Goal: Task Accomplishment & Management: Use online tool/utility

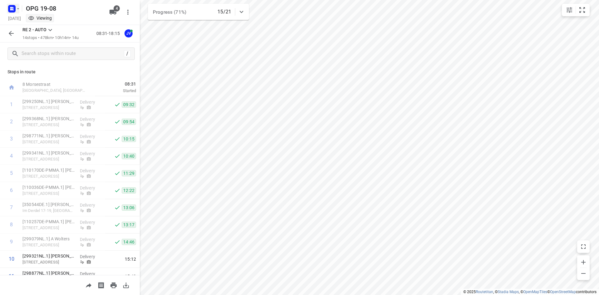
click at [17, 8] on icon "button" at bounding box center [18, 8] width 5 height 5
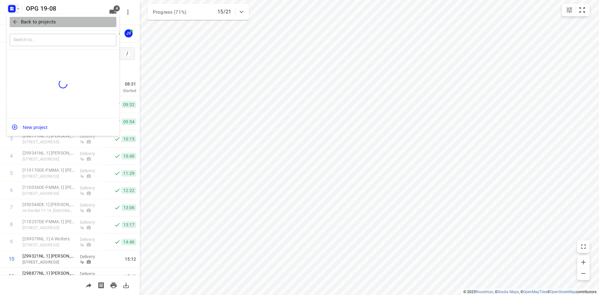
click at [26, 20] on p "Back to projects" at bounding box center [38, 21] width 35 height 7
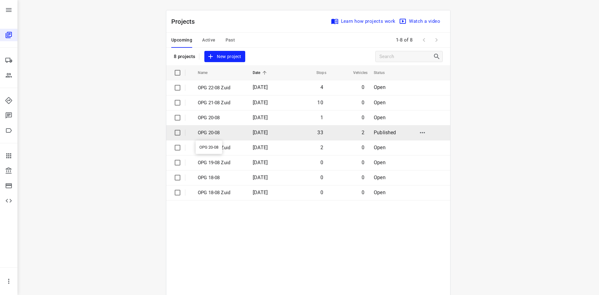
click at [208, 130] on p "OPG 20-08" at bounding box center [221, 132] width 46 height 7
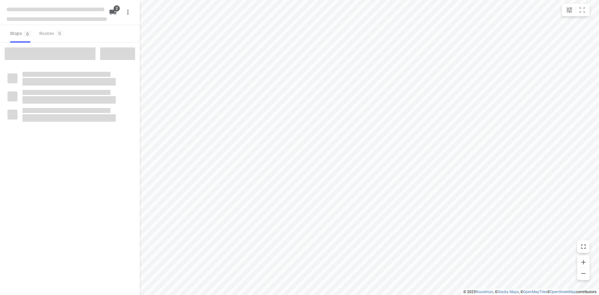
type input "distance"
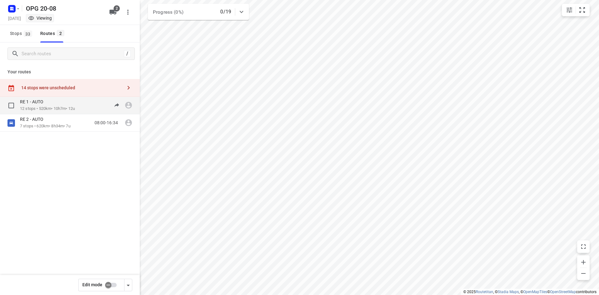
click at [59, 107] on p "12 stops • 520km • 10h7m • 12u" at bounding box center [47, 109] width 55 height 6
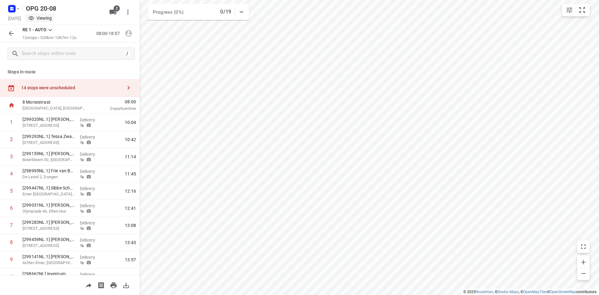
click at [48, 32] on icon at bounding box center [49, 29] width 7 height 7
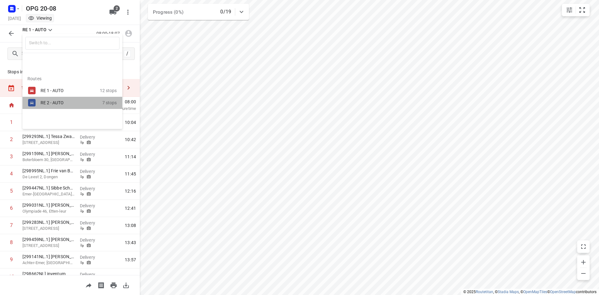
click at [40, 98] on div "RE 2 - AUTO 7 stops" at bounding box center [72, 103] width 100 height 12
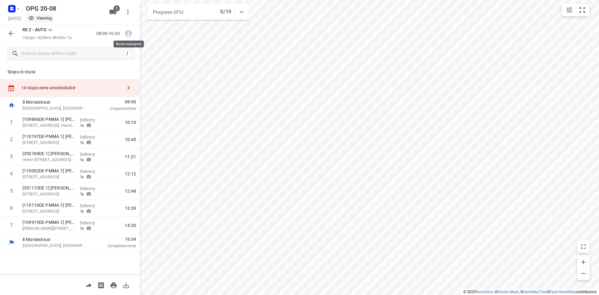
click at [127, 34] on span at bounding box center [128, 33] width 12 height 6
click at [128, 34] on span at bounding box center [128, 33] width 12 height 6
click at [10, 30] on icon "button" at bounding box center [10, 33] width 7 height 7
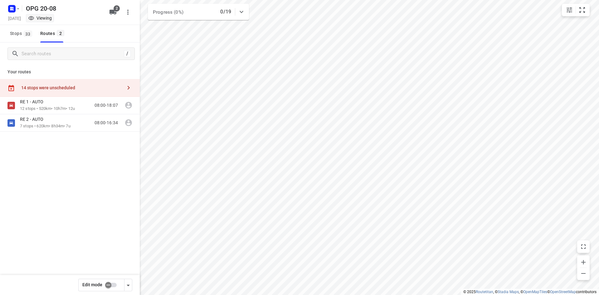
click at [113, 285] on input "checkbox" at bounding box center [108, 285] width 36 height 12
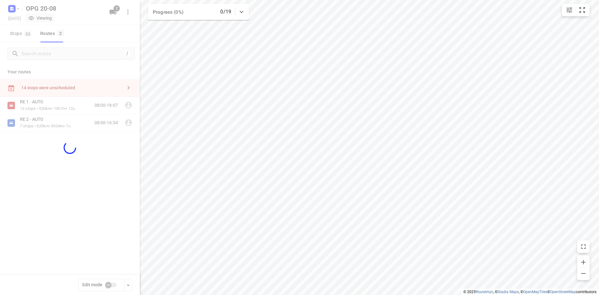
checkbox input "true"
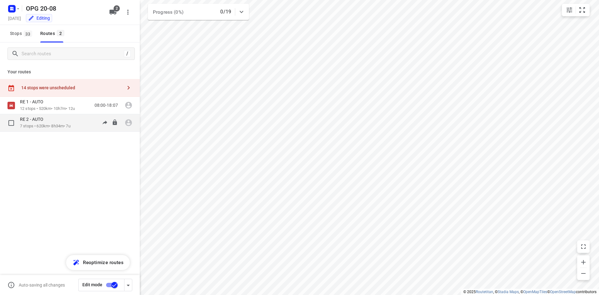
click at [85, 123] on div "RE 2 - AUTO 7 stops • 620km • 8h34m • 7u 08:00-16:34" at bounding box center [80, 122] width 120 height 13
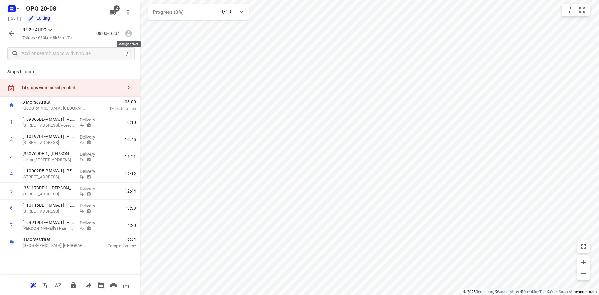
click at [126, 34] on icon "button" at bounding box center [128, 33] width 7 height 7
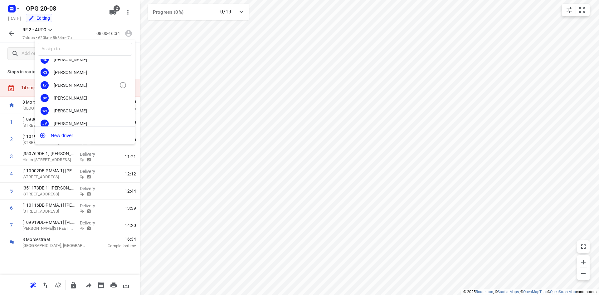
scroll to position [94, 0]
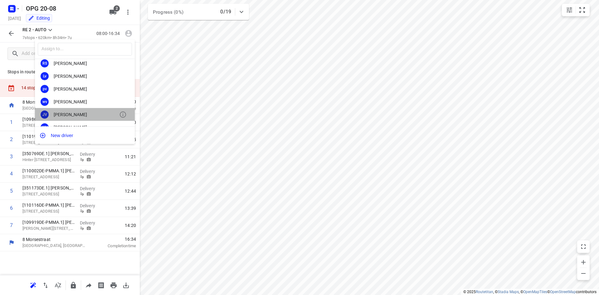
click at [90, 114] on div "[PERSON_NAME]" at bounding box center [87, 114] width 66 height 5
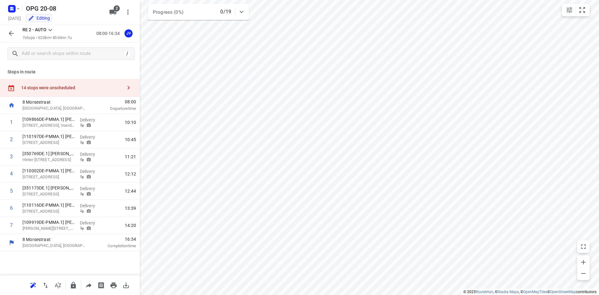
click at [49, 29] on icon at bounding box center [49, 29] width 7 height 7
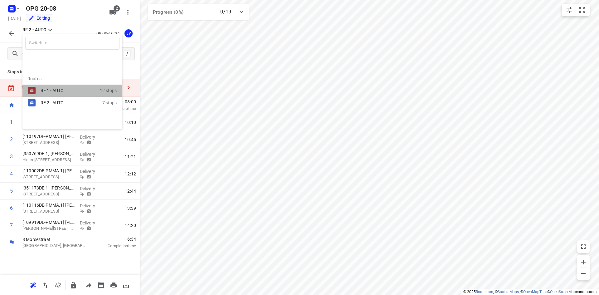
click at [58, 91] on div "RE 1 - AUTO" at bounding box center [67, 90] width 53 height 5
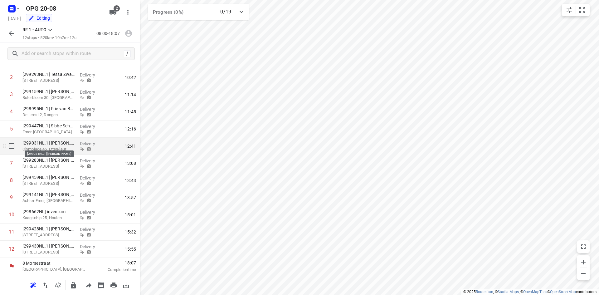
scroll to position [0, 0]
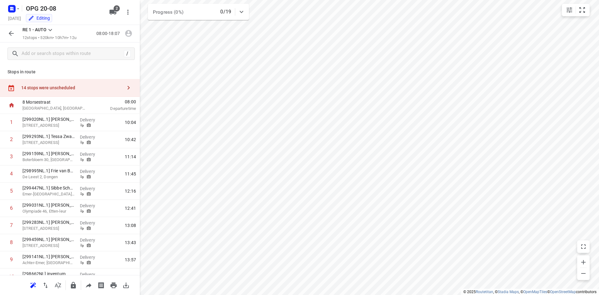
click at [128, 32] on icon "button" at bounding box center [128, 33] width 8 height 8
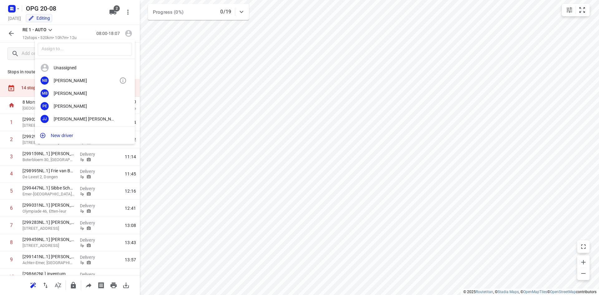
click at [78, 80] on div "[PERSON_NAME]" at bounding box center [87, 80] width 66 height 5
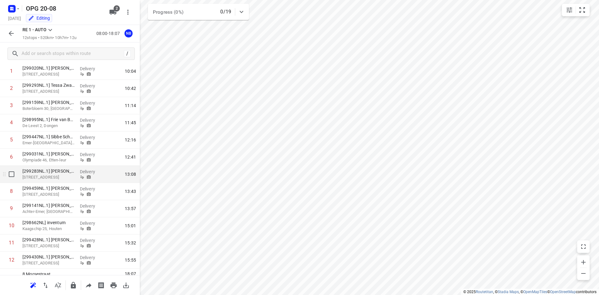
scroll to position [62, 0]
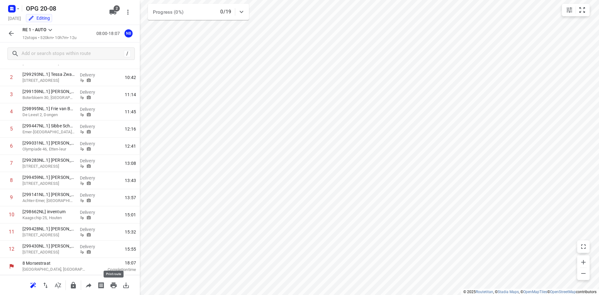
click at [113, 283] on icon "button" at bounding box center [113, 285] width 6 height 6
click at [50, 30] on icon at bounding box center [49, 29] width 7 height 7
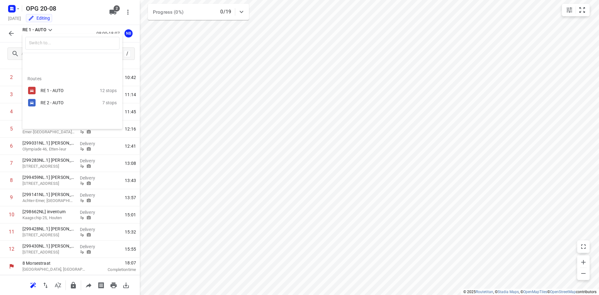
click at [49, 104] on div "RE 2 - AUTO" at bounding box center [67, 102] width 53 height 5
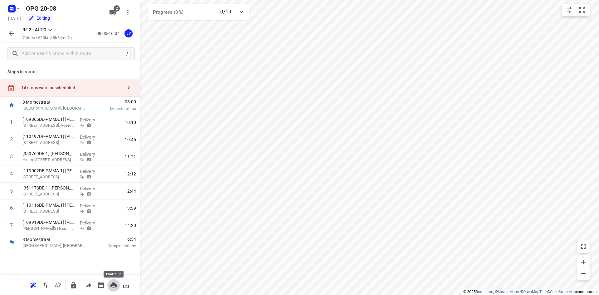
click at [112, 283] on icon "button" at bounding box center [113, 285] width 6 height 6
click at [52, 29] on icon at bounding box center [49, 29] width 7 height 7
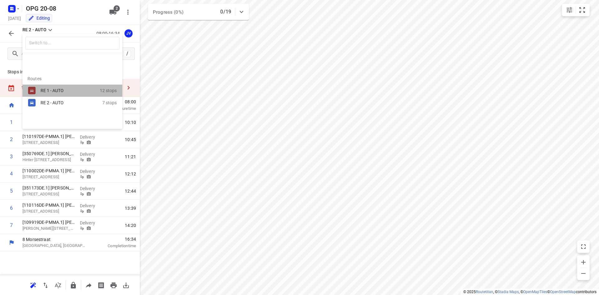
click at [60, 90] on div "RE 1 - AUTO" at bounding box center [67, 90] width 53 height 5
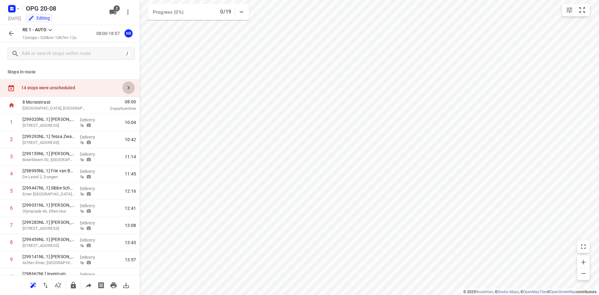
click at [125, 90] on icon "button" at bounding box center [128, 87] width 7 height 7
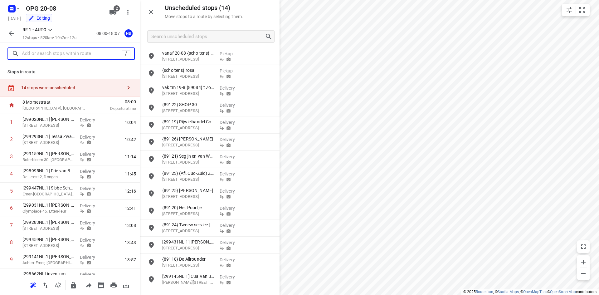
click at [48, 52] on input "text" at bounding box center [72, 54] width 100 height 10
click at [10, 32] on icon "button" at bounding box center [10, 33] width 7 height 7
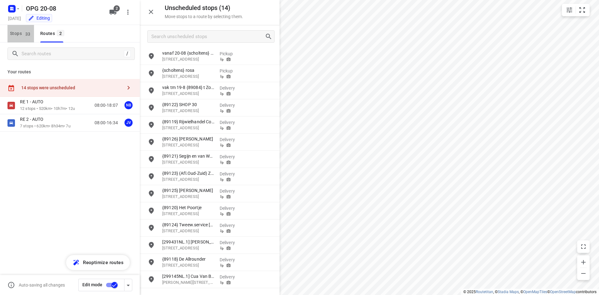
click at [23, 33] on span "Stops 33" at bounding box center [22, 34] width 24 height 8
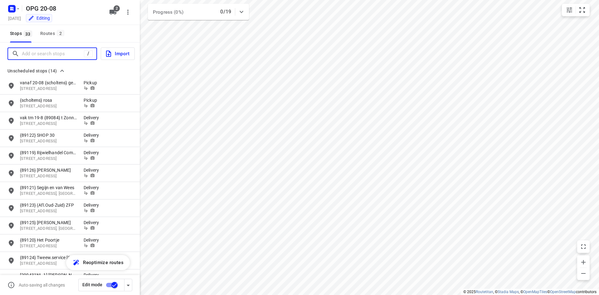
click at [40, 52] on input "Add or search stops" at bounding box center [53, 54] width 62 height 10
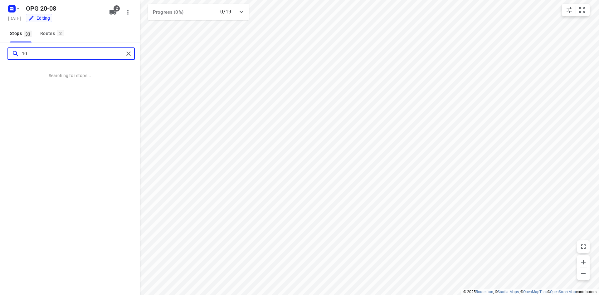
type input "1"
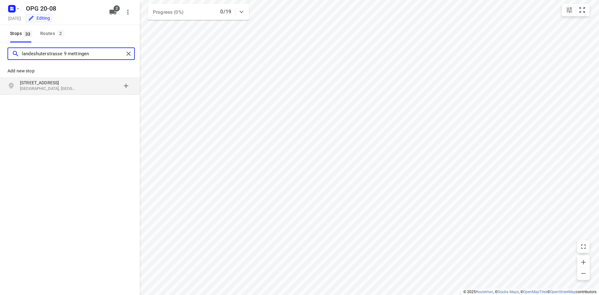
type input "landeshuterstrasse 9 mettingen"
click at [41, 86] on p "[GEOGRAPHIC_DATA], [GEOGRAPHIC_DATA]" at bounding box center [48, 89] width 57 height 6
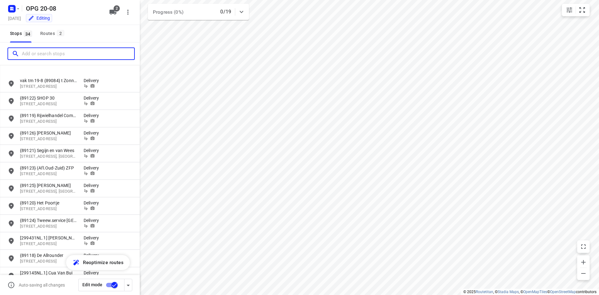
scroll to position [125, 0]
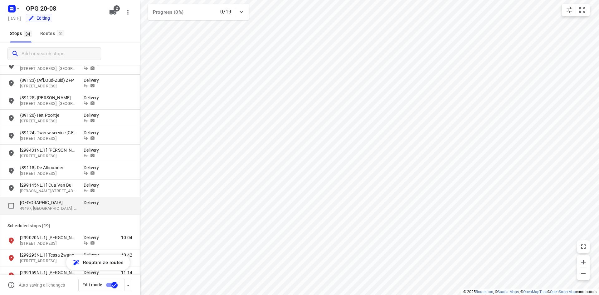
click at [40, 202] on p "[GEOGRAPHIC_DATA]" at bounding box center [48, 202] width 57 height 6
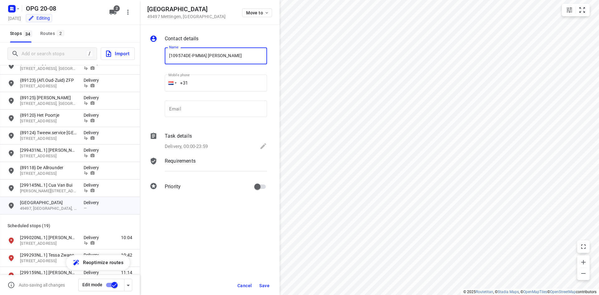
type input "[109574DE-PMMA] [PERSON_NAME]"
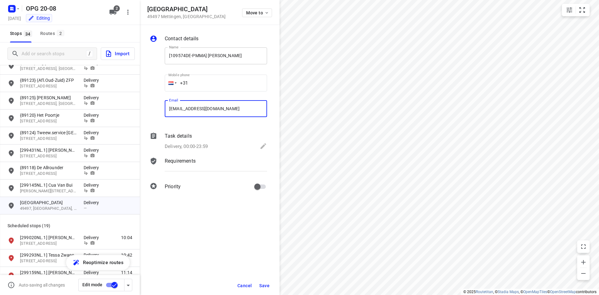
type input "[EMAIL_ADDRESS][PERSON_NAME][DOMAIN_NAME]"
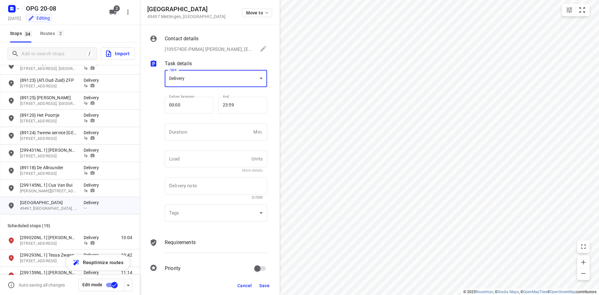
scroll to position [2, 0]
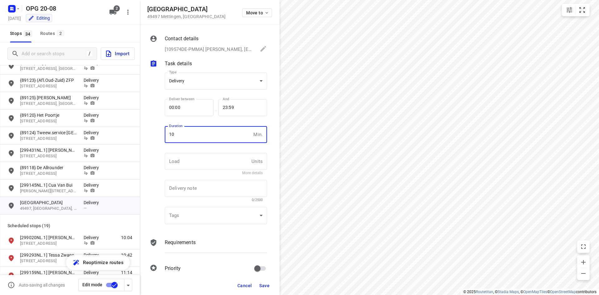
type input "10"
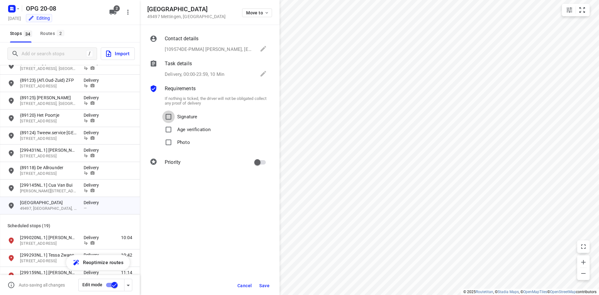
click at [162, 110] on input "Signature" at bounding box center [168, 116] width 12 height 12
checkbox input "true"
click at [162, 136] on input "Photo" at bounding box center [168, 142] width 12 height 12
checkbox input "true"
click at [265, 284] on span "Save" at bounding box center [264, 285] width 10 height 5
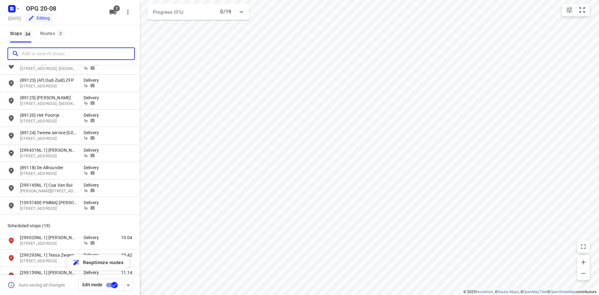
click at [42, 55] on input "Add or search stops" at bounding box center [78, 54] width 112 height 10
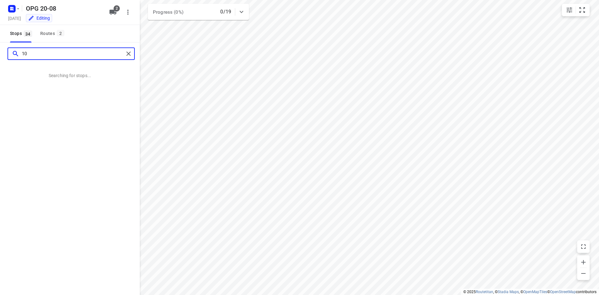
type input "1"
type input "[STREET_ADDRESS]"
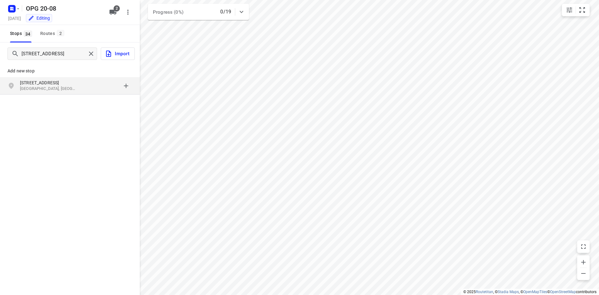
click at [36, 81] on p "[STREET_ADDRESS]" at bounding box center [48, 83] width 57 height 6
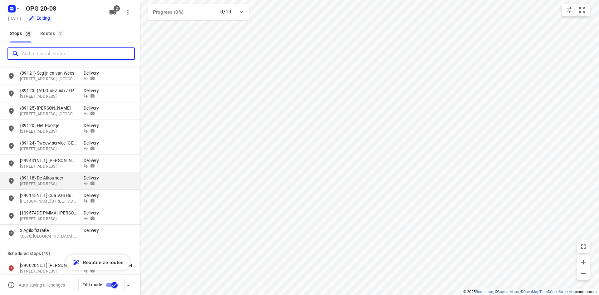
scroll to position [125, 0]
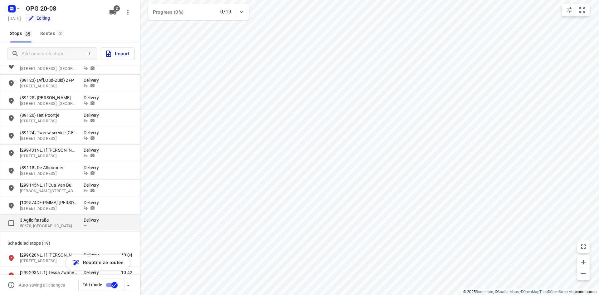
click at [48, 224] on p "50678, [GEOGRAPHIC_DATA], [GEOGRAPHIC_DATA]" at bounding box center [48, 226] width 57 height 6
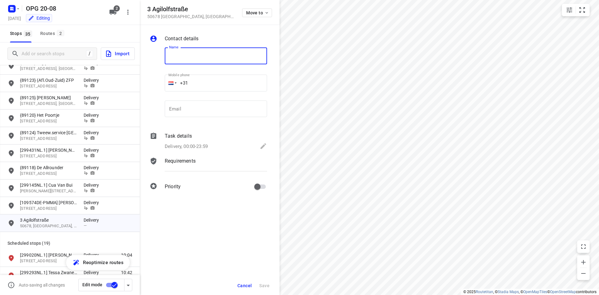
click at [200, 53] on input "text" at bounding box center [216, 55] width 102 height 17
type input "[109543DE-pmma] [PERSON_NAME]"
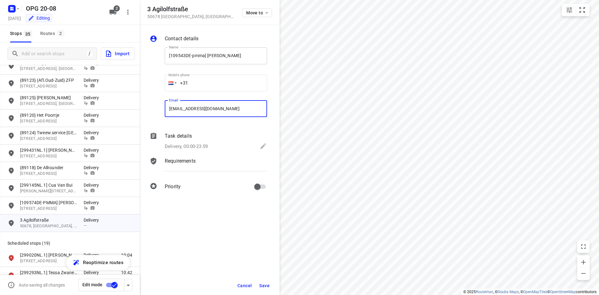
type input "[EMAIL_ADDRESS][DOMAIN_NAME]"
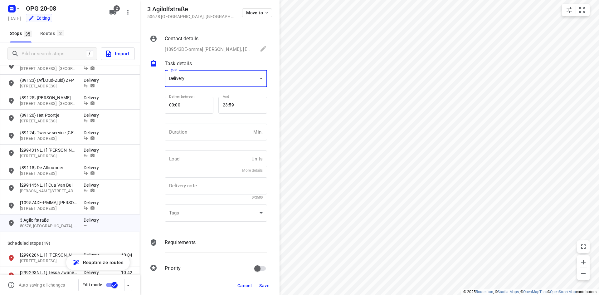
scroll to position [0, 0]
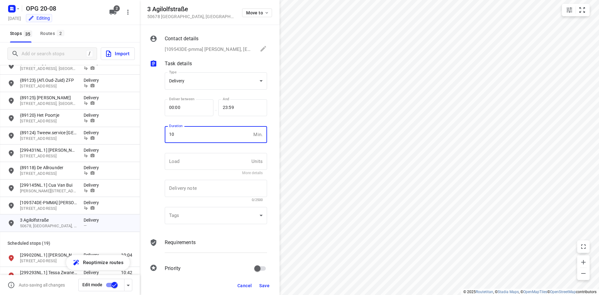
type input "10"
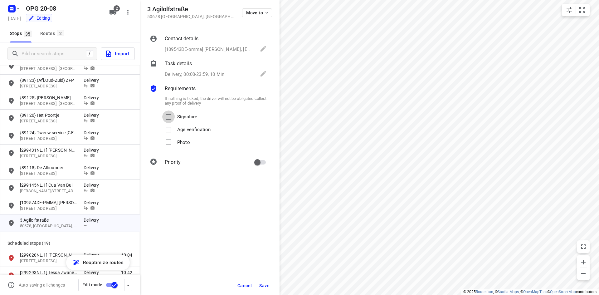
click at [162, 110] on input "Signature" at bounding box center [168, 116] width 12 height 12
checkbox input "true"
click at [162, 136] on input "Photo" at bounding box center [168, 142] width 12 height 12
checkbox input "true"
click at [268, 284] on span "Save" at bounding box center [264, 285] width 10 height 5
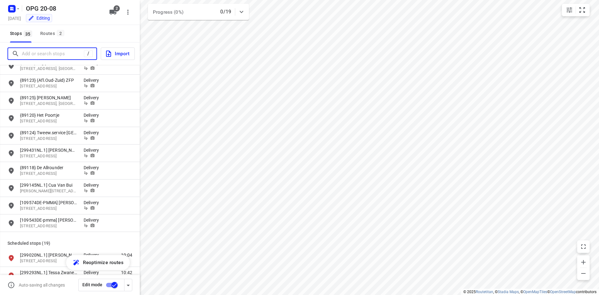
click at [44, 53] on input "Add or search stops" at bounding box center [53, 54] width 62 height 10
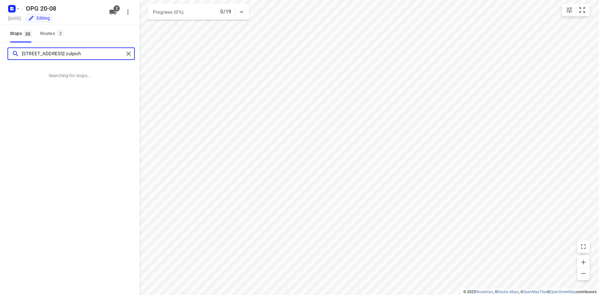
type input "[STREET_ADDRESS] zulpich"
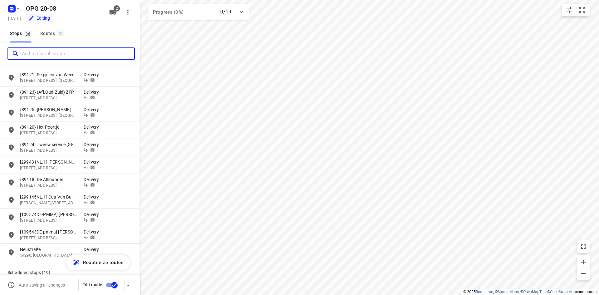
scroll to position [125, 0]
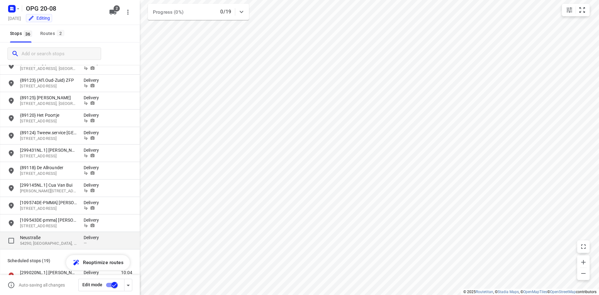
click at [38, 237] on p "Neustraße" at bounding box center [48, 237] width 57 height 6
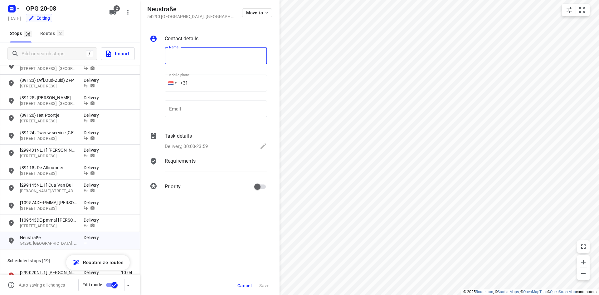
click at [187, 55] on input "text" at bounding box center [216, 55] width 102 height 17
type input "[1096514DE-PMMA] [PERSON_NAME]"
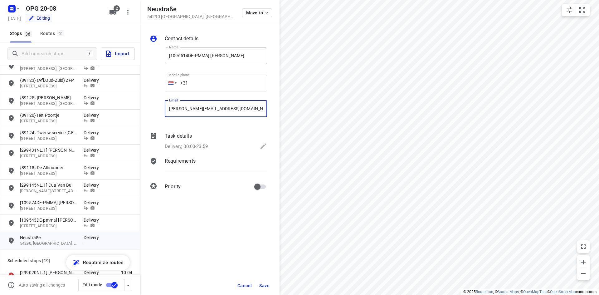
type input "[PERSON_NAME][EMAIL_ADDRESS][DOMAIN_NAME]"
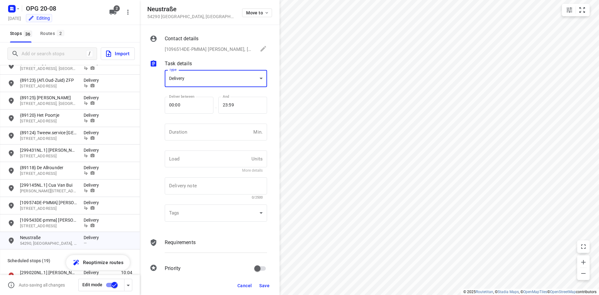
scroll to position [2, 0]
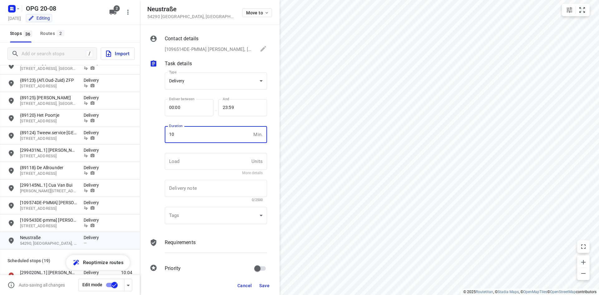
type input "10"
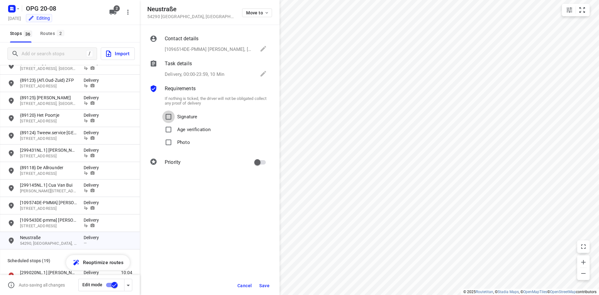
click at [162, 110] on input "Signature" at bounding box center [168, 116] width 12 height 12
checkbox input "true"
click at [162, 136] on input "Photo" at bounding box center [168, 142] width 12 height 12
checkbox input "true"
click at [269, 283] on span "Save" at bounding box center [264, 285] width 10 height 5
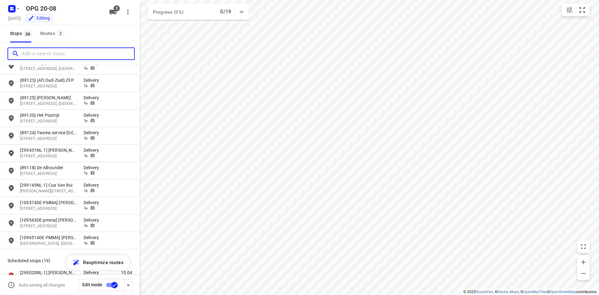
click at [62, 54] on input "Add or search stops" at bounding box center [78, 54] width 112 height 10
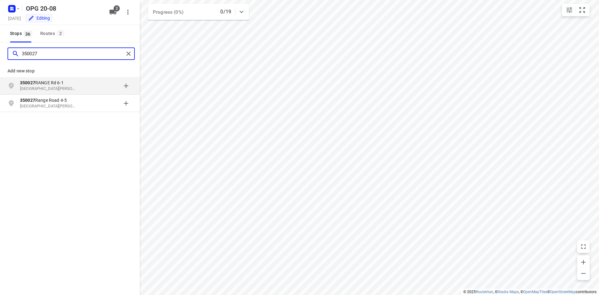
drag, startPoint x: 47, startPoint y: 57, endPoint x: 19, endPoint y: 54, distance: 28.5
click at [19, 54] on div "350027" at bounding box center [68, 54] width 112 height 10
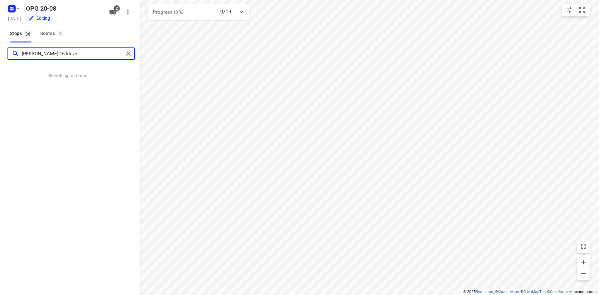
type input "alte muhle 16 [PERSON_NAME]"
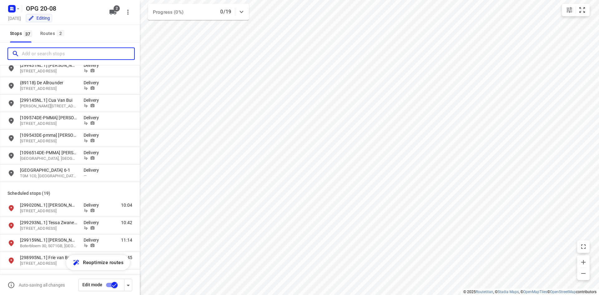
scroll to position [187, 0]
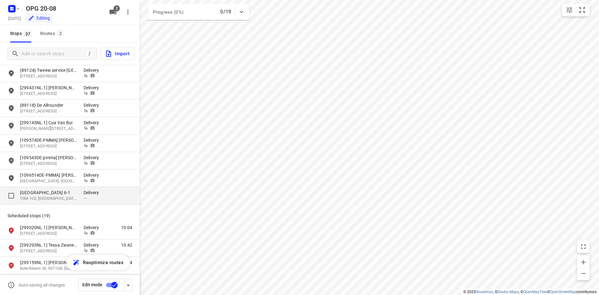
click at [33, 192] on p "[STREET_ADDRESS]" at bounding box center [48, 192] width 57 height 6
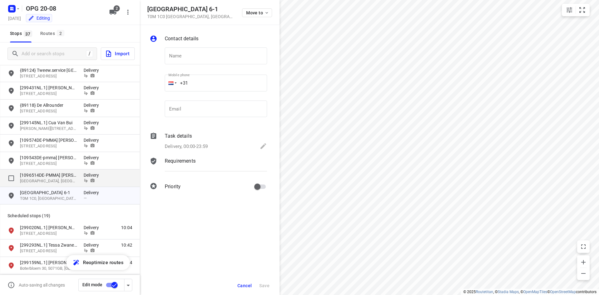
click at [64, 180] on p "[GEOGRAPHIC_DATA], [GEOGRAPHIC_DATA], [GEOGRAPHIC_DATA]" at bounding box center [48, 181] width 57 height 6
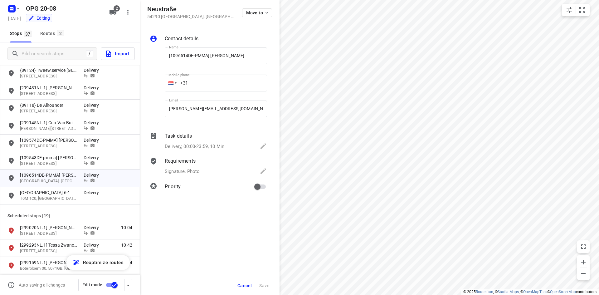
click at [178, 232] on div "Contact details Name [1096514DE-PMMA] [PERSON_NAME] Name Mobile phone +31 ​ Ema…" at bounding box center [210, 160] width 140 height 270
click at [12, 177] on input "grid" at bounding box center [11, 178] width 12 height 12
checkbox input "true"
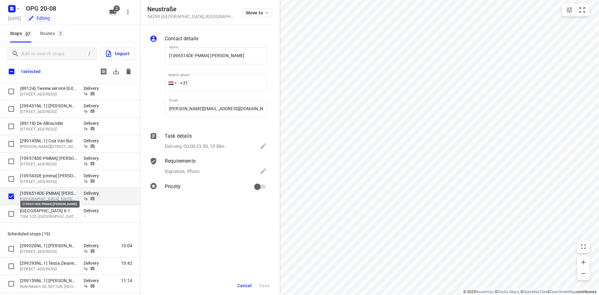
click at [53, 195] on p "[1096514DE-PMMA] [PERSON_NAME]" at bounding box center [48, 193] width 57 height 6
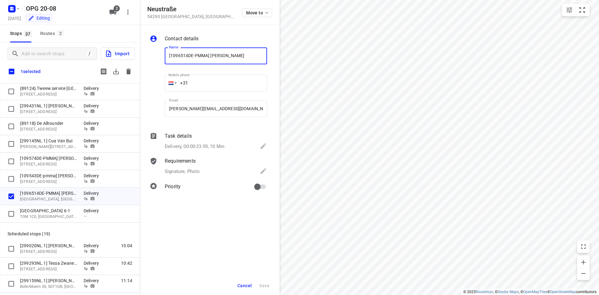
click at [188, 55] on input "[1096514DE-PMMA] [PERSON_NAME]" at bounding box center [216, 55] width 102 height 17
type input "[109651DE-PMMA] [PERSON_NAME]"
click at [129, 71] on icon "button" at bounding box center [128, 72] width 4 height 6
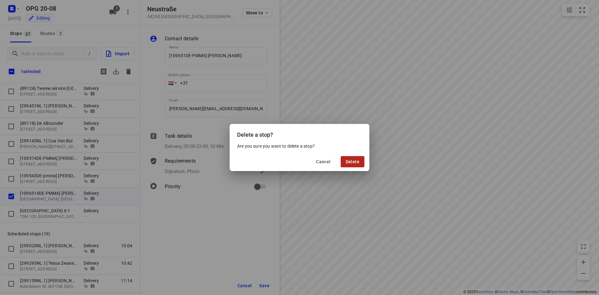
click at [350, 163] on span "Delete" at bounding box center [353, 161] width 14 height 5
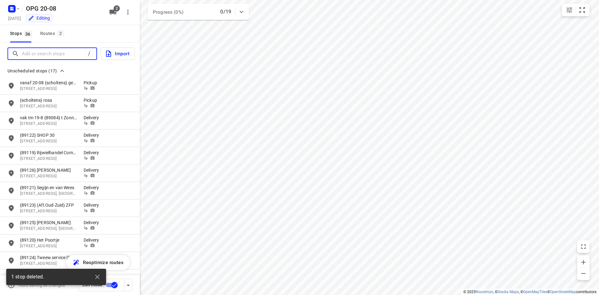
click at [56, 51] on input "Add or search stops" at bounding box center [54, 54] width 64 height 10
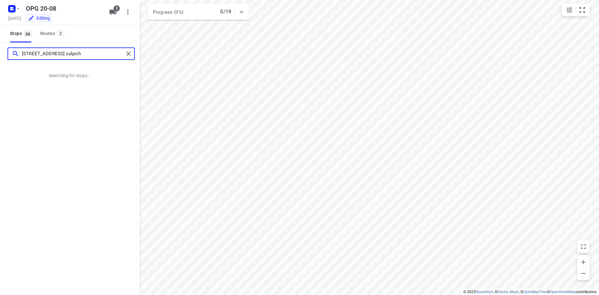
type input "[STREET_ADDRESS] zulpich"
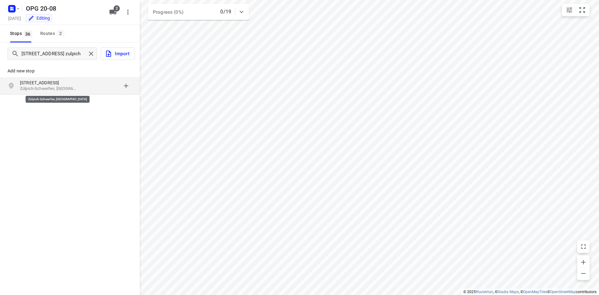
click at [49, 86] on p "Zülpich-Schwerfen, [GEOGRAPHIC_DATA]" at bounding box center [48, 89] width 57 height 6
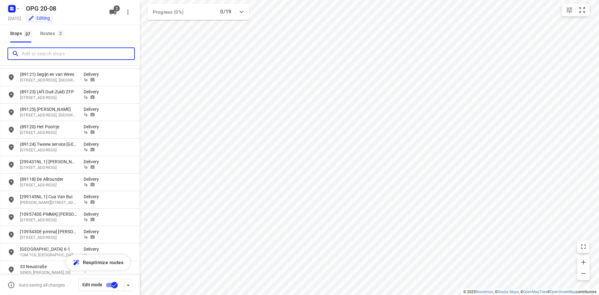
scroll to position [156, 0]
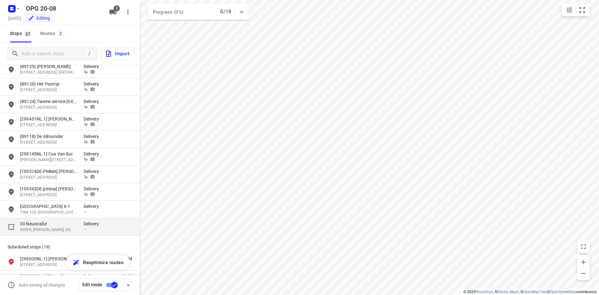
click at [41, 224] on p "33 Neustraße" at bounding box center [48, 224] width 57 height 6
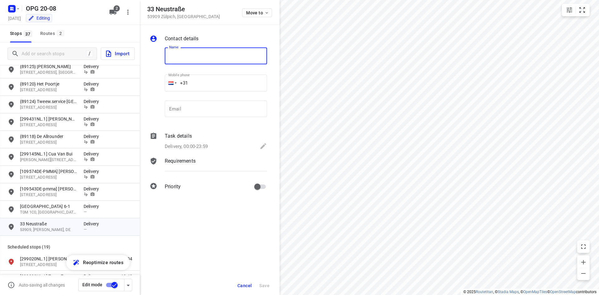
click at [186, 58] on input "text" at bounding box center [216, 55] width 102 height 17
type input "[1096514DE-PMMA] [PERSON_NAME]"
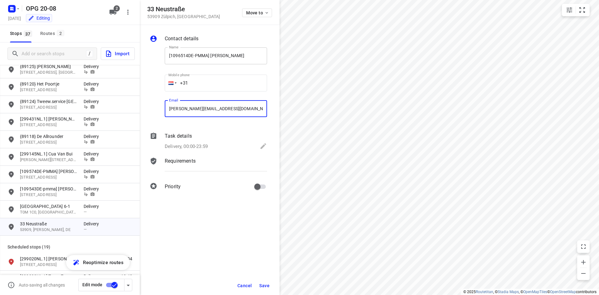
type input "[PERSON_NAME][EMAIL_ADDRESS][DOMAIN_NAME]"
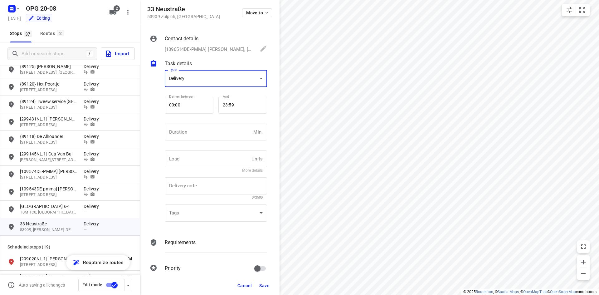
scroll to position [0, 0]
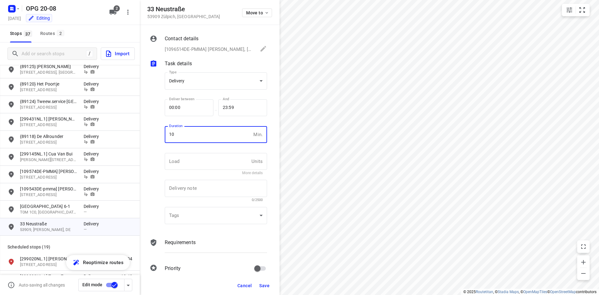
type input "10"
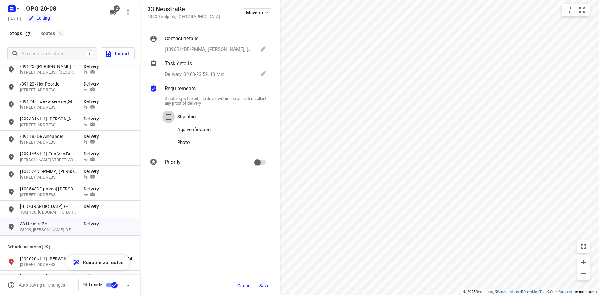
click at [162, 110] on input "Signature" at bounding box center [168, 116] width 12 height 12
checkbox input "true"
click at [162, 136] on input "Photo" at bounding box center [168, 142] width 12 height 12
checkbox input "true"
click at [267, 282] on button "Save" at bounding box center [264, 285] width 15 height 11
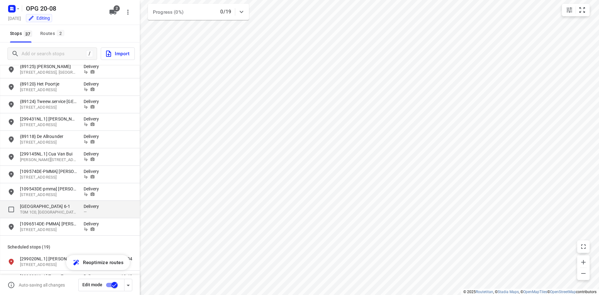
click at [29, 206] on p "[STREET_ADDRESS]" at bounding box center [48, 206] width 57 height 6
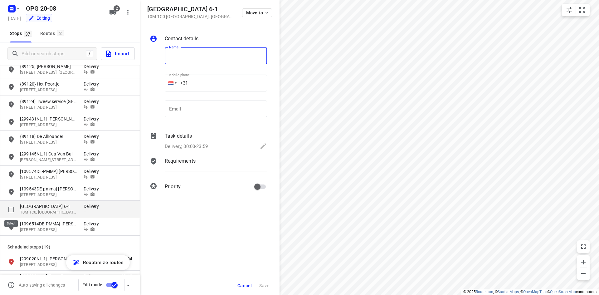
click at [10, 207] on input "grid" at bounding box center [11, 209] width 12 height 12
checkbox input "true"
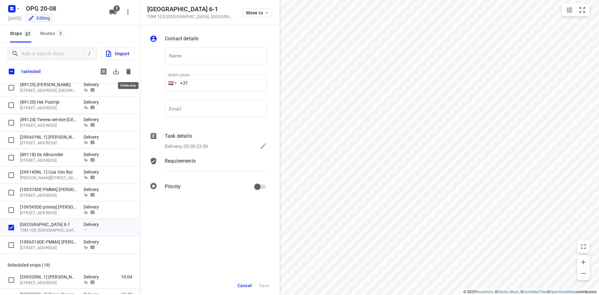
click at [130, 69] on icon "button" at bounding box center [128, 72] width 4 height 6
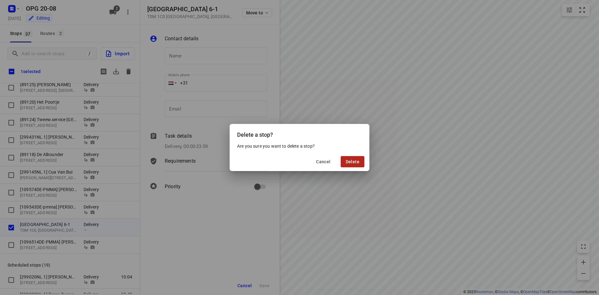
click at [349, 162] on span "Delete" at bounding box center [353, 161] width 14 height 5
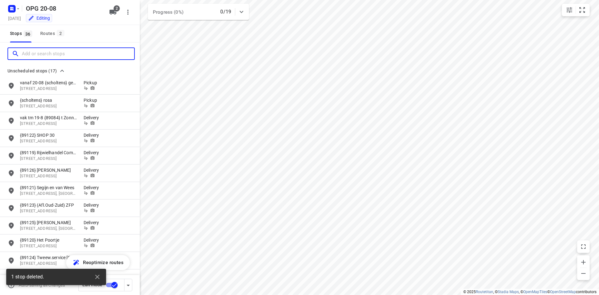
click at [61, 53] on input "Add or search stops" at bounding box center [78, 54] width 112 height 10
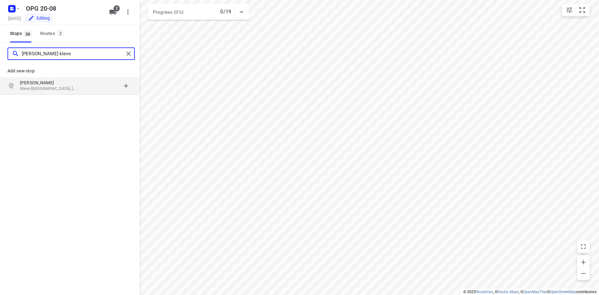
type input "alte [PERSON_NAME]"
click at [59, 86] on p "[PERSON_NAME]-[GEOGRAPHIC_DATA], [GEOGRAPHIC_DATA]" at bounding box center [48, 89] width 57 height 6
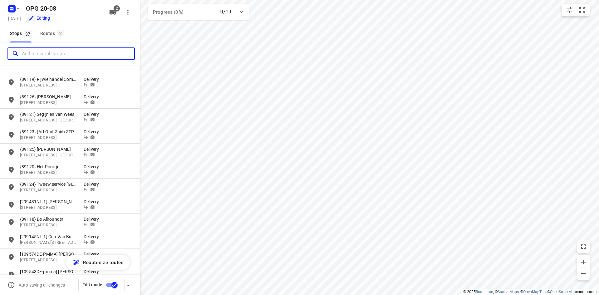
scroll to position [156, 0]
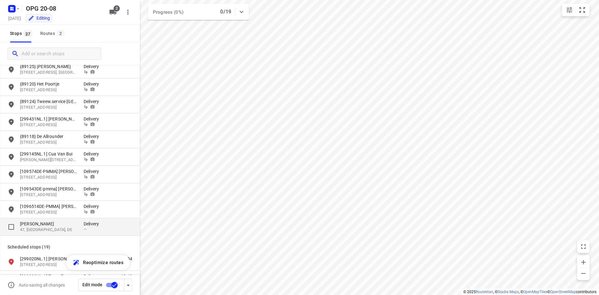
click at [51, 226] on p "[GEOGRAPHIC_DATA]" at bounding box center [48, 224] width 57 height 6
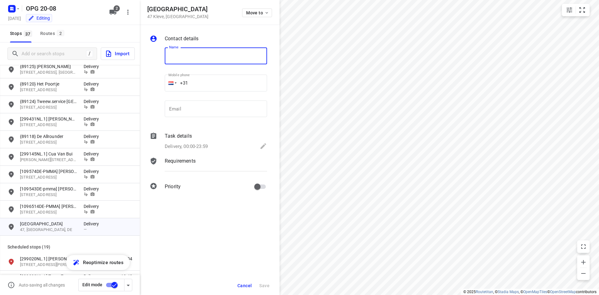
click at [175, 55] on input "text" at bounding box center [216, 55] width 102 height 17
type input "[350027DE] [PERSON_NAME]"
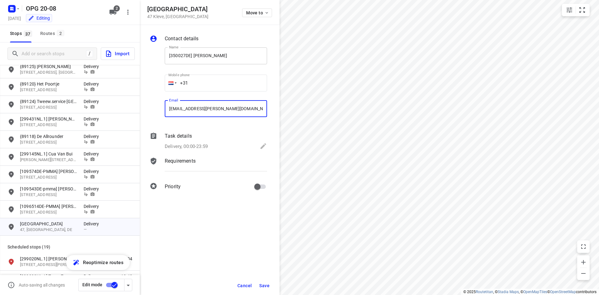
type input "[EMAIL_ADDRESS][PERSON_NAME][DOMAIN_NAME]"
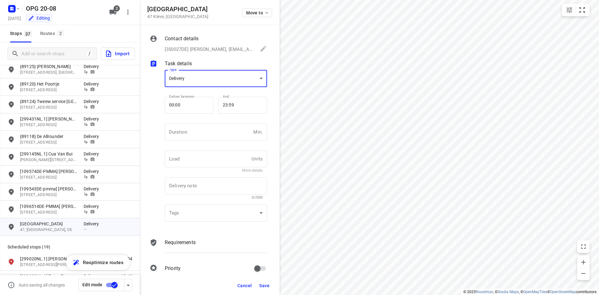
scroll to position [0, 0]
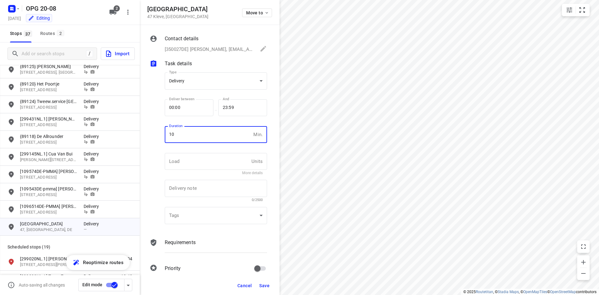
type input "10"
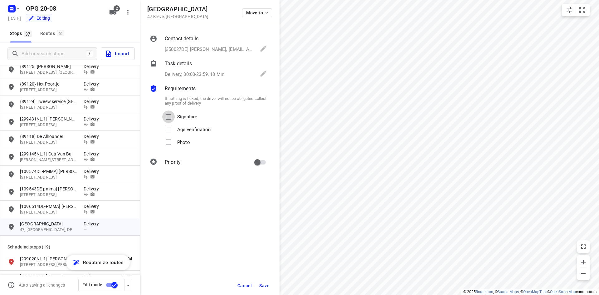
click at [162, 110] on input "Signature" at bounding box center [168, 116] width 12 height 12
checkbox input "true"
click at [162, 136] on input "Photo" at bounding box center [168, 142] width 12 height 12
checkbox input "true"
click at [259, 283] on button "Save" at bounding box center [264, 285] width 15 height 11
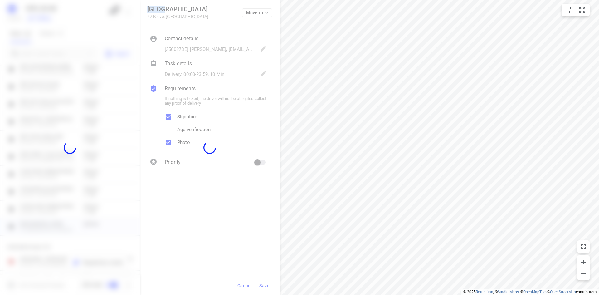
click at [259, 283] on div at bounding box center [210, 147] width 140 height 295
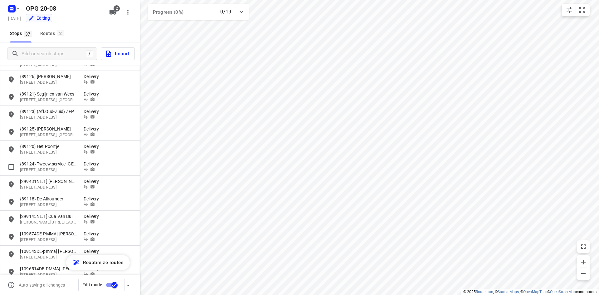
scroll to position [156, 0]
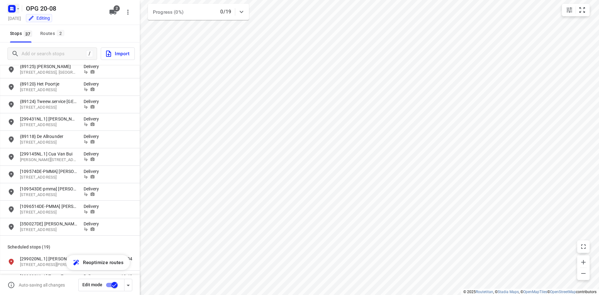
click at [17, 7] on icon "button" at bounding box center [18, 8] width 5 height 5
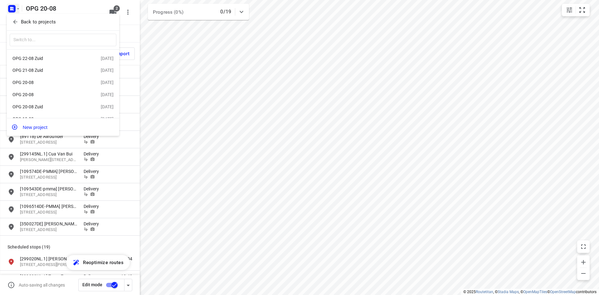
click at [219, 93] on div at bounding box center [299, 147] width 599 height 295
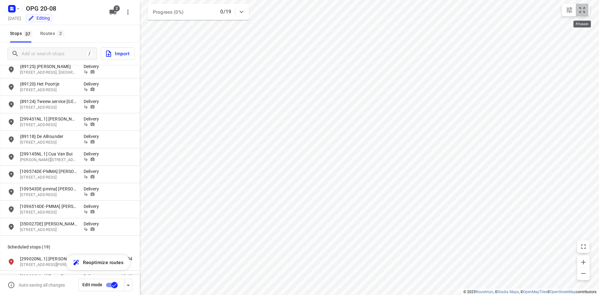
click at [581, 11] on icon "small contained button group" at bounding box center [581, 9] width 7 height 7
click at [55, 33] on div "Routes 2" at bounding box center [53, 34] width 26 height 8
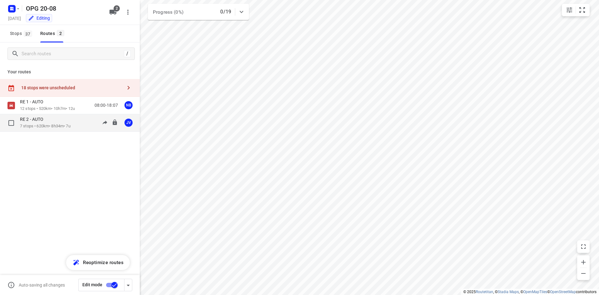
click at [48, 120] on div "RE 2 - AUTO" at bounding box center [45, 119] width 51 height 7
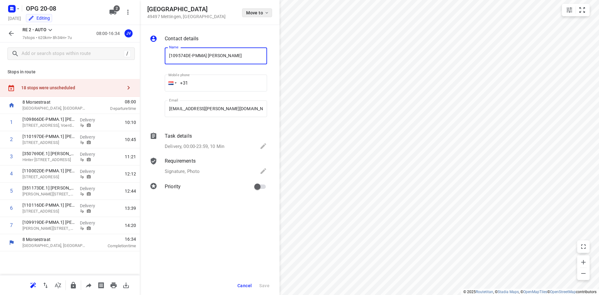
click at [268, 14] on icon "button" at bounding box center [266, 12] width 5 height 5
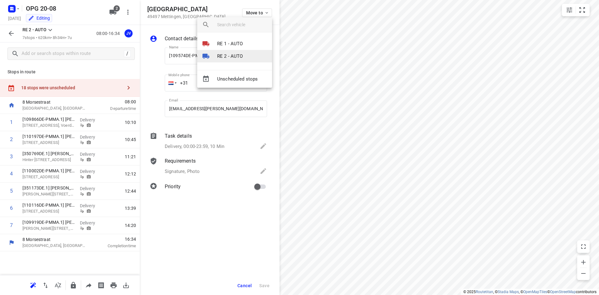
click at [243, 56] on li "RE 2 - AUTO" at bounding box center [234, 56] width 75 height 12
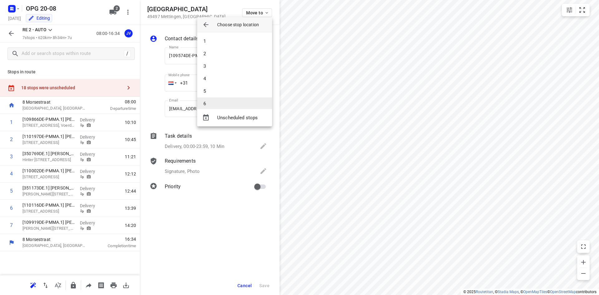
scroll to position [19, 0]
click at [238, 95] on li "7" at bounding box center [234, 97] width 75 height 12
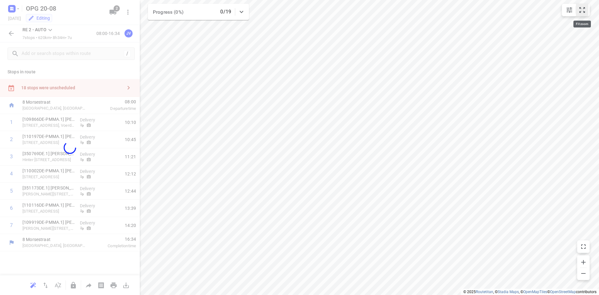
click at [580, 10] on icon "small contained button group" at bounding box center [581, 9] width 7 height 7
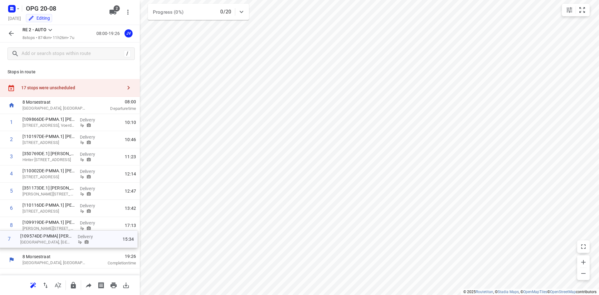
drag, startPoint x: 44, startPoint y: 223, endPoint x: 42, endPoint y: 240, distance: 17.3
click at [42, 240] on div "1 [109866DE-PMMA.1] Eva Josefs [STREET_ADDRESS], Voerde Niederrhein Delivery 10…" at bounding box center [70, 182] width 140 height 137
click at [11, 244] on input "checkbox" at bounding box center [11, 242] width 12 height 12
checkbox input "true"
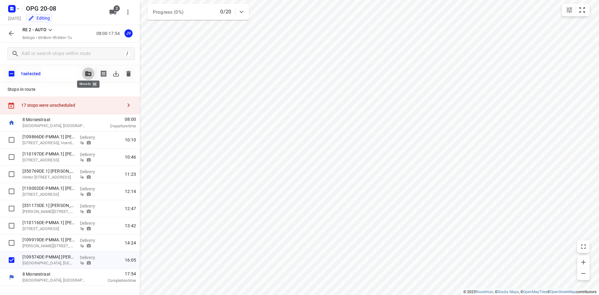
click at [90, 73] on icon "button" at bounding box center [88, 73] width 6 height 5
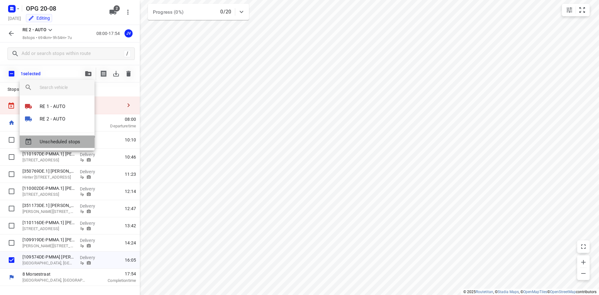
click at [70, 143] on span "Unscheduled stops" at bounding box center [65, 141] width 50 height 7
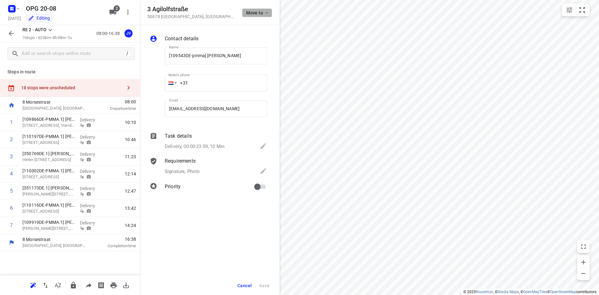
click at [263, 13] on span "Move to" at bounding box center [257, 12] width 23 height 5
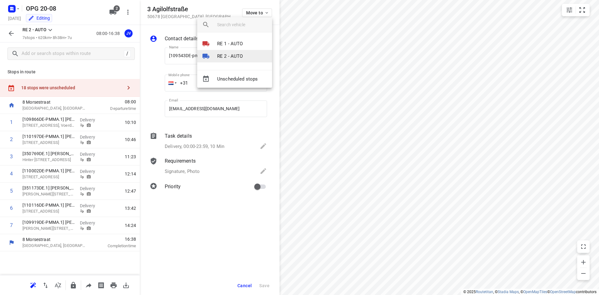
click at [234, 51] on li "RE 2 - AUTO" at bounding box center [234, 56] width 75 height 12
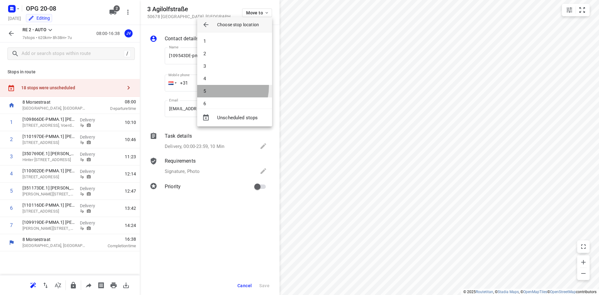
click at [215, 86] on li "5" at bounding box center [234, 91] width 75 height 12
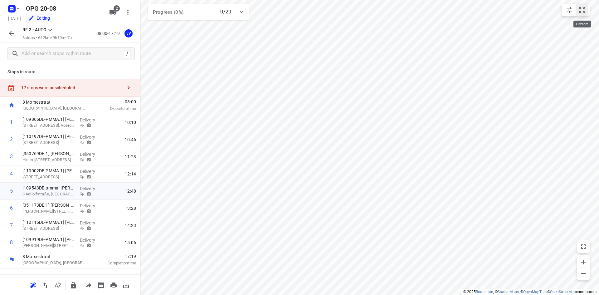
click at [581, 11] on icon "small contained button group" at bounding box center [581, 9] width 7 height 7
click at [51, 29] on icon at bounding box center [49, 29] width 7 height 7
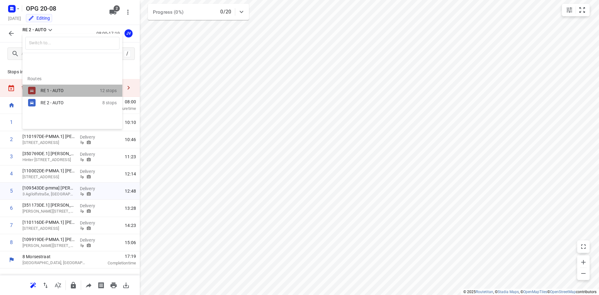
click at [43, 90] on div "RE 1 - AUTO" at bounding box center [67, 90] width 53 height 5
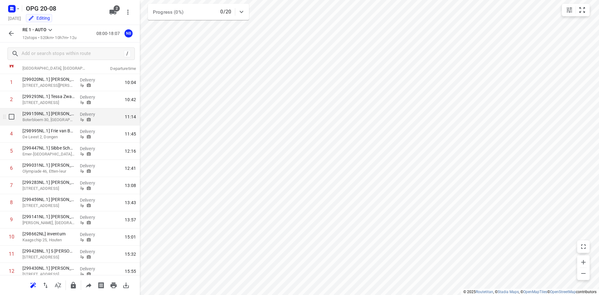
scroll to position [62, 0]
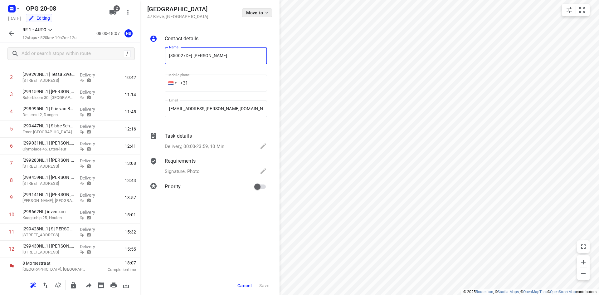
click at [267, 13] on icon "button" at bounding box center [266, 12] width 5 height 5
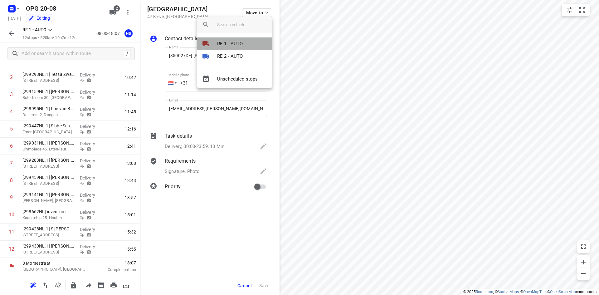
click at [245, 46] on li "RE 1 - AUTO" at bounding box center [234, 43] width 75 height 12
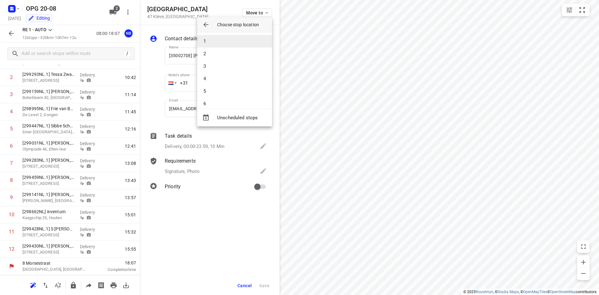
click at [245, 43] on li "1" at bounding box center [234, 41] width 75 height 12
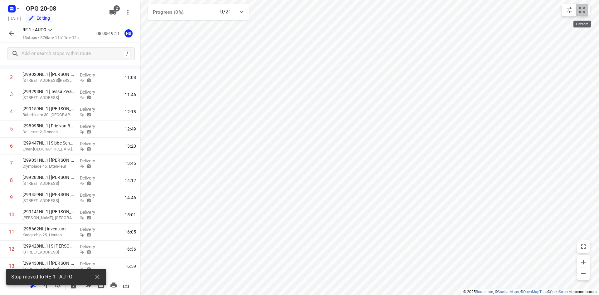
click at [582, 10] on icon "small contained button group" at bounding box center [581, 9] width 7 height 7
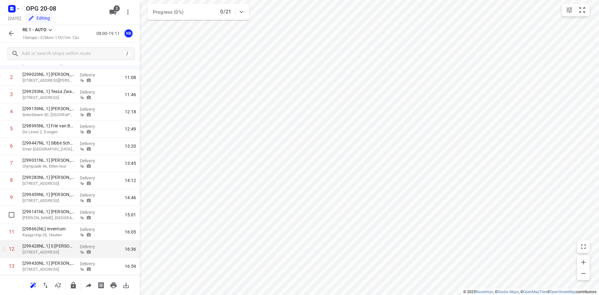
scroll to position [79, 0]
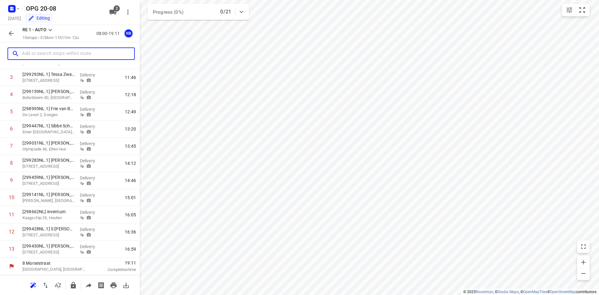
click at [56, 52] on input "text" at bounding box center [78, 54] width 112 height 10
click at [13, 33] on icon "button" at bounding box center [10, 33] width 7 height 7
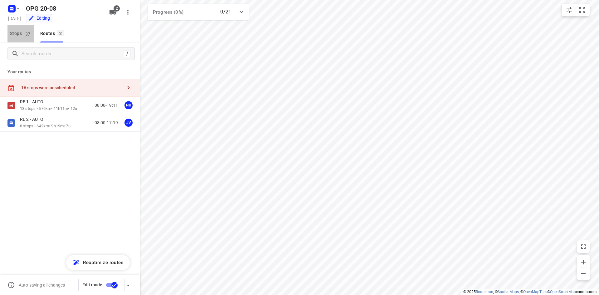
click at [23, 32] on span "Stops 37" at bounding box center [22, 34] width 24 height 8
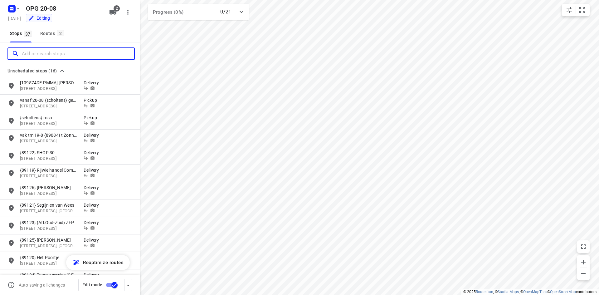
click at [33, 55] on input "Add or search stops" at bounding box center [78, 54] width 112 height 10
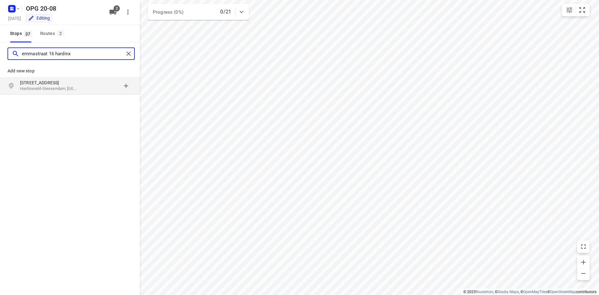
type input "emmastraat 16 hardinx"
click at [59, 81] on p "[STREET_ADDRESS]" at bounding box center [48, 83] width 57 height 6
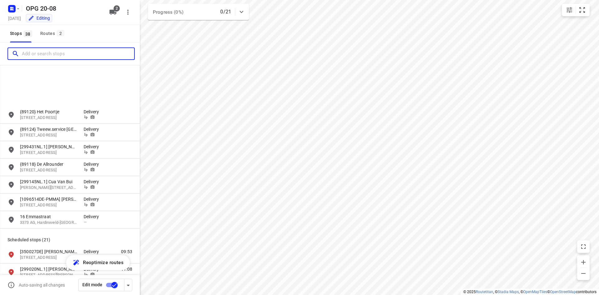
scroll to position [281, 0]
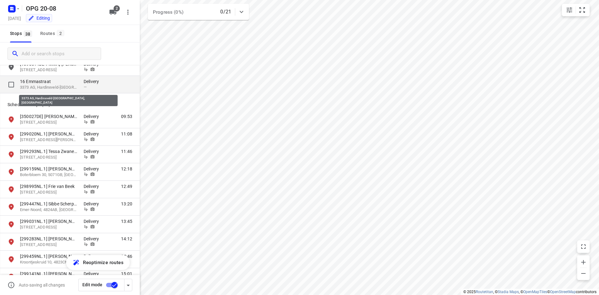
click at [46, 85] on p "3373 AG, Hardinxveld-[GEOGRAPHIC_DATA], [GEOGRAPHIC_DATA]" at bounding box center [48, 88] width 57 height 6
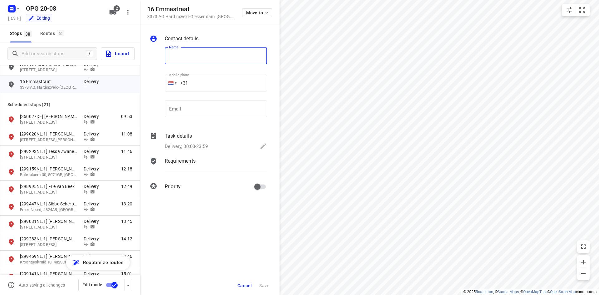
click at [173, 54] on input "text" at bounding box center [216, 55] width 102 height 17
type input "{kunststofbouw} mevr Heikoop"
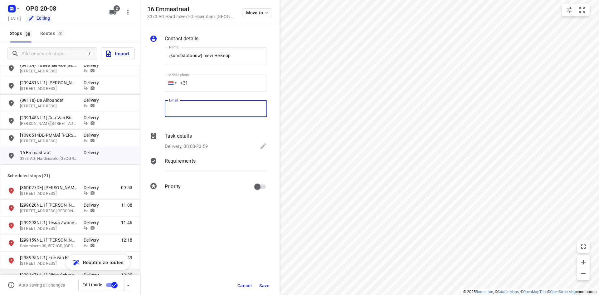
scroll to position [187, 0]
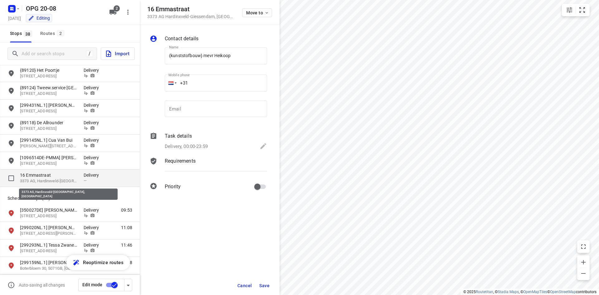
click at [50, 180] on p "3373 AG, Hardinxveld-[GEOGRAPHIC_DATA], [GEOGRAPHIC_DATA]" at bounding box center [48, 181] width 57 height 6
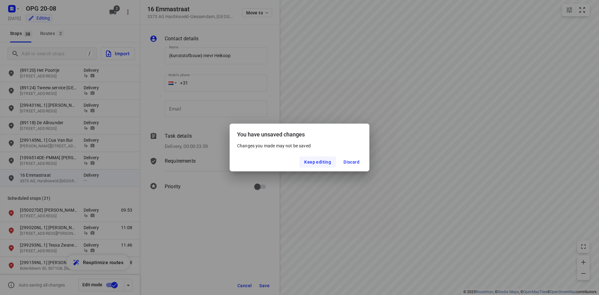
click at [327, 163] on span "Keep editing" at bounding box center [317, 161] width 27 height 5
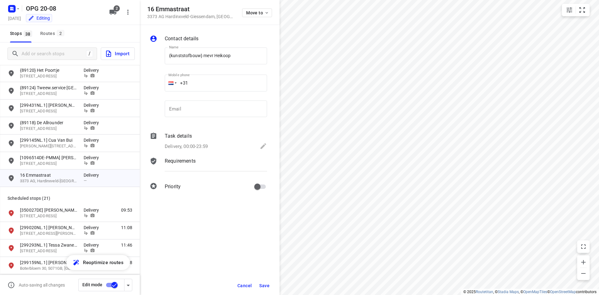
scroll to position [1, 0]
click at [195, 109] on input "email" at bounding box center [216, 108] width 102 height 17
paste input "[EMAIL_ADDRESS][DOMAIN_NAME]"
type input "[EMAIL_ADDRESS][DOMAIN_NAME]"
click at [263, 285] on span "Save" at bounding box center [264, 285] width 10 height 5
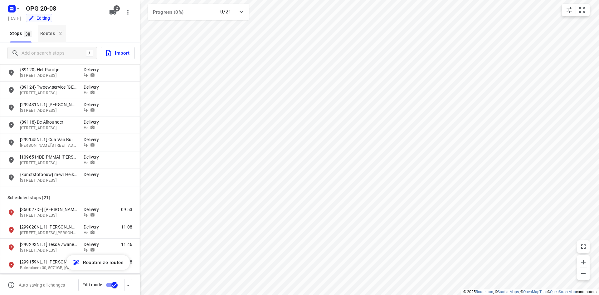
click at [54, 33] on div "Routes 2" at bounding box center [53, 34] width 26 height 8
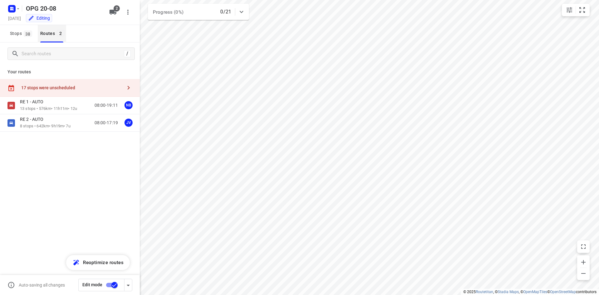
scroll to position [0, 0]
click at [583, 8] on icon "small contained button group" at bounding box center [581, 9] width 7 height 7
click at [127, 84] on icon "button" at bounding box center [128, 87] width 7 height 7
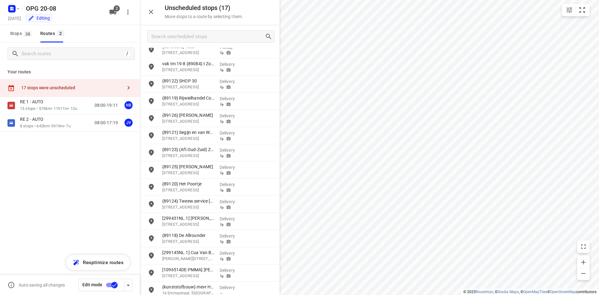
scroll to position [46, 0]
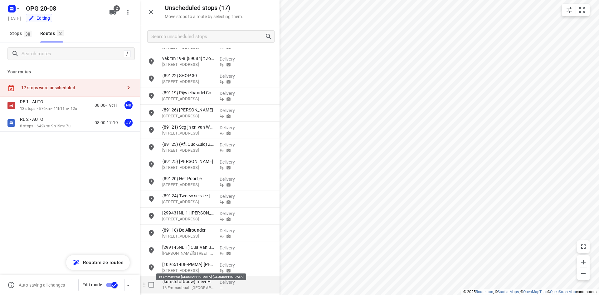
click at [197, 285] on p "16 Emmastraat, [GEOGRAPHIC_DATA]-[GEOGRAPHIC_DATA]" at bounding box center [188, 287] width 52 height 6
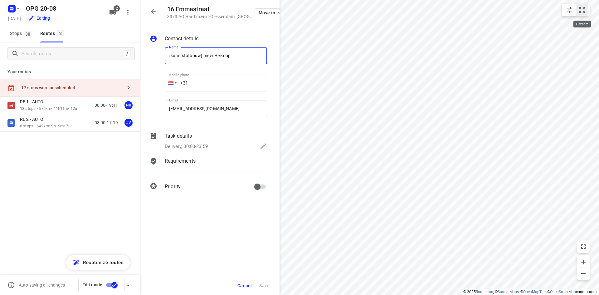
click at [584, 9] on icon "small contained button group" at bounding box center [581, 9] width 7 height 7
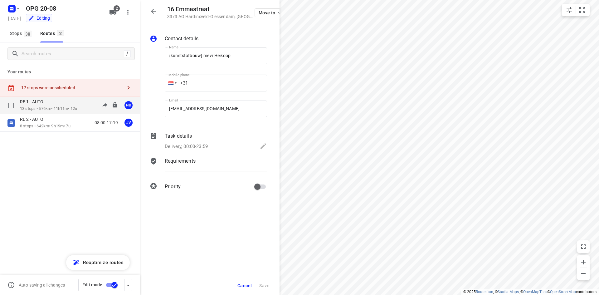
click at [53, 108] on p "13 stops • 576km • 11h11m • 12u" at bounding box center [48, 109] width 57 height 6
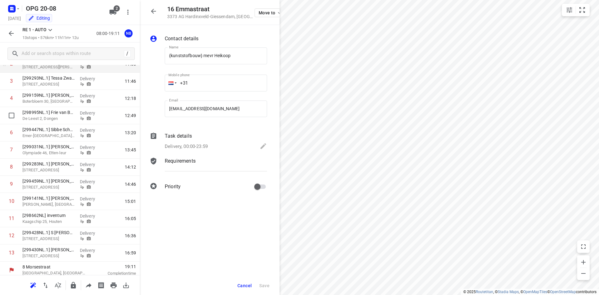
scroll to position [79, 0]
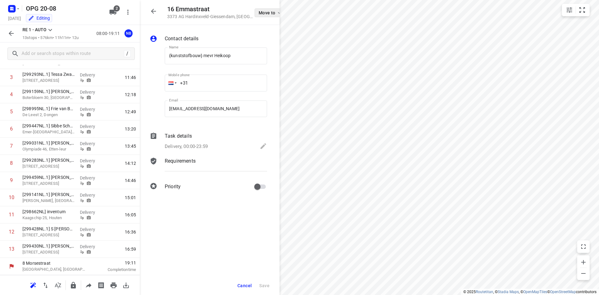
click at [276, 12] on span "Move to" at bounding box center [270, 12] width 23 height 5
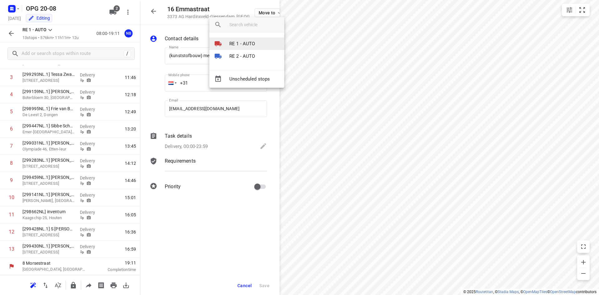
click at [249, 44] on p "RE 1 - AUTO" at bounding box center [242, 43] width 26 height 7
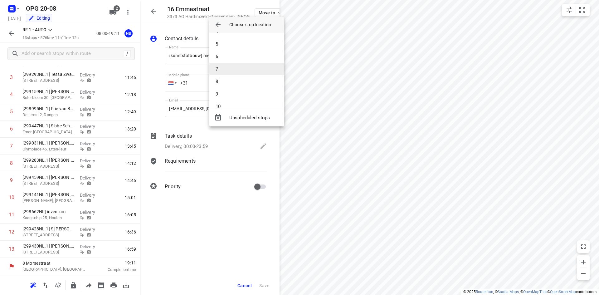
scroll to position [62, 0]
click at [233, 104] on li "11" at bounding box center [246, 103] width 75 height 12
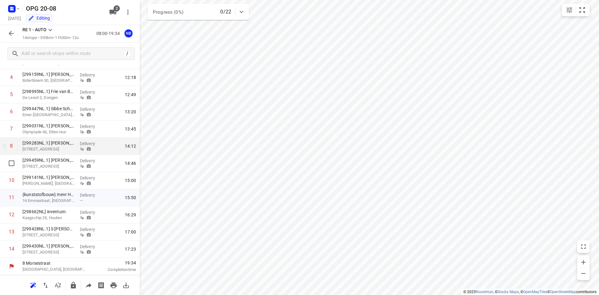
scroll to position [0, 0]
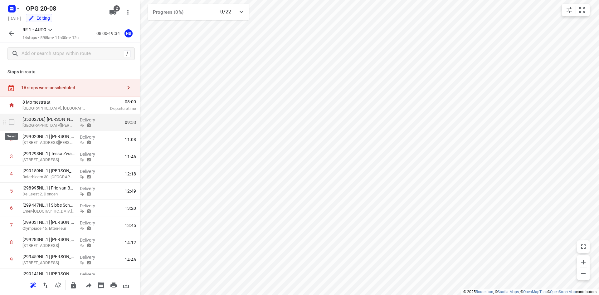
click at [11, 122] on input "checkbox" at bounding box center [11, 122] width 12 height 12
checkbox input "true"
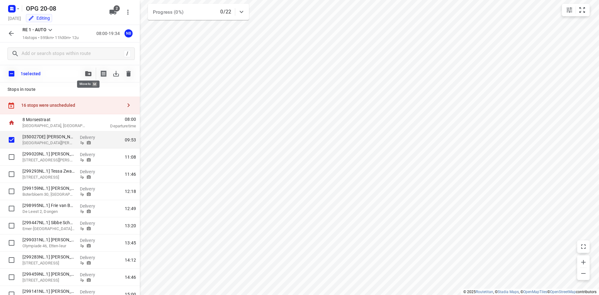
click at [86, 73] on icon "button" at bounding box center [88, 73] width 6 height 5
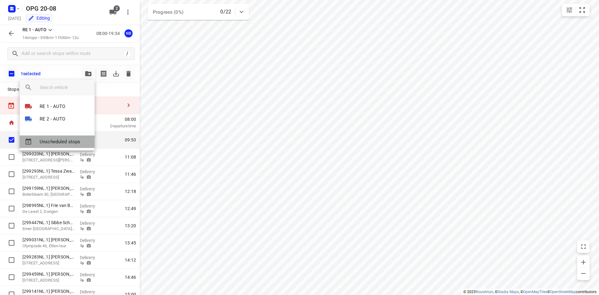
click at [72, 144] on span "Unscheduled stops" at bounding box center [65, 141] width 50 height 7
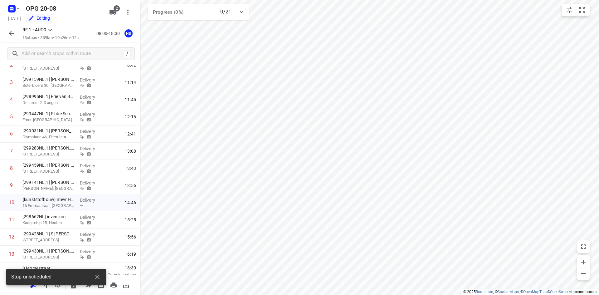
scroll to position [79, 0]
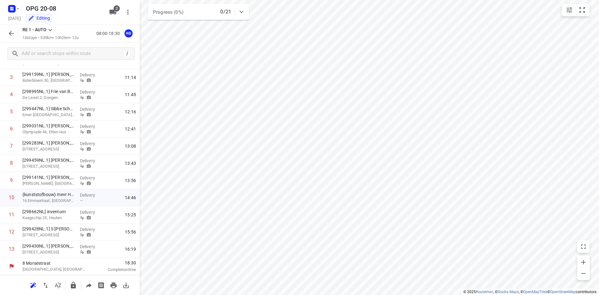
click at [51, 30] on icon at bounding box center [50, 30] width 4 height 2
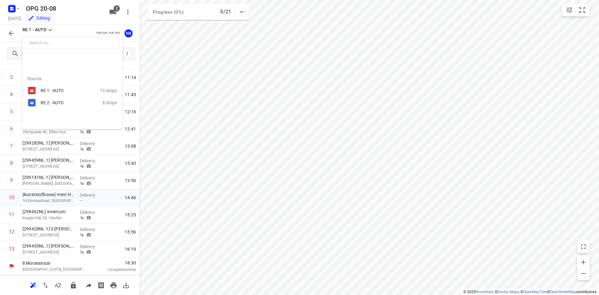
click at [52, 102] on div "RE 2 - AUTO" at bounding box center [67, 102] width 53 height 5
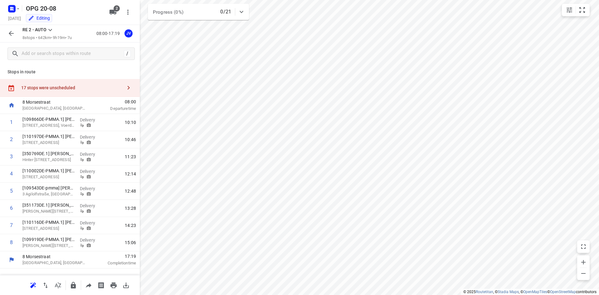
scroll to position [0, 0]
click at [127, 89] on icon "button" at bounding box center [128, 87] width 7 height 7
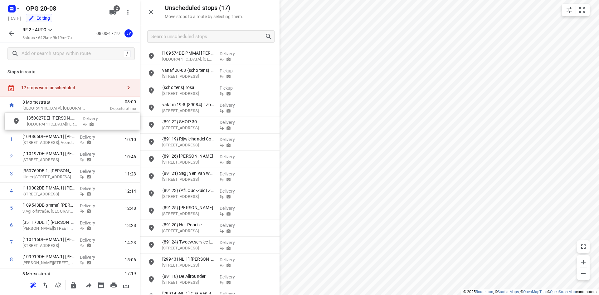
drag, startPoint x: 172, startPoint y: 59, endPoint x: 29, endPoint y: 125, distance: 157.1
click at [126, 87] on icon "button" at bounding box center [128, 87] width 7 height 7
click at [151, 55] on input "grid" at bounding box center [151, 56] width 12 height 12
checkbox input "true"
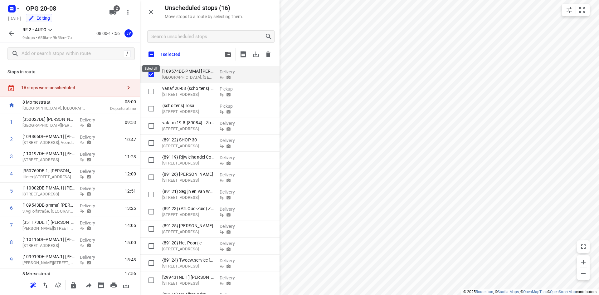
click at [153, 55] on input "checkbox" at bounding box center [151, 54] width 13 height 13
checkbox input "true"
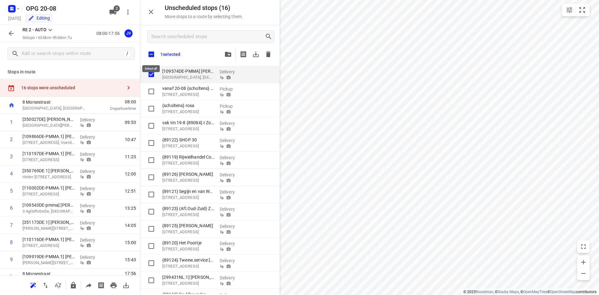
checkbox input "true"
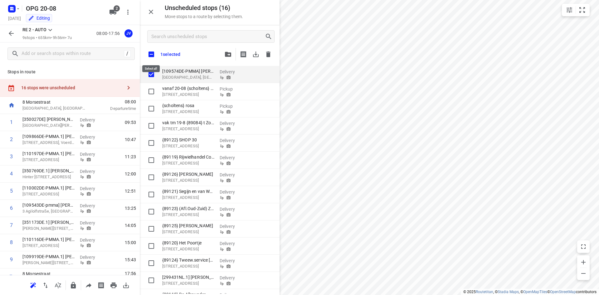
checkbox input "true"
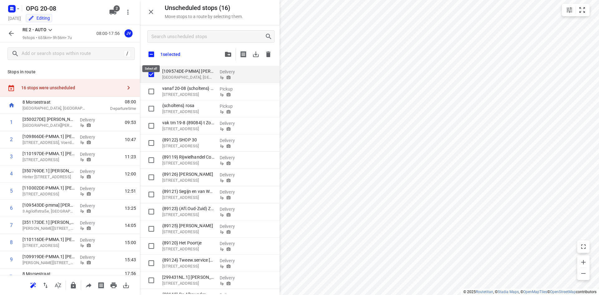
checkbox input "true"
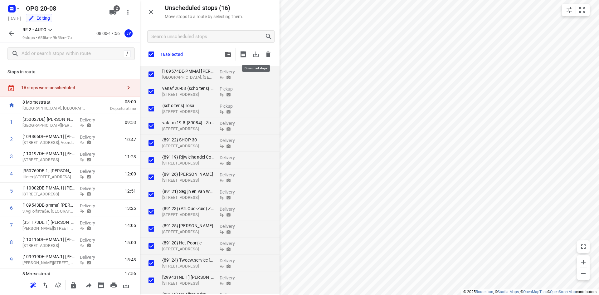
click at [254, 55] on icon "button" at bounding box center [255, 54] width 7 height 7
checkbox input "true"
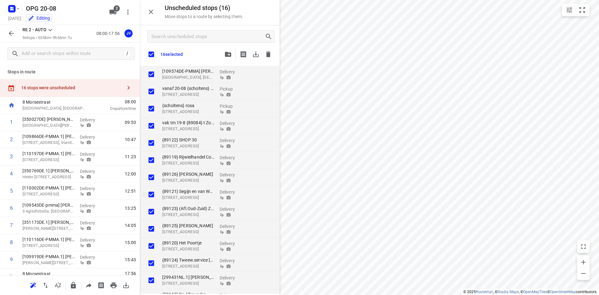
checkbox input "true"
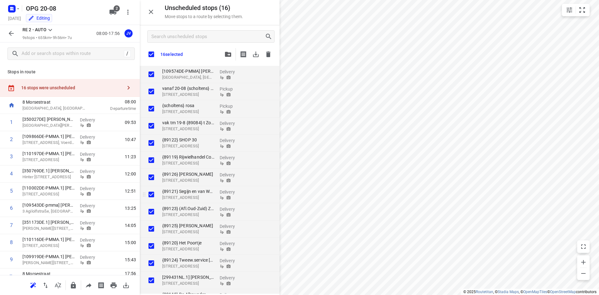
checkbox input "true"
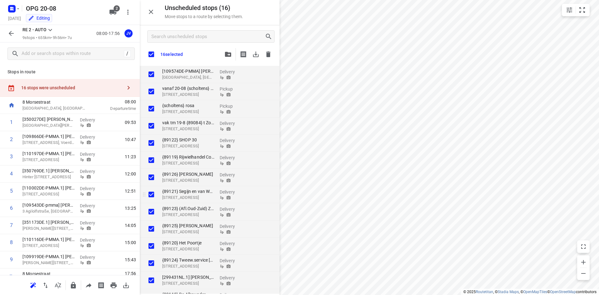
checkbox input "true"
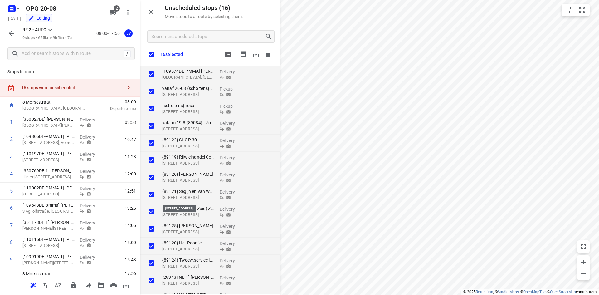
checkbox input "true"
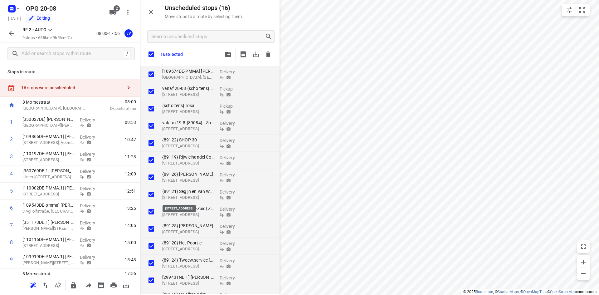
checkbox input "true"
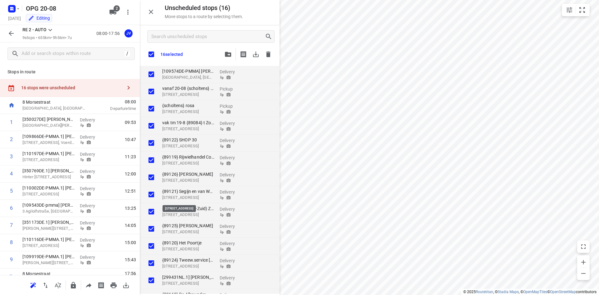
checkbox input "true"
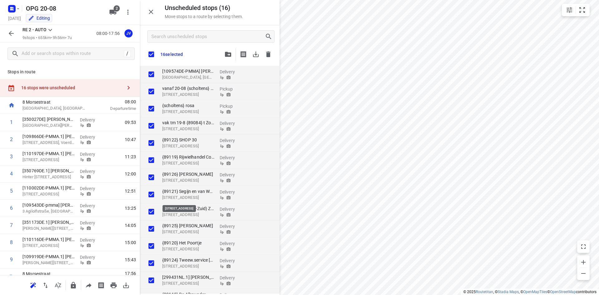
checkbox input "true"
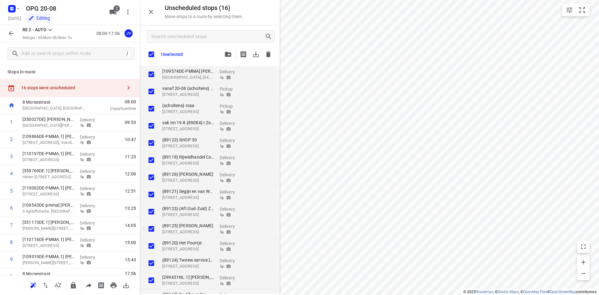
checkbox input "true"
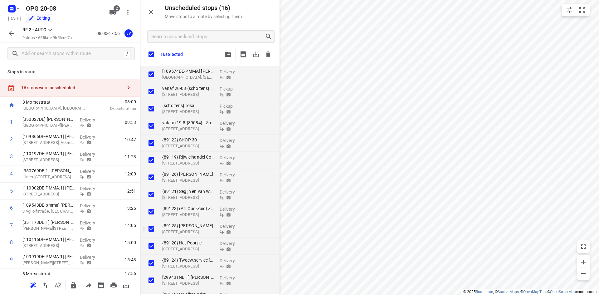
checkbox input "true"
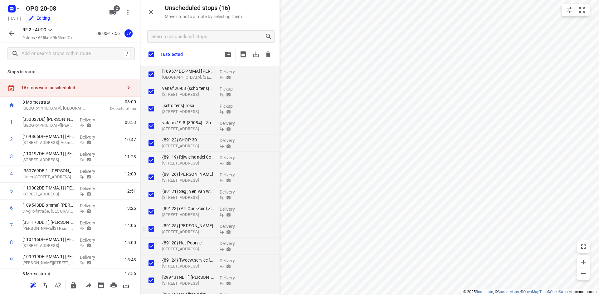
checkbox input "true"
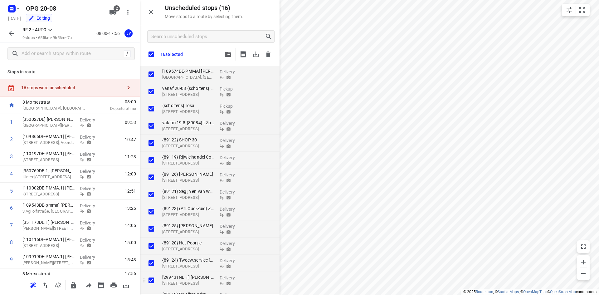
checkbox input "true"
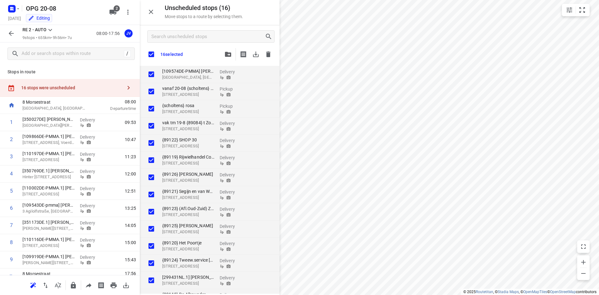
checkbox input "true"
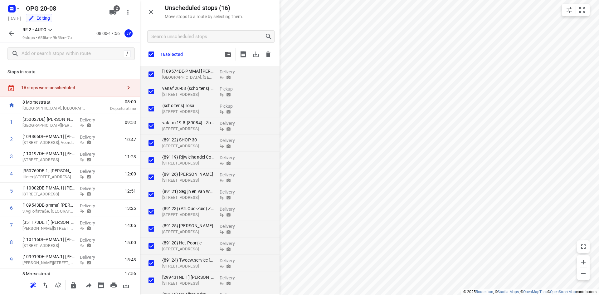
checkbox input "true"
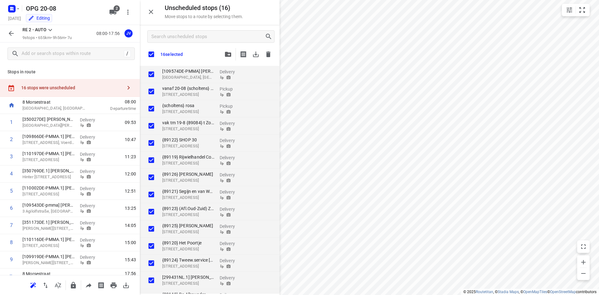
checkbox input "true"
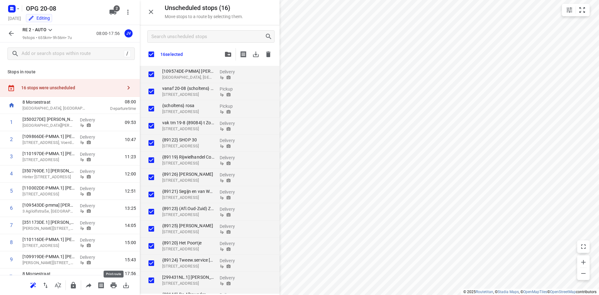
click at [112, 285] on icon "button" at bounding box center [113, 285] width 6 height 6
checkbox input "true"
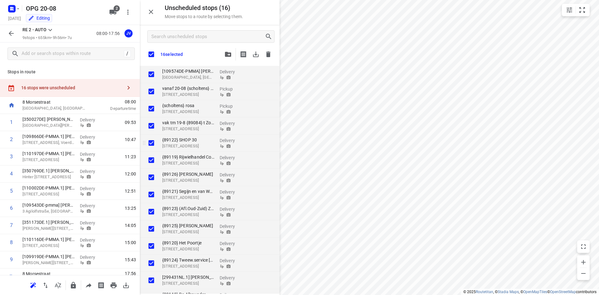
checkbox input "true"
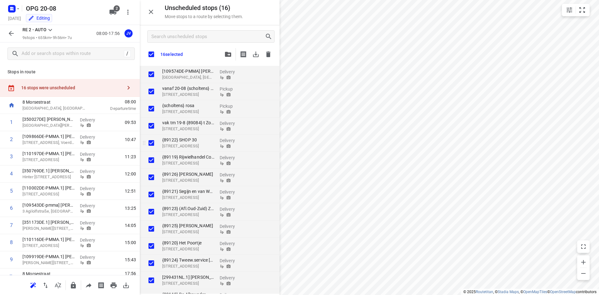
checkbox input "true"
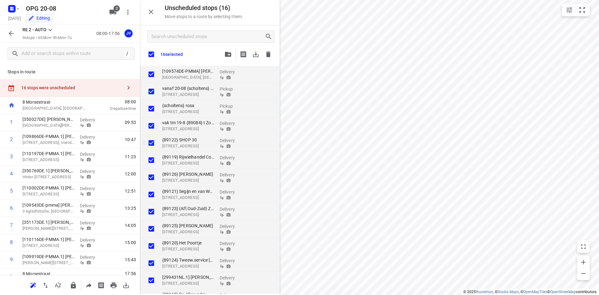
checkbox input "true"
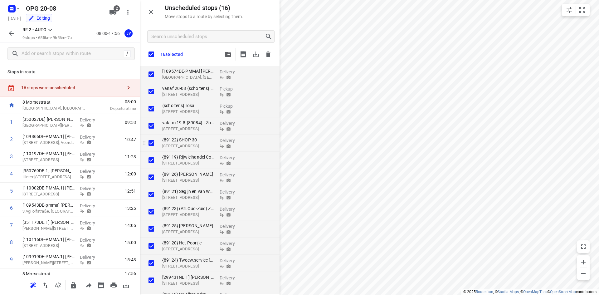
checkbox input "true"
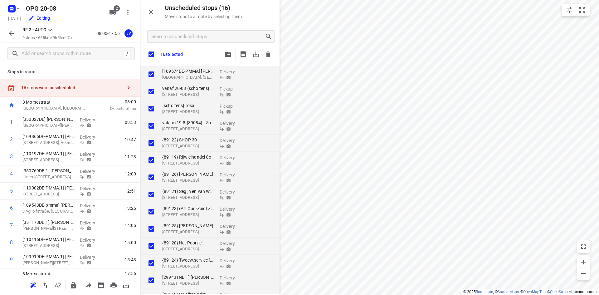
checkbox input "true"
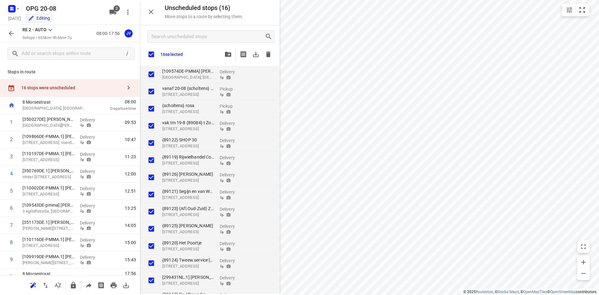
checkbox input "true"
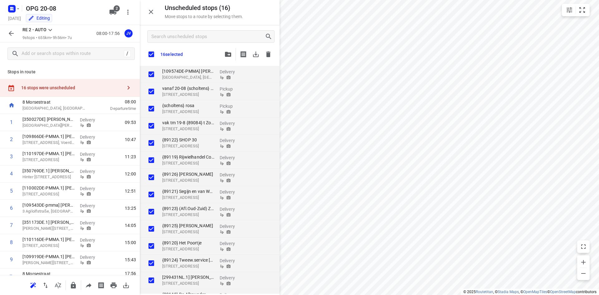
checkbox input "true"
click at [50, 28] on icon at bounding box center [49, 29] width 7 height 7
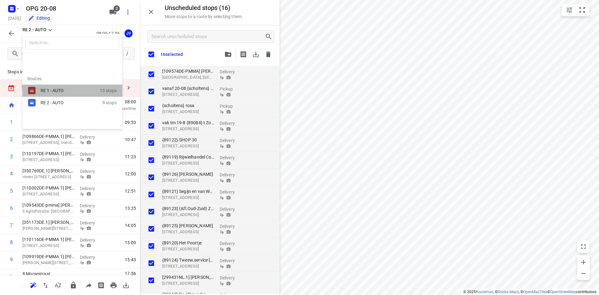
click at [51, 90] on div "RE 1 - AUTO" at bounding box center [67, 90] width 53 height 5
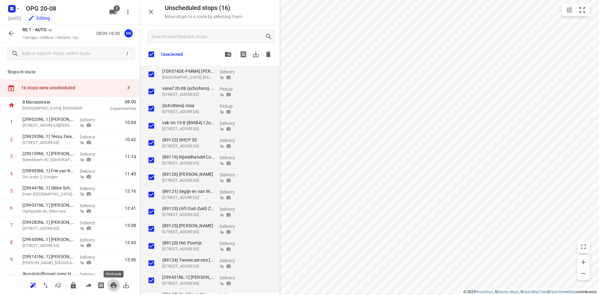
click at [113, 285] on icon "button" at bounding box center [113, 285] width 6 height 6
checkbox input "true"
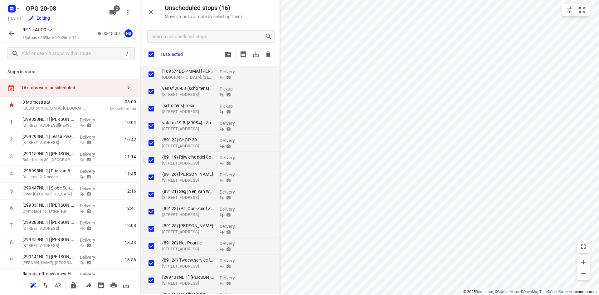
checkbox input "true"
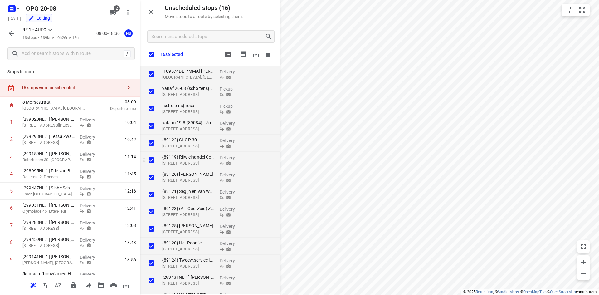
checkbox input "true"
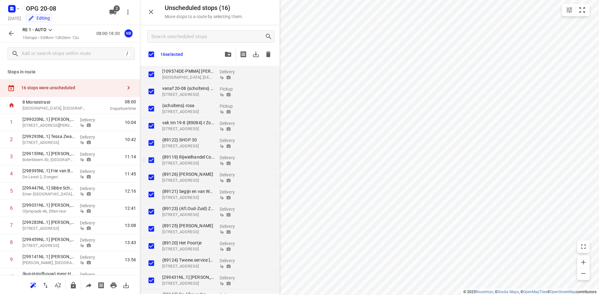
checkbox input "true"
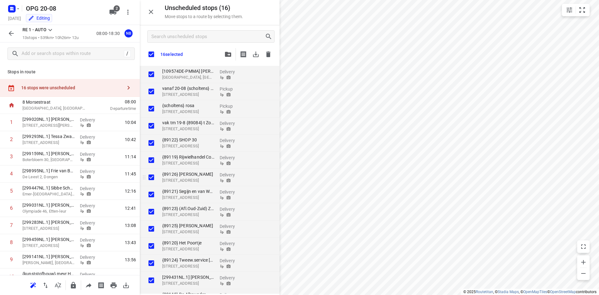
checkbox input "true"
click at [115, 282] on icon "button" at bounding box center [113, 285] width 6 height 6
click at [51, 32] on icon at bounding box center [49, 29] width 7 height 7
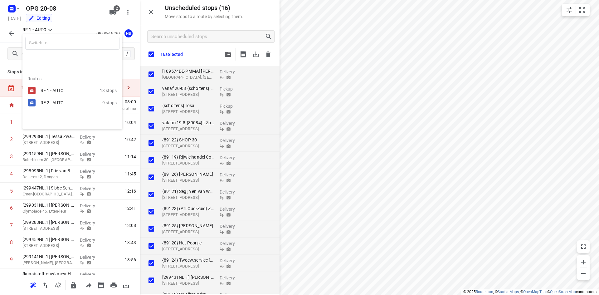
click at [46, 101] on div "RE 2 - AUTO" at bounding box center [67, 102] width 53 height 5
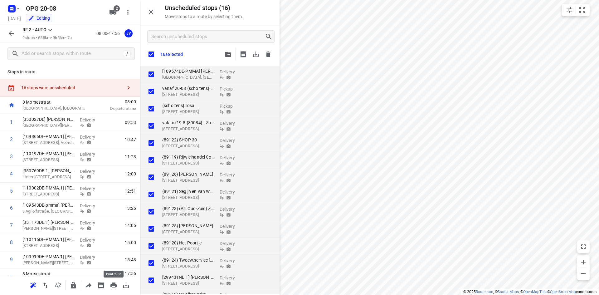
click at [113, 285] on icon "button" at bounding box center [113, 285] width 6 height 6
click at [255, 53] on icon "button" at bounding box center [256, 54] width 6 height 6
click at [269, 56] on icon "button" at bounding box center [268, 54] width 4 height 6
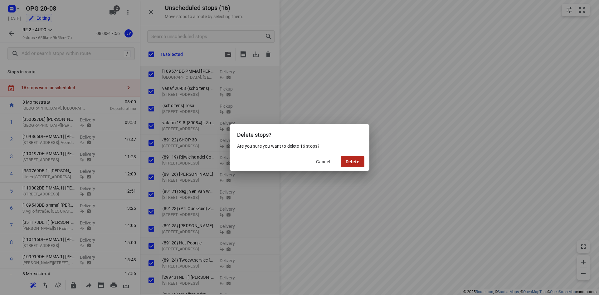
click at [347, 160] on span "Delete" at bounding box center [353, 161] width 14 height 5
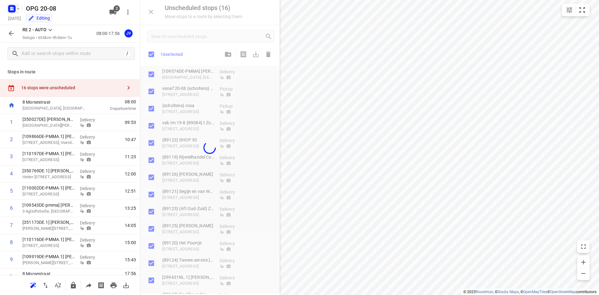
click at [17, 7] on icon "button" at bounding box center [18, 8] width 5 height 5
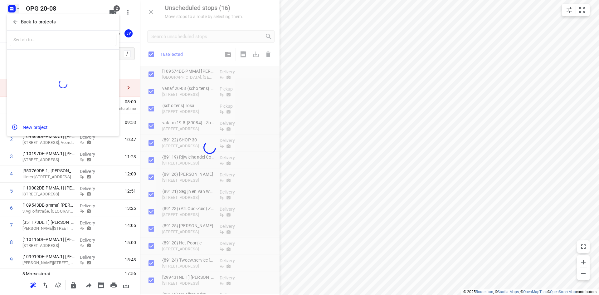
click at [17, 7] on div at bounding box center [299, 147] width 599 height 295
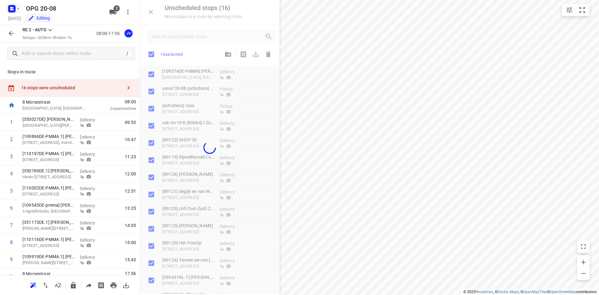
click at [17, 7] on icon "button" at bounding box center [18, 8] width 5 height 5
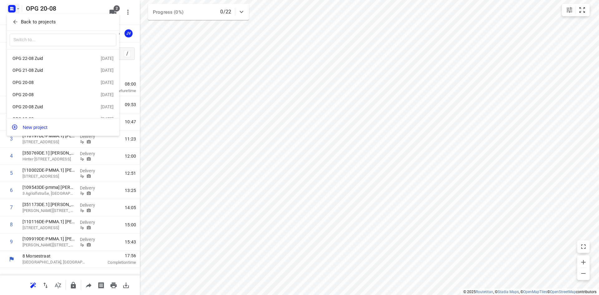
click at [32, 24] on p "Back to projects" at bounding box center [38, 21] width 35 height 7
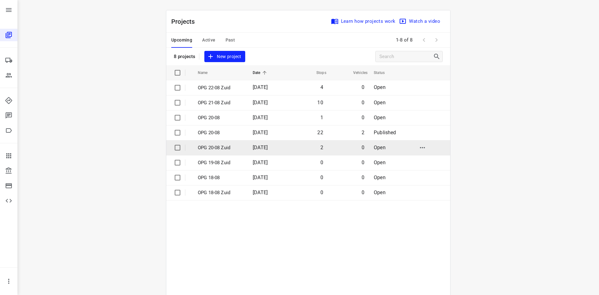
click at [220, 147] on p "OPG 20-08 Zuid" at bounding box center [221, 147] width 46 height 7
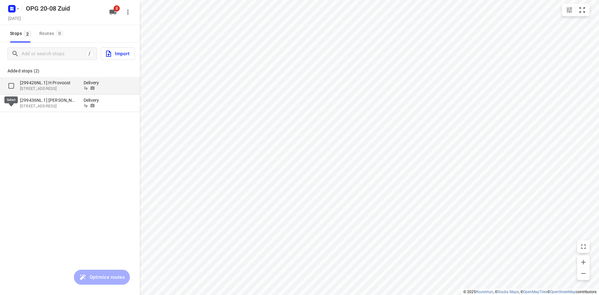
click at [11, 87] on input "grid" at bounding box center [11, 86] width 12 height 12
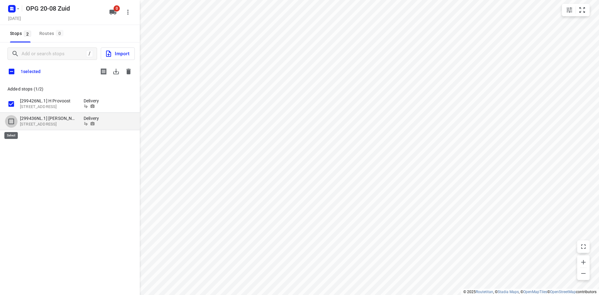
click at [11, 120] on input "grid" at bounding box center [11, 121] width 12 height 12
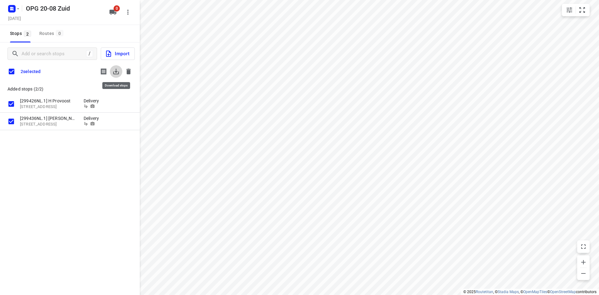
click at [117, 70] on icon "button" at bounding box center [115, 71] width 7 height 7
click at [129, 71] on icon "button" at bounding box center [128, 72] width 4 height 6
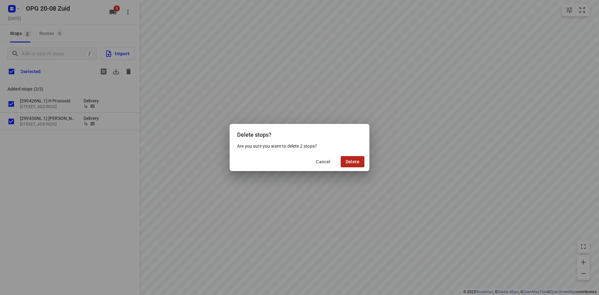
click at [344, 163] on button "Delete" at bounding box center [353, 161] width 24 height 11
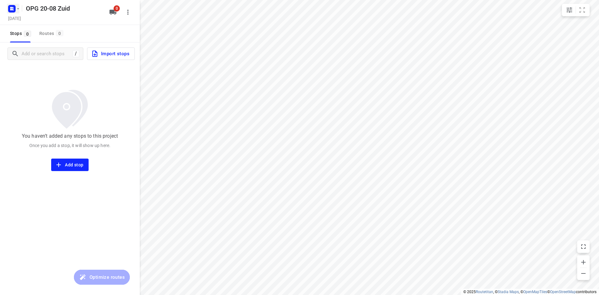
click at [16, 9] on icon "button" at bounding box center [18, 8] width 5 height 5
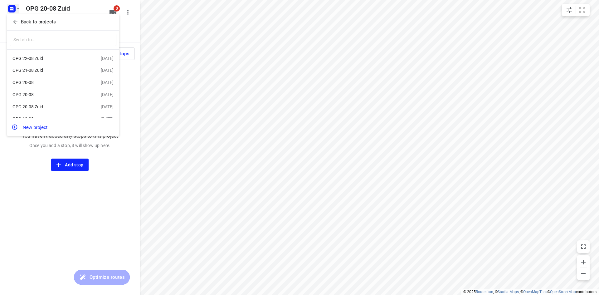
click at [29, 20] on p "Back to projects" at bounding box center [38, 21] width 35 height 7
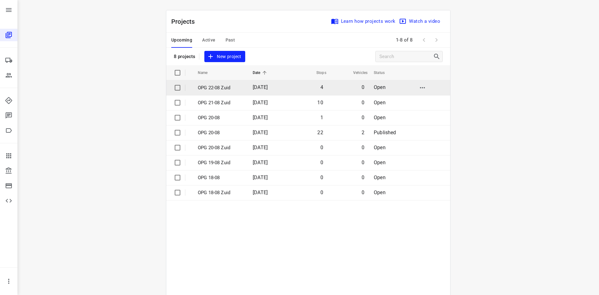
click at [206, 86] on p "OPG 22-08 Zuid" at bounding box center [221, 87] width 46 height 7
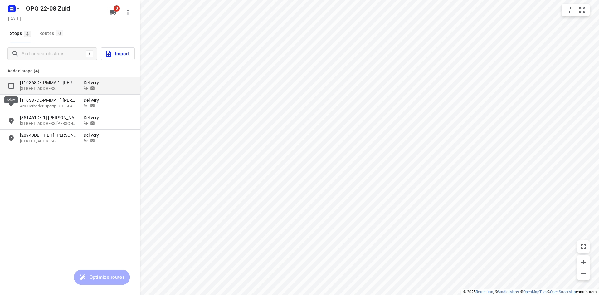
click at [12, 85] on input "grid" at bounding box center [11, 86] width 12 height 12
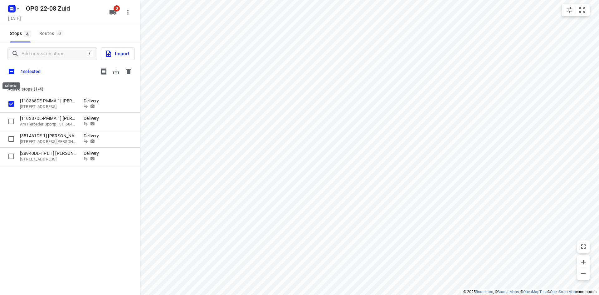
click at [11, 70] on input "checkbox" at bounding box center [11, 71] width 13 height 13
click at [116, 70] on icon "button" at bounding box center [116, 72] width 6 height 6
click at [127, 72] on icon "button" at bounding box center [128, 72] width 4 height 6
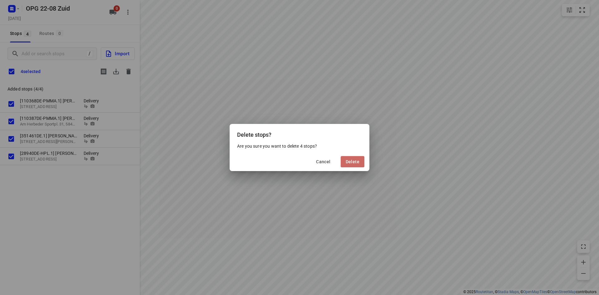
click at [351, 160] on span "Delete" at bounding box center [353, 161] width 14 height 5
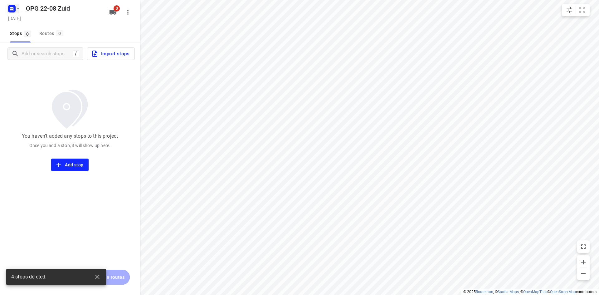
click at [17, 8] on icon "button" at bounding box center [18, 8] width 5 height 5
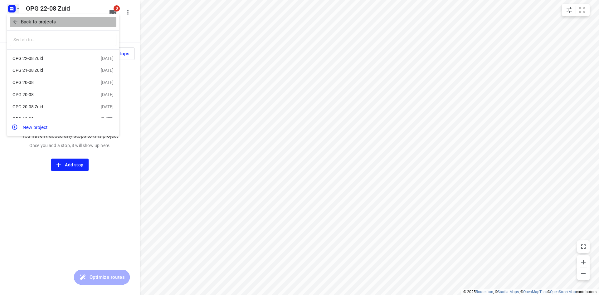
click at [25, 22] on p "Back to projects" at bounding box center [38, 21] width 35 height 7
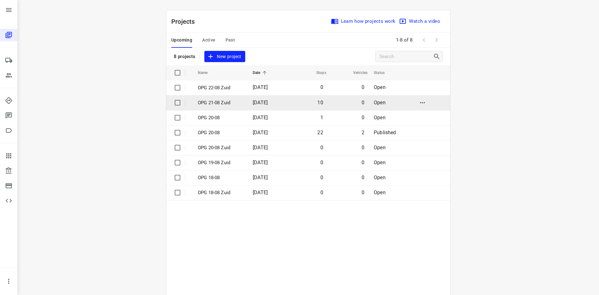
click at [215, 105] on p "OPG 21-08 Zuid" at bounding box center [221, 102] width 46 height 7
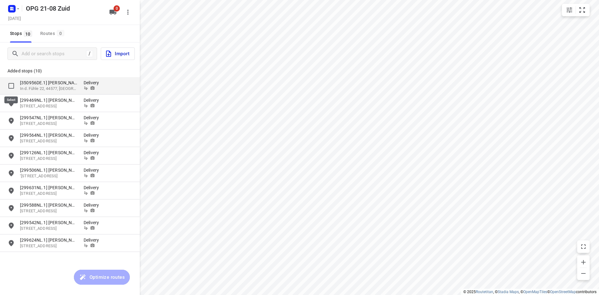
click at [10, 84] on input "grid" at bounding box center [11, 86] width 12 height 12
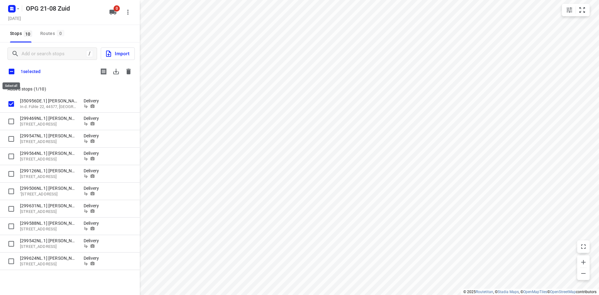
click at [12, 73] on input "checkbox" at bounding box center [11, 71] width 13 height 13
click at [118, 70] on icon "button" at bounding box center [115, 71] width 7 height 7
click at [128, 70] on icon "button" at bounding box center [128, 72] width 4 height 6
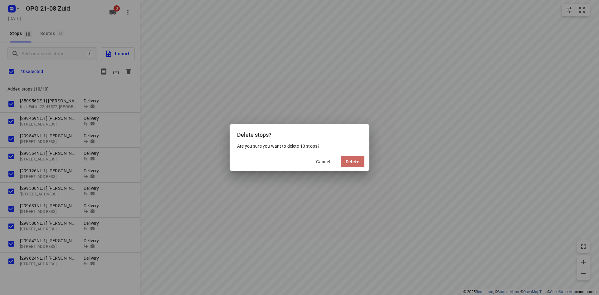
click at [349, 161] on span "Delete" at bounding box center [353, 161] width 14 height 5
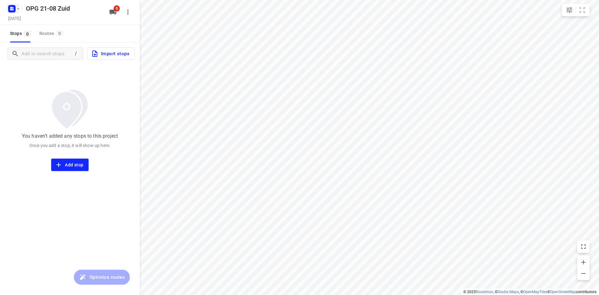
click at [18, 8] on icon "button" at bounding box center [18, 8] width 2 height 1
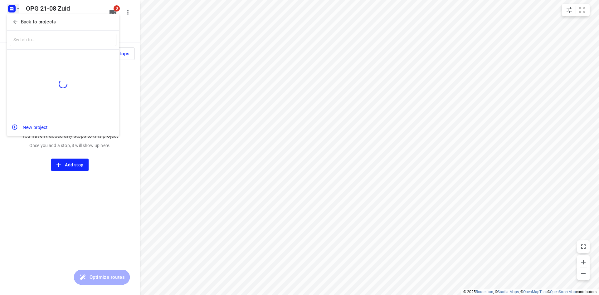
click at [31, 20] on p "Back to projects" at bounding box center [38, 21] width 35 height 7
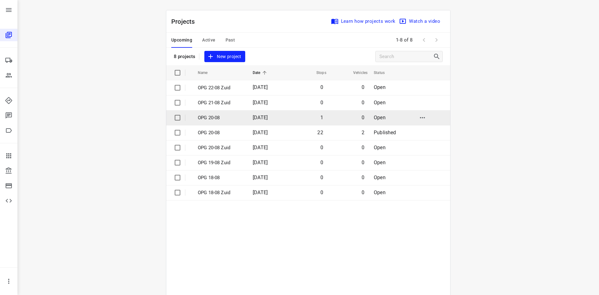
click at [219, 115] on p "OPG 20-08" at bounding box center [221, 117] width 46 height 7
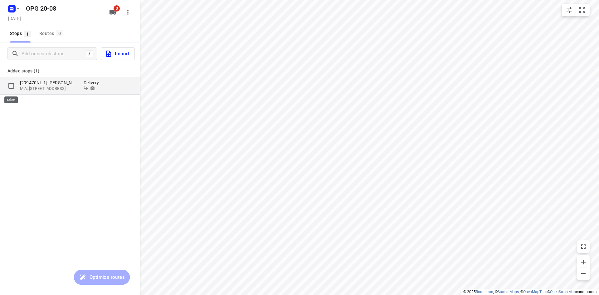
click at [12, 85] on input "grid" at bounding box center [11, 86] width 12 height 12
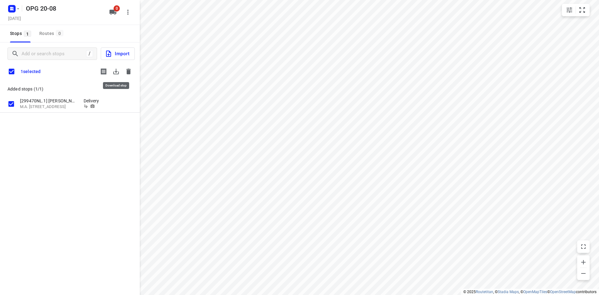
click at [116, 71] on icon "button" at bounding box center [116, 72] width 6 height 6
click at [129, 70] on icon "button" at bounding box center [128, 72] width 4 height 6
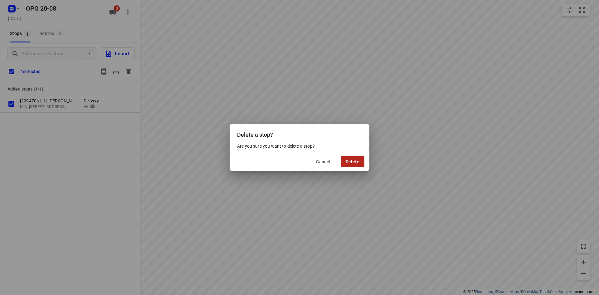
click at [355, 162] on span "Delete" at bounding box center [353, 161] width 14 height 5
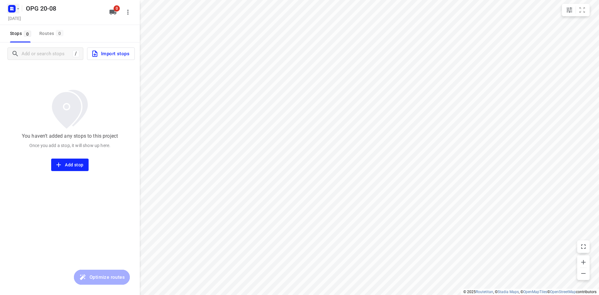
click at [19, 9] on icon "button" at bounding box center [18, 8] width 5 height 5
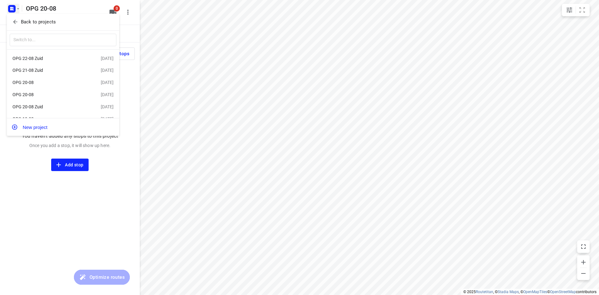
click at [40, 69] on div "OPG 21-08 Zuid" at bounding box center [48, 70] width 72 height 5
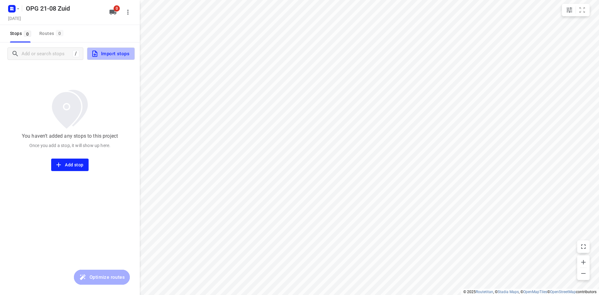
click at [109, 54] on span "Import stops" at bounding box center [110, 54] width 38 height 8
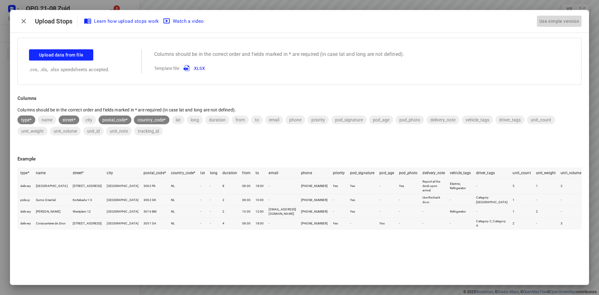
click at [567, 22] on div "Use simple version" at bounding box center [559, 21] width 42 height 10
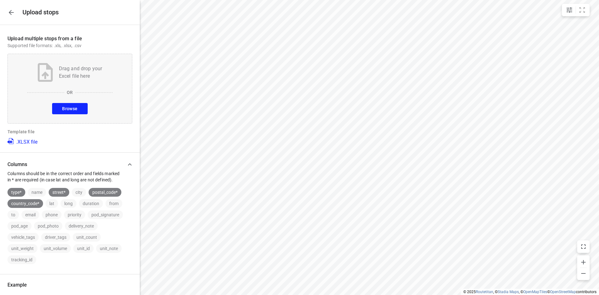
click at [74, 108] on span "Browse" at bounding box center [69, 109] width 15 height 8
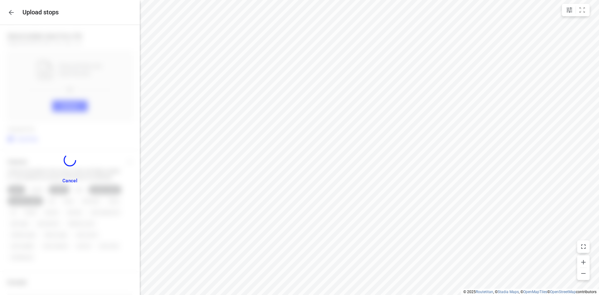
scroll to position [528, 0]
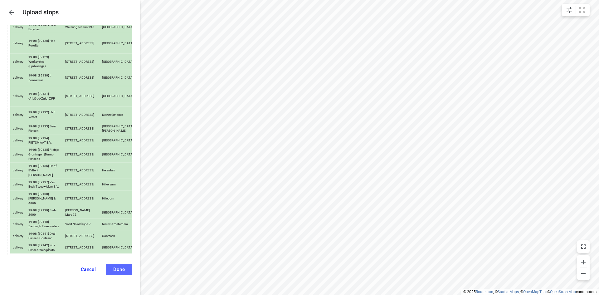
click at [117, 268] on span "Done" at bounding box center [119, 269] width 12 height 6
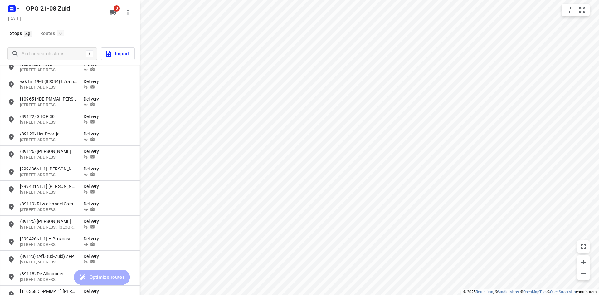
scroll to position [43, 0]
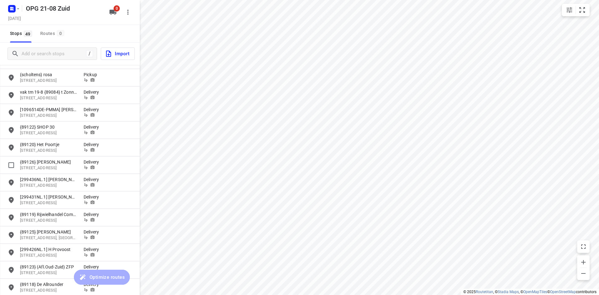
click at [78, 173] on div "{89126} [PERSON_NAME] [STREET_ADDRESS] Delivery" at bounding box center [70, 164] width 140 height 17
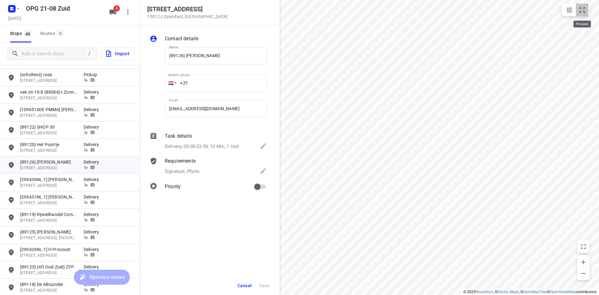
click at [580, 10] on icon "small contained button group" at bounding box center [581, 9] width 7 height 7
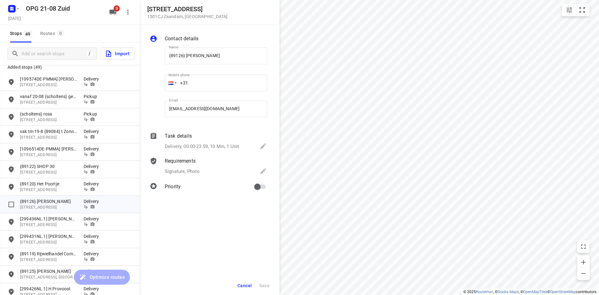
scroll to position [0, 0]
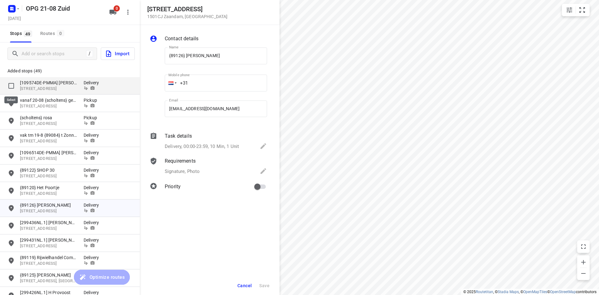
click at [11, 88] on input "grid" at bounding box center [11, 86] width 12 height 12
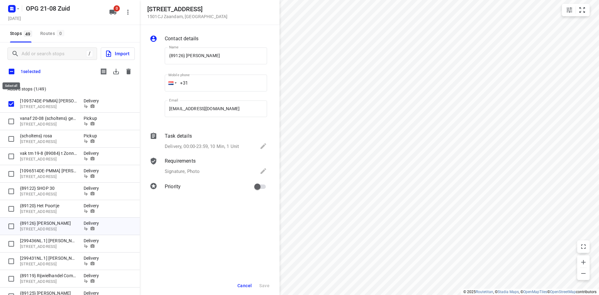
click at [12, 70] on input "checkbox" at bounding box center [11, 71] width 13 height 13
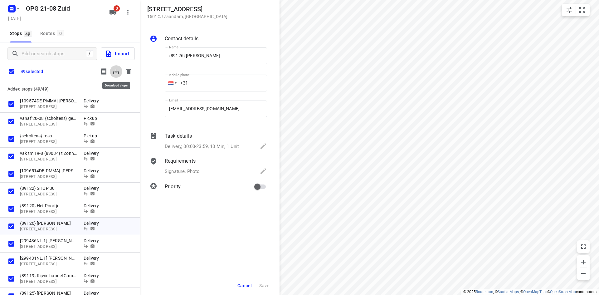
click at [115, 70] on icon "button" at bounding box center [115, 71] width 7 height 7
click at [216, 230] on div "Contact details Name {89126} [PERSON_NAME] Name Mobile phone +31 ​ Email [EMAIL…" at bounding box center [210, 160] width 140 height 270
click at [114, 10] on span "0" at bounding box center [117, 8] width 6 height 6
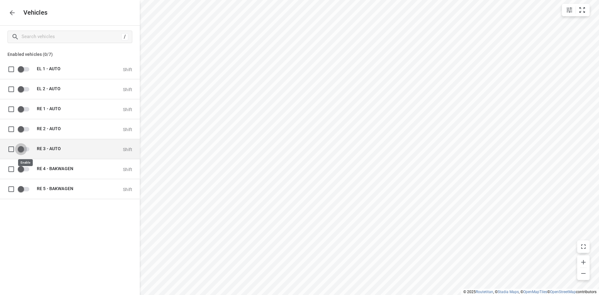
click at [26, 147] on input "grid" at bounding box center [21, 149] width 36 height 12
click at [6, 10] on div "Vehicles" at bounding box center [70, 12] width 140 height 25
click at [12, 10] on icon "button" at bounding box center [11, 12] width 7 height 7
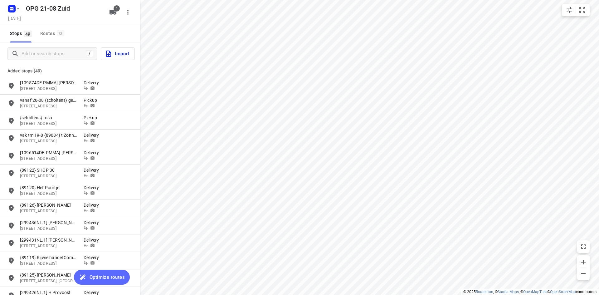
click at [109, 274] on span "Optimize routes" at bounding box center [107, 277] width 35 height 8
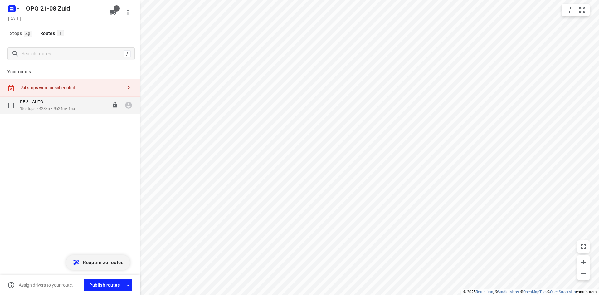
click at [73, 102] on div "RE 3 - AUTO" at bounding box center [47, 102] width 55 height 7
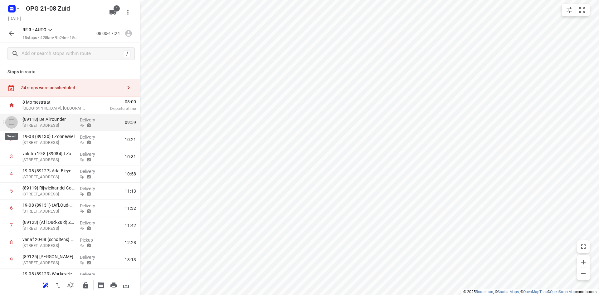
click at [11, 124] on input "checkbox" at bounding box center [11, 122] width 12 height 12
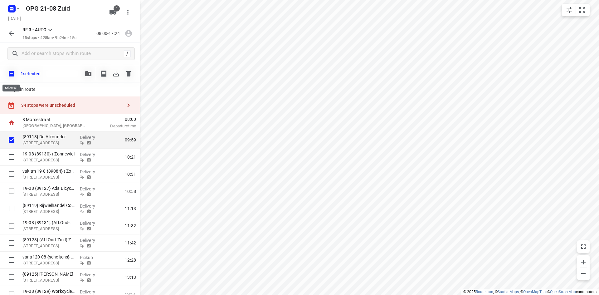
click at [12, 75] on input "checkbox" at bounding box center [11, 73] width 13 height 13
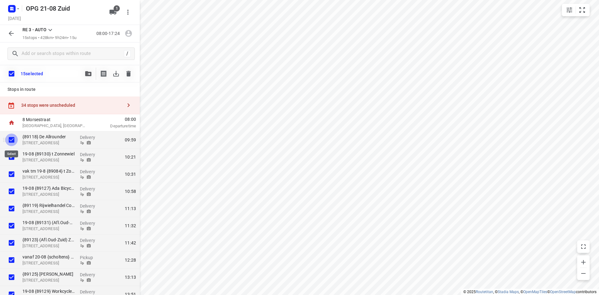
click at [12, 140] on input "checkbox" at bounding box center [11, 139] width 12 height 12
click at [88, 74] on icon "button" at bounding box center [88, 73] width 6 height 5
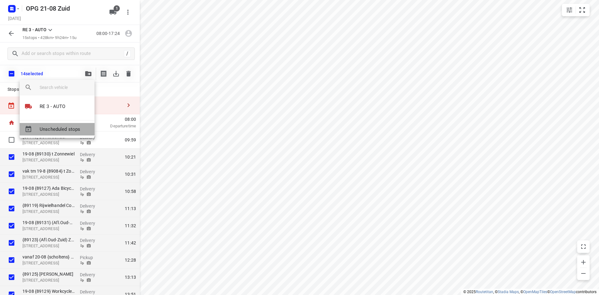
click at [62, 126] on span "Unscheduled stops" at bounding box center [65, 129] width 50 height 7
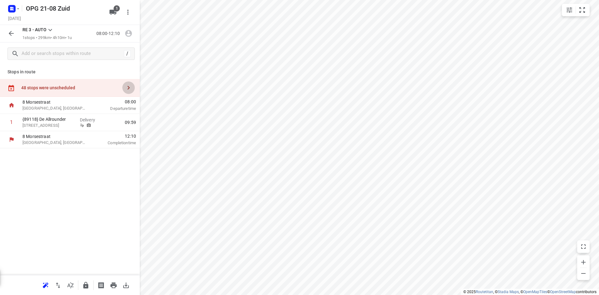
click at [133, 91] on button "button" at bounding box center [128, 87] width 12 height 12
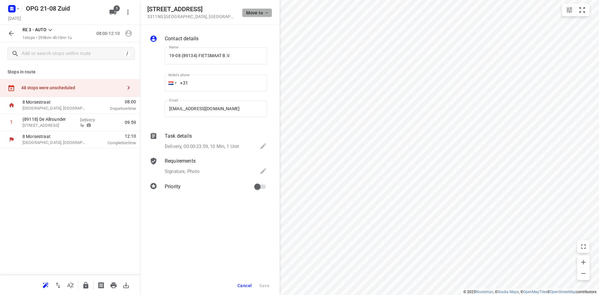
click at [252, 16] on button "Move to" at bounding box center [257, 12] width 30 height 9
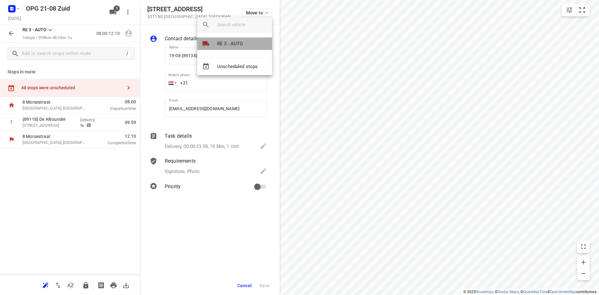
click at [229, 40] on p "RE 3 - AUTO" at bounding box center [230, 43] width 26 height 7
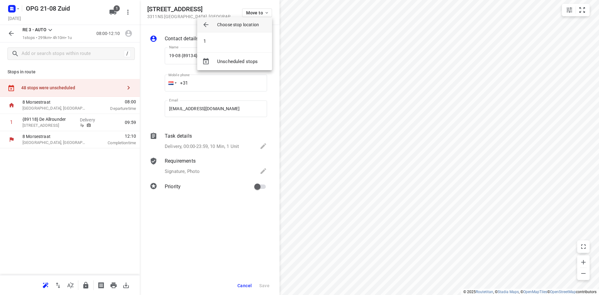
click at [229, 40] on li "1" at bounding box center [234, 41] width 75 height 12
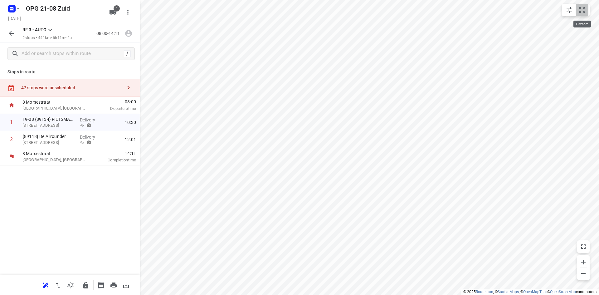
click at [584, 10] on icon "small contained button group" at bounding box center [581, 9] width 7 height 7
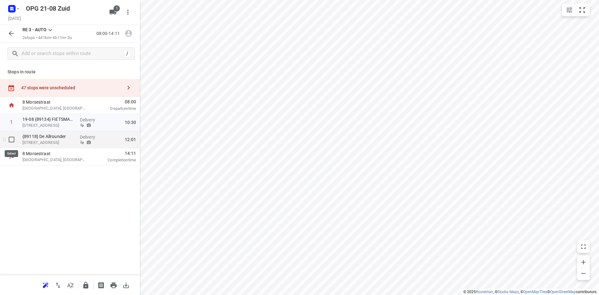
click at [11, 140] on input "checkbox" at bounding box center [11, 139] width 12 height 12
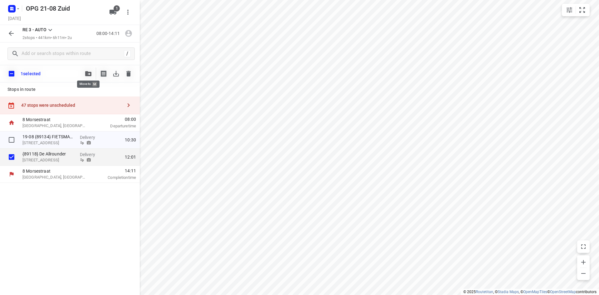
click at [88, 72] on icon "button" at bounding box center [88, 73] width 6 height 5
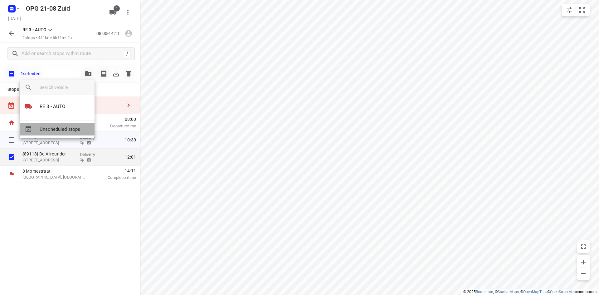
click at [61, 129] on span "Unscheduled stops" at bounding box center [65, 129] width 50 height 7
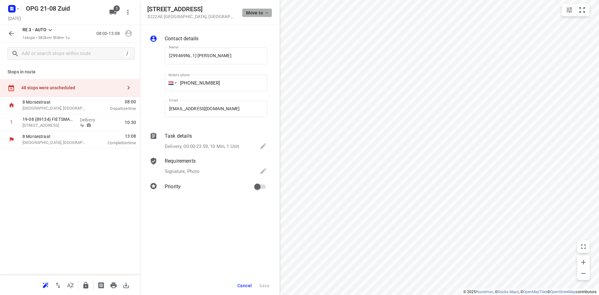
click at [263, 13] on span "Move to" at bounding box center [257, 12] width 23 height 5
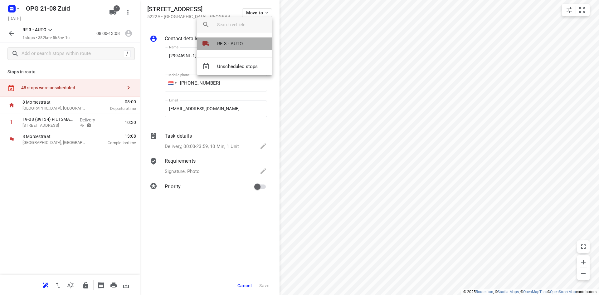
click at [235, 46] on p "RE 3 - AUTO" at bounding box center [230, 43] width 26 height 7
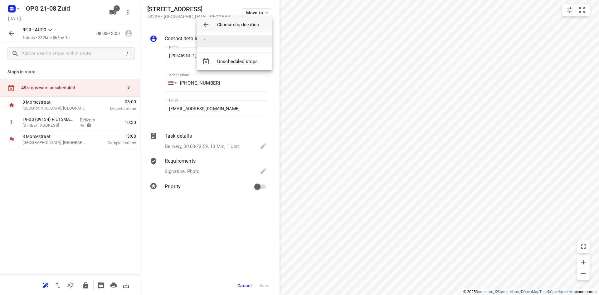
click at [239, 41] on li "1" at bounding box center [234, 41] width 75 height 12
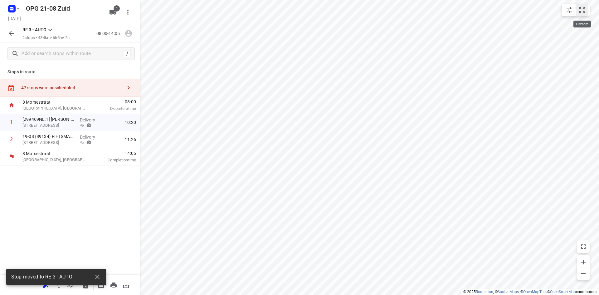
click at [584, 12] on icon "small contained button group" at bounding box center [582, 10] width 6 height 6
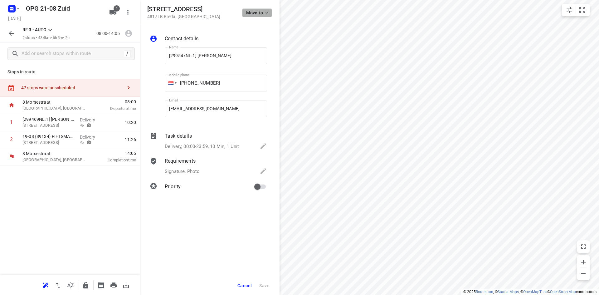
click at [263, 15] on button "Move to" at bounding box center [257, 12] width 30 height 9
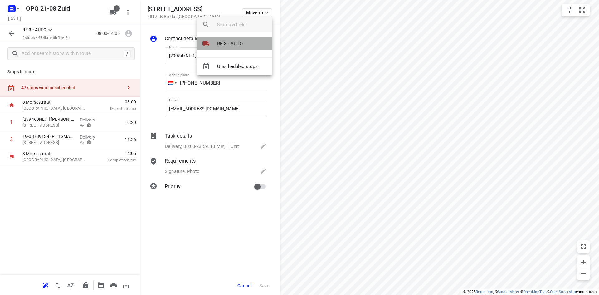
click at [252, 43] on li "RE 3 - AUTO" at bounding box center [234, 43] width 75 height 12
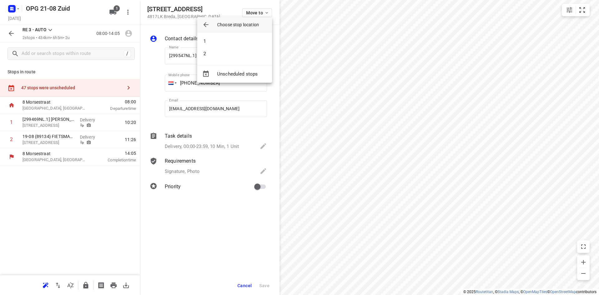
click at [252, 43] on li "1" at bounding box center [234, 41] width 75 height 12
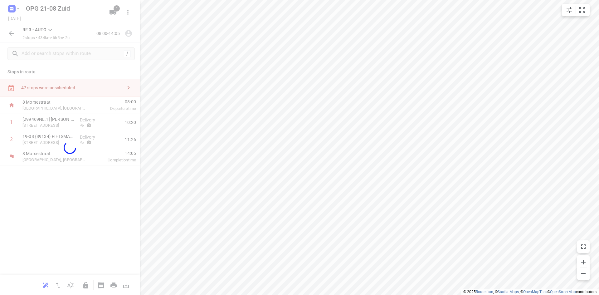
click at [588, 12] on div "small contained button group" at bounding box center [576, 10] width 28 height 12
click at [585, 12] on icon "small contained button group" at bounding box center [582, 10] width 6 height 6
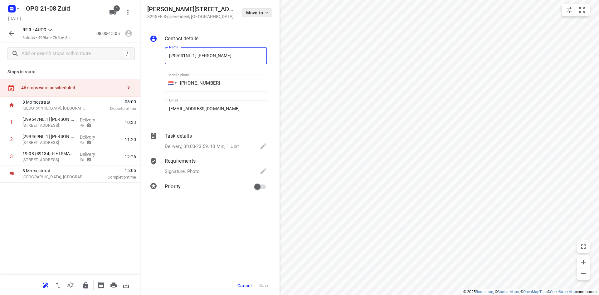
click at [252, 15] on button "Move to" at bounding box center [257, 12] width 30 height 9
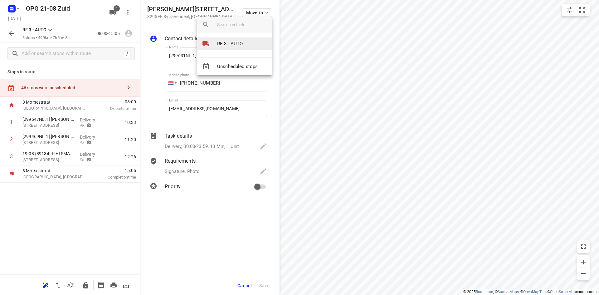
click at [236, 42] on p "RE 3 - AUTO" at bounding box center [230, 43] width 26 height 7
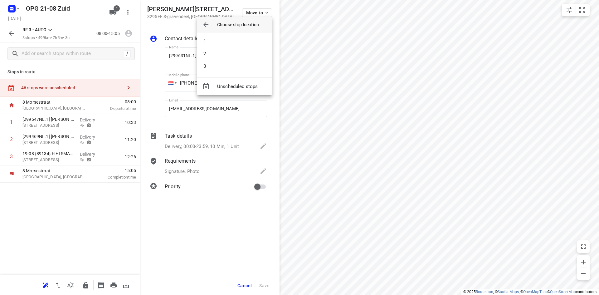
click at [236, 42] on li "1" at bounding box center [234, 41] width 75 height 12
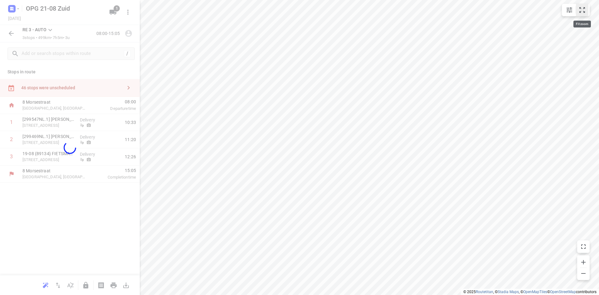
click at [581, 9] on icon "small contained button group" at bounding box center [582, 10] width 6 height 6
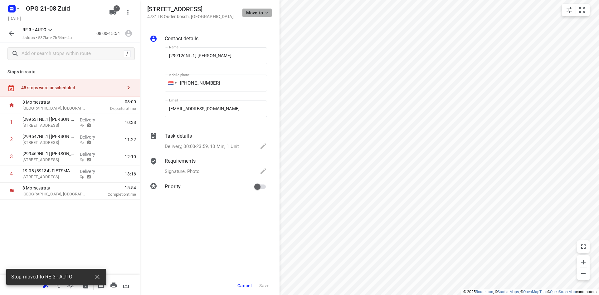
click at [266, 13] on icon "button" at bounding box center [266, 12] width 5 height 5
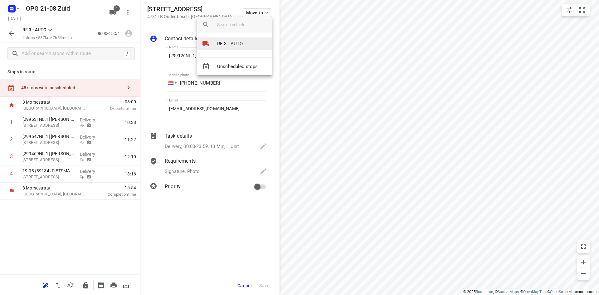
click at [228, 41] on p "RE 3 - AUTO" at bounding box center [230, 43] width 26 height 7
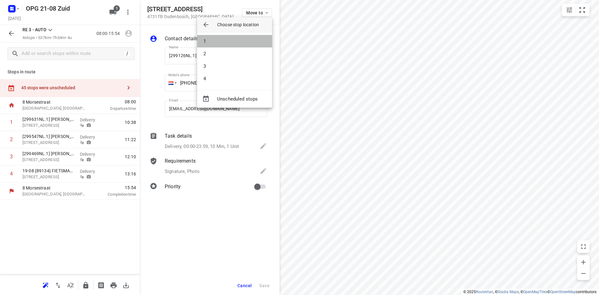
click at [228, 41] on li "1" at bounding box center [234, 41] width 75 height 12
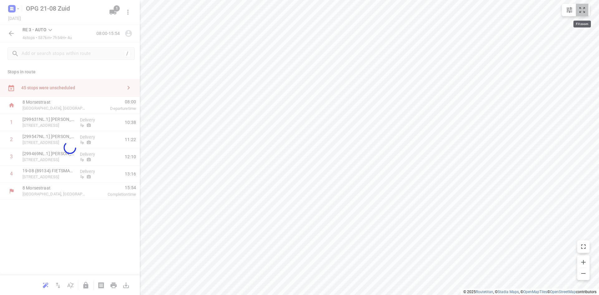
click at [584, 10] on icon "small contained button group" at bounding box center [581, 9] width 7 height 7
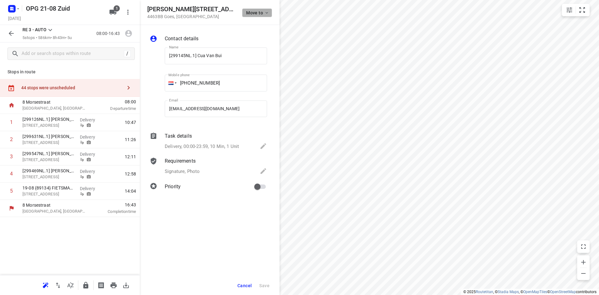
click at [262, 12] on span "Move to" at bounding box center [257, 12] width 23 height 5
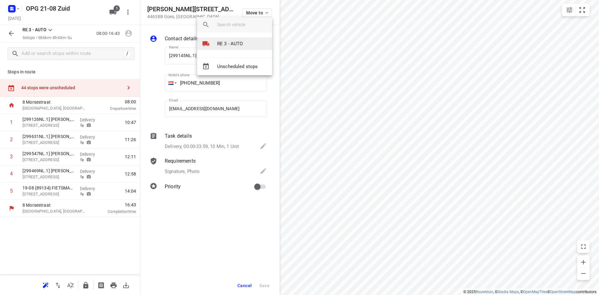
click at [240, 42] on p "RE 3 - AUTO" at bounding box center [230, 43] width 26 height 7
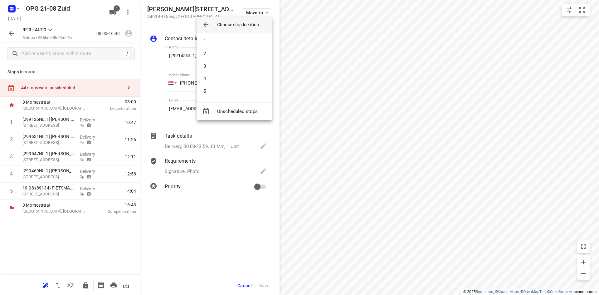
click at [240, 42] on li "1" at bounding box center [234, 41] width 75 height 12
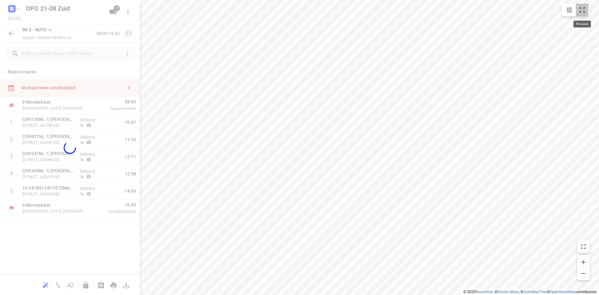
click at [585, 12] on icon "small contained button group" at bounding box center [581, 9] width 7 height 7
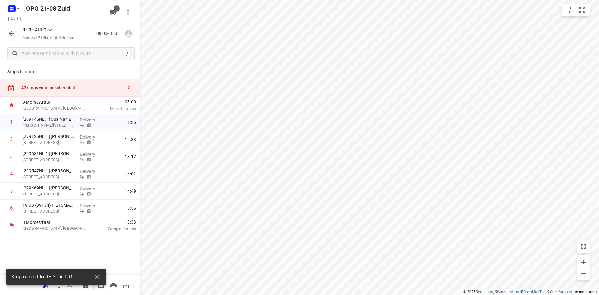
click at [84, 252] on div "Stops in route 43 stops were unscheduled [STREET_ADDRESS][PERSON_NAME] 08:00 De…" at bounding box center [70, 170] width 140 height 210
click at [100, 278] on icon "button" at bounding box center [97, 276] width 7 height 7
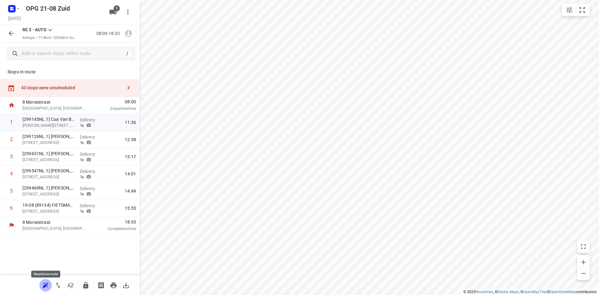
click at [47, 283] on icon "button" at bounding box center [46, 284] width 6 height 5
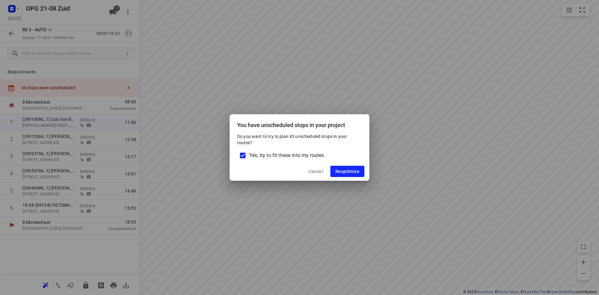
click at [318, 157] on span "Yes, try to fit these into my routes" at bounding box center [286, 155] width 75 height 7
click at [249, 157] on input "Yes, try to fit these into my routes" at bounding box center [242, 155] width 13 height 13
click at [352, 173] on span "Reoptimize" at bounding box center [347, 171] width 24 height 5
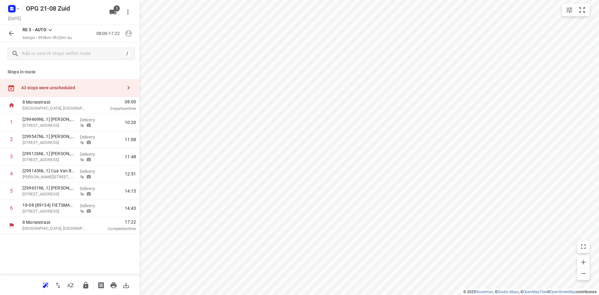
click at [126, 87] on icon "button" at bounding box center [128, 87] width 7 height 7
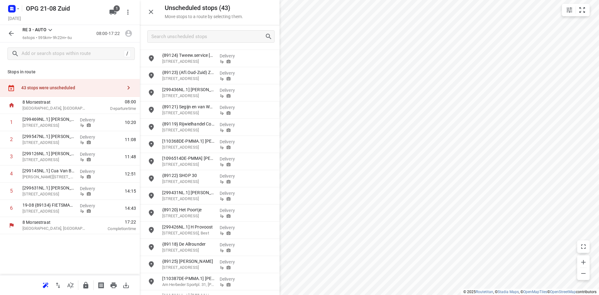
scroll to position [94, 0]
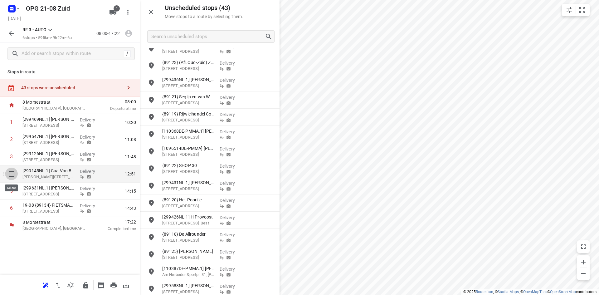
click at [11, 174] on input "checkbox" at bounding box center [11, 173] width 12 height 12
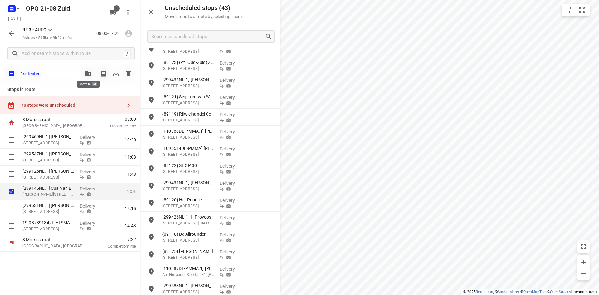
click at [88, 74] on icon "button" at bounding box center [88, 73] width 6 height 5
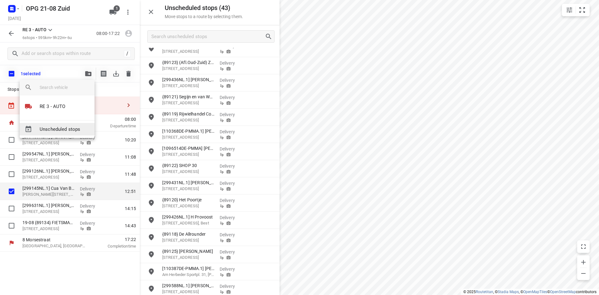
click at [73, 130] on span "Unscheduled stops" at bounding box center [65, 129] width 50 height 7
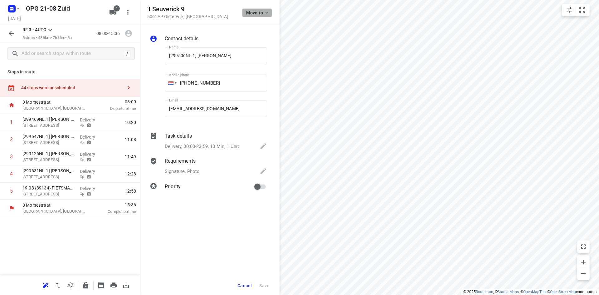
click at [265, 14] on icon "button" at bounding box center [266, 12] width 5 height 5
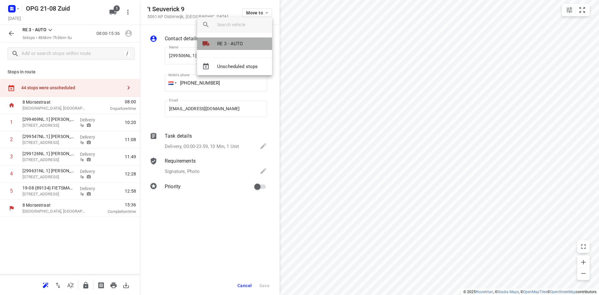
click at [250, 44] on li "RE 3 - AUTO" at bounding box center [234, 43] width 75 height 12
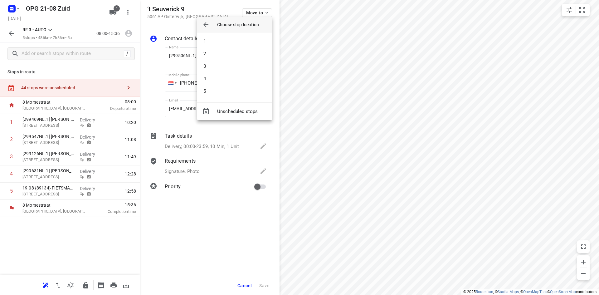
click at [251, 44] on li "1" at bounding box center [234, 41] width 75 height 12
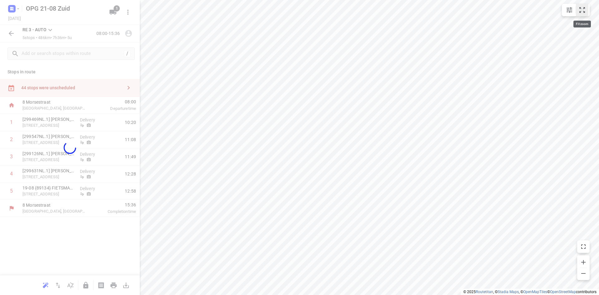
click at [581, 11] on icon "small contained button group" at bounding box center [581, 9] width 7 height 7
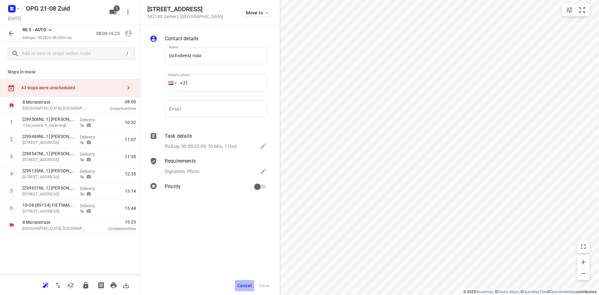
click at [242, 284] on span "Cancel" at bounding box center [244, 285] width 14 height 5
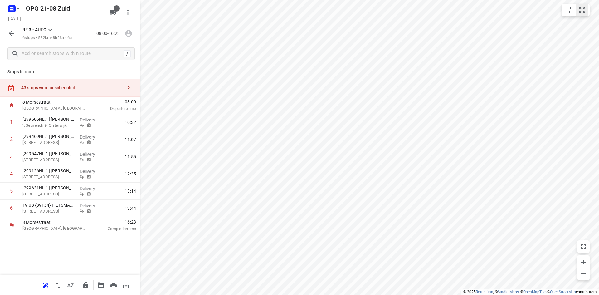
click at [576, 9] on button "small contained button group" at bounding box center [582, 10] width 12 height 12
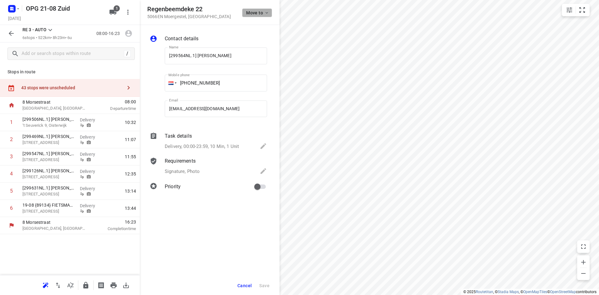
click at [265, 13] on icon "button" at bounding box center [266, 12] width 5 height 5
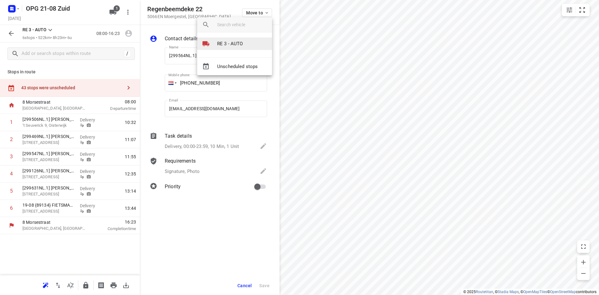
click at [243, 45] on li "RE 3 - AUTO" at bounding box center [234, 43] width 75 height 12
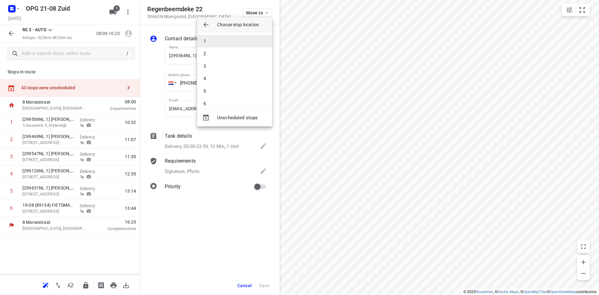
click at [243, 45] on li "1" at bounding box center [234, 41] width 75 height 12
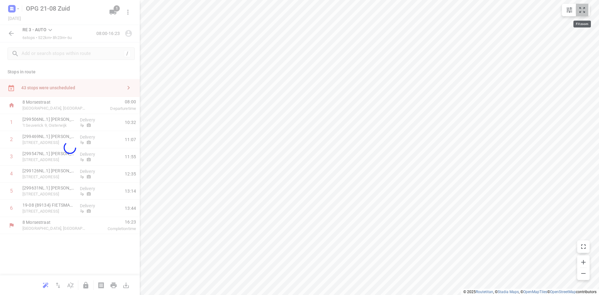
click at [577, 12] on button "small contained button group" at bounding box center [582, 10] width 12 height 12
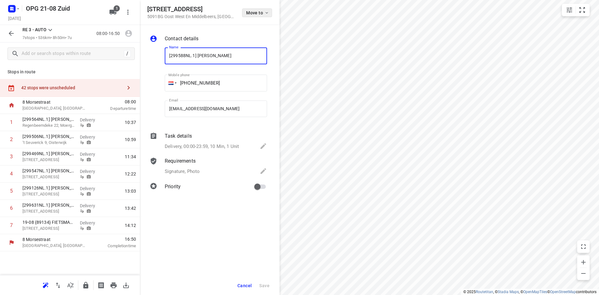
click at [261, 10] on button "Move to" at bounding box center [257, 12] width 30 height 9
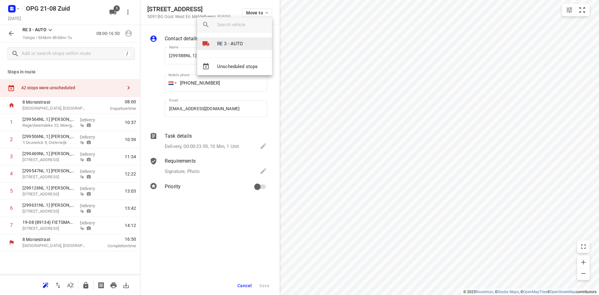
click at [246, 44] on li "RE 3 - AUTO" at bounding box center [234, 43] width 75 height 12
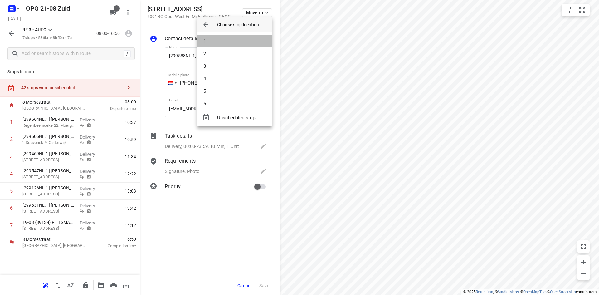
click at [246, 44] on li "1" at bounding box center [234, 41] width 75 height 12
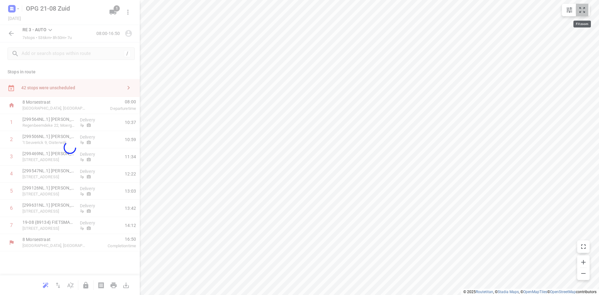
click at [580, 8] on icon "small contained button group" at bounding box center [582, 10] width 6 height 6
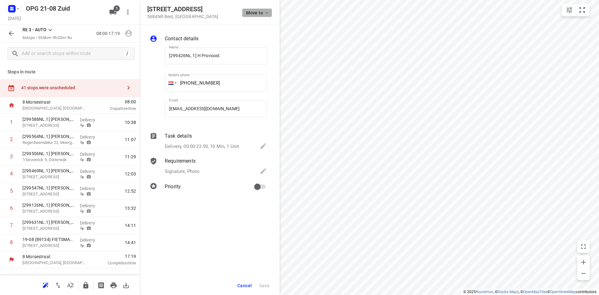
click at [265, 14] on icon "button" at bounding box center [266, 12] width 5 height 5
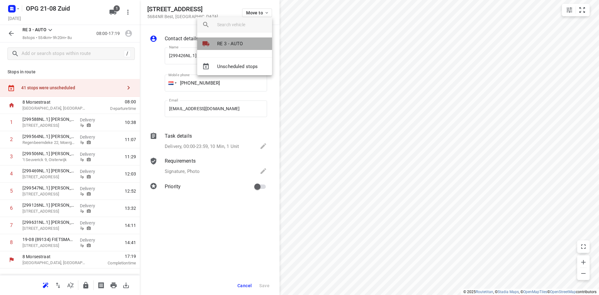
click at [245, 42] on li "RE 3 - AUTO" at bounding box center [234, 43] width 75 height 12
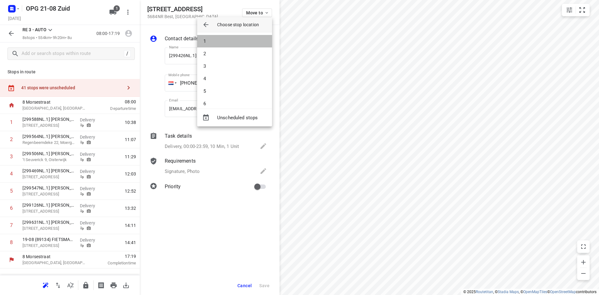
click at [245, 42] on li "1" at bounding box center [234, 41] width 75 height 12
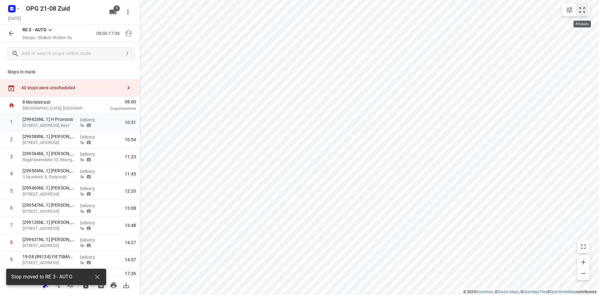
click at [582, 8] on icon "small contained button group" at bounding box center [581, 9] width 7 height 7
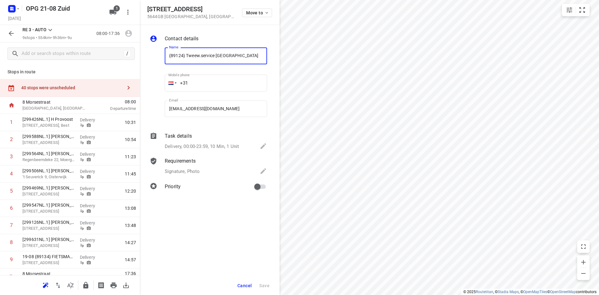
click at [252, 286] on span "Cancel" at bounding box center [244, 285] width 14 height 5
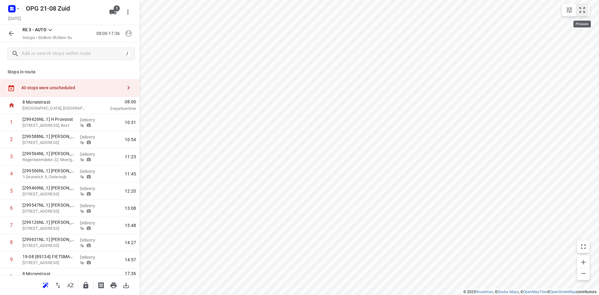
click at [580, 9] on icon "small contained button group" at bounding box center [582, 10] width 6 height 6
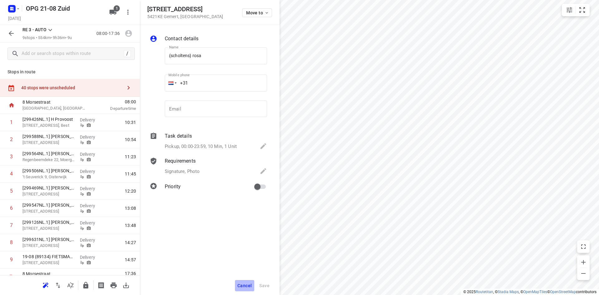
click at [239, 284] on span "Cancel" at bounding box center [244, 285] width 14 height 5
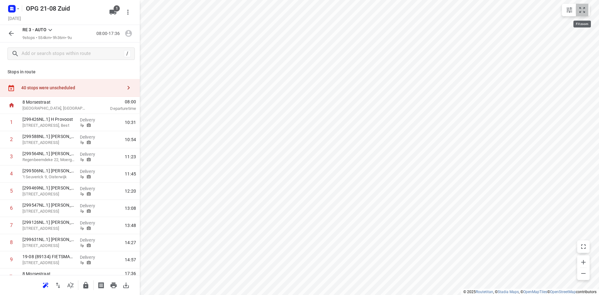
click at [583, 9] on icon "small contained button group" at bounding box center [582, 10] width 6 height 6
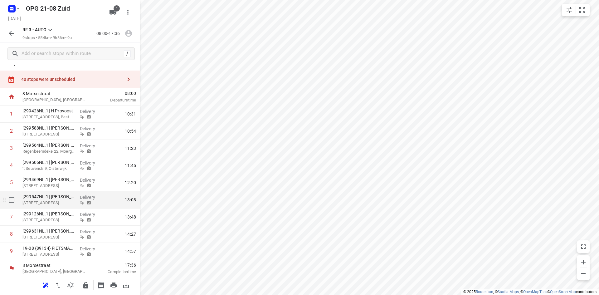
scroll to position [11, 0]
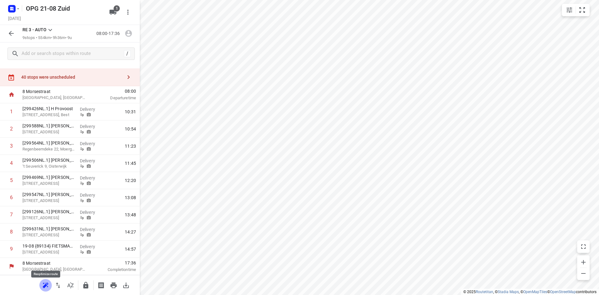
click at [45, 284] on icon "button" at bounding box center [45, 286] width 4 height 4
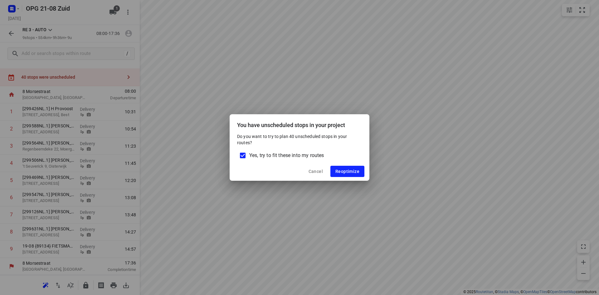
click at [243, 157] on input "Yes, try to fit these into my routes" at bounding box center [242, 155] width 13 height 13
click at [343, 168] on button "Reoptimize" at bounding box center [347, 171] width 34 height 11
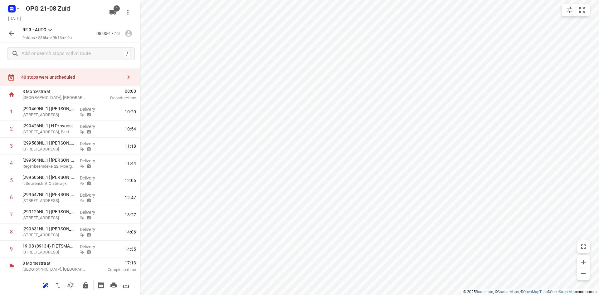
click at [128, 76] on icon "button" at bounding box center [129, 77] width 2 height 4
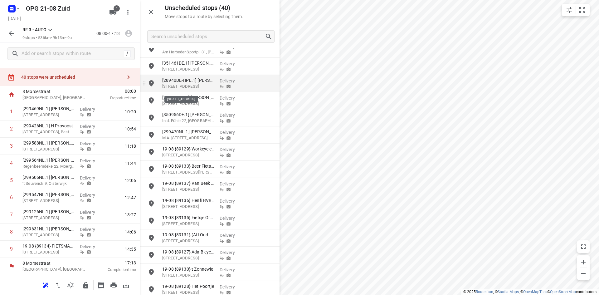
scroll to position [285, 0]
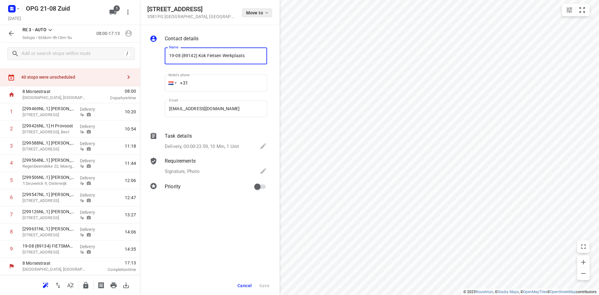
click at [264, 10] on button "Move to" at bounding box center [257, 12] width 30 height 9
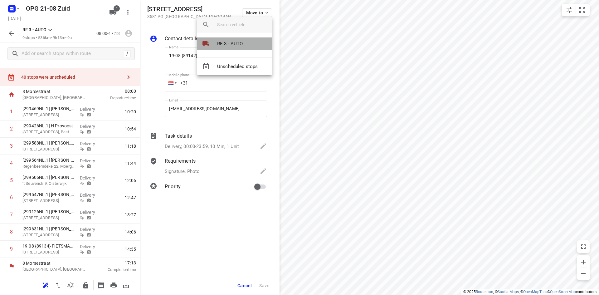
click at [246, 41] on li "RE 3 - AUTO" at bounding box center [234, 43] width 75 height 12
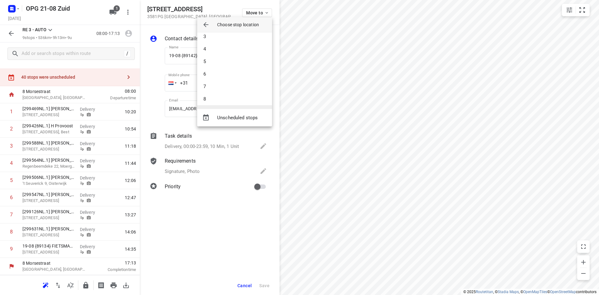
scroll to position [44, 0]
click at [226, 100] on li "9" at bounding box center [234, 97] width 75 height 12
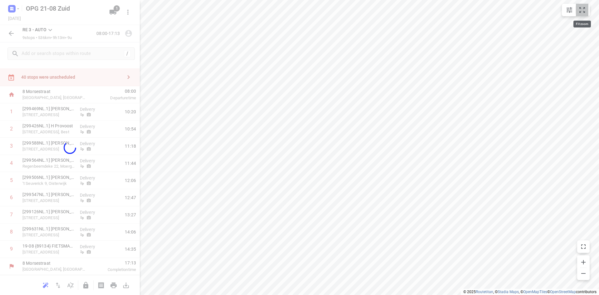
click at [579, 8] on icon "small contained button group" at bounding box center [582, 10] width 6 height 6
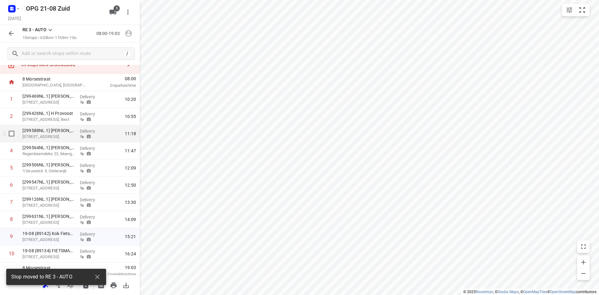
scroll to position [28, 0]
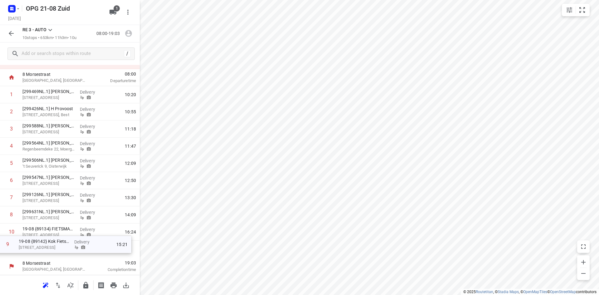
drag, startPoint x: 50, startPoint y: 235, endPoint x: 44, endPoint y: 248, distance: 13.8
click at [44, 248] on div "1 [299469NL.1] [PERSON_NAME][STREET_ADDRESS] Delivery 10:20 2 [299426NL.1] H [S…" at bounding box center [70, 172] width 140 height 172
click at [128, 32] on icon "button" at bounding box center [128, 33] width 8 height 8
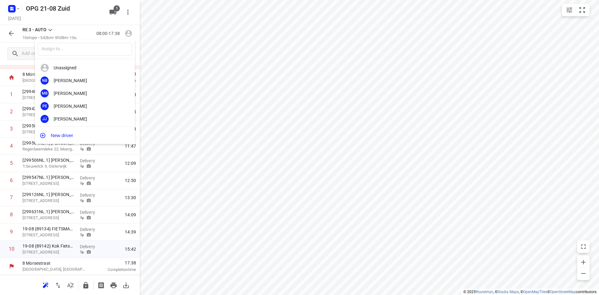
click at [189, 57] on div at bounding box center [299, 147] width 599 height 295
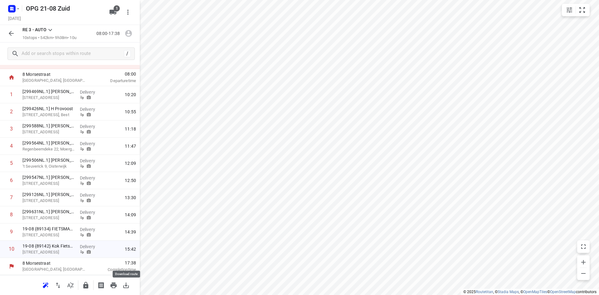
click at [125, 286] on icon "button" at bounding box center [125, 284] width 7 height 7
click at [18, 9] on icon "button" at bounding box center [18, 8] width 5 height 5
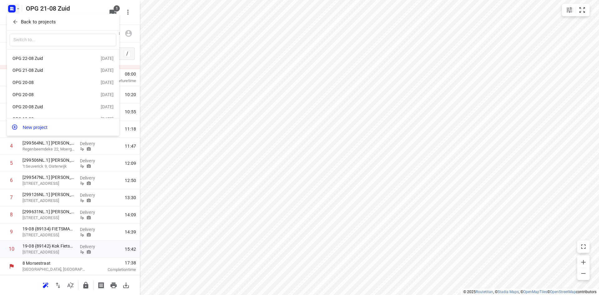
click at [30, 83] on div "OPG 20-08" at bounding box center [48, 82] width 72 height 5
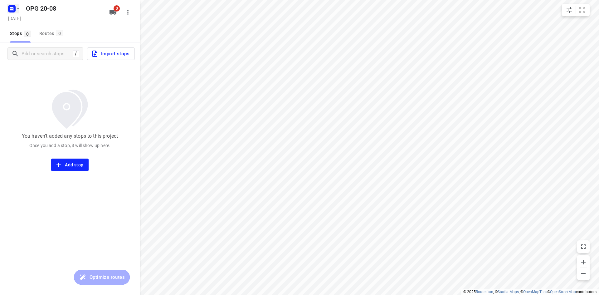
click at [19, 8] on icon "button" at bounding box center [18, 8] width 5 height 5
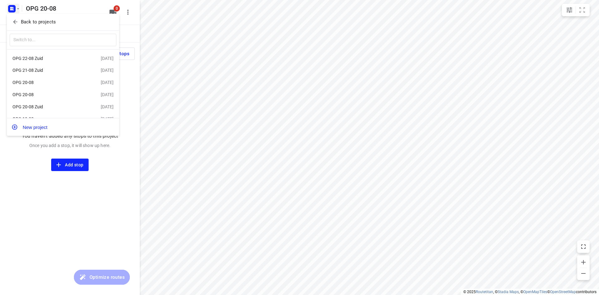
click at [35, 96] on div "OPG 20-08" at bounding box center [48, 94] width 72 height 5
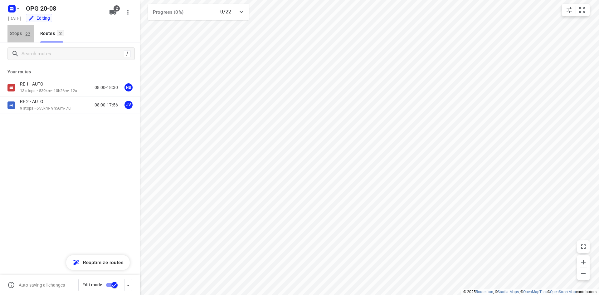
click at [22, 35] on span "Stops 22" at bounding box center [22, 34] width 24 height 8
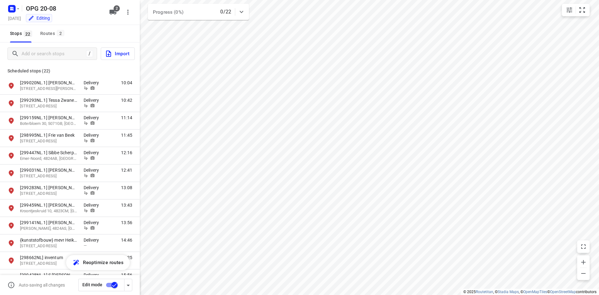
click at [120, 53] on span "Import" at bounding box center [117, 54] width 25 height 8
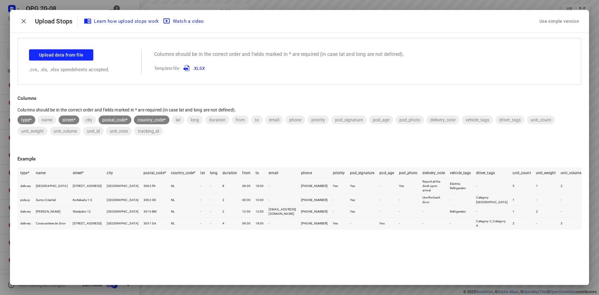
click at [550, 18] on div "Use simple version" at bounding box center [559, 21] width 42 height 10
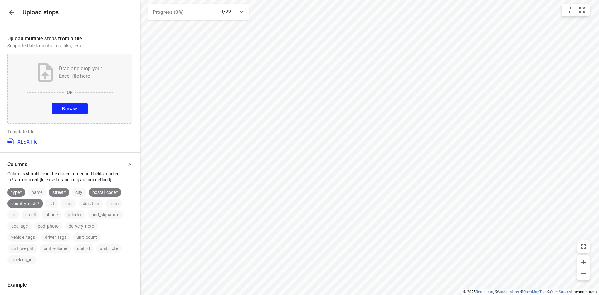
click at [70, 110] on span "Browse" at bounding box center [69, 109] width 15 height 8
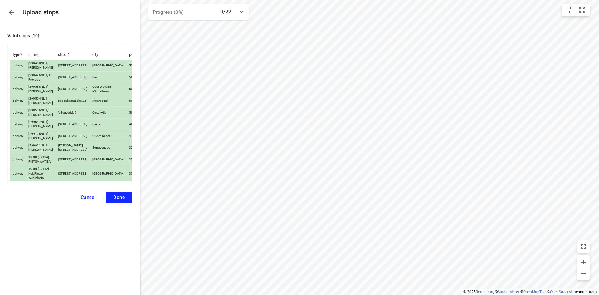
click at [121, 200] on span "Done" at bounding box center [119, 197] width 12 height 6
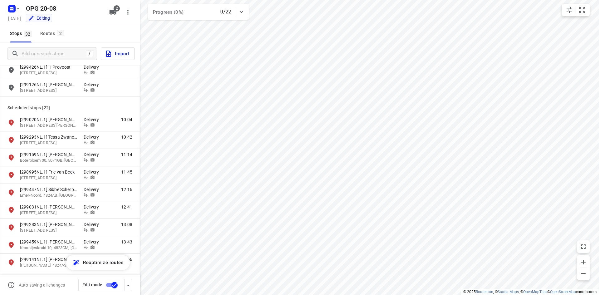
scroll to position [156, 0]
click at [50, 37] on div "Routes 2" at bounding box center [53, 34] width 26 height 8
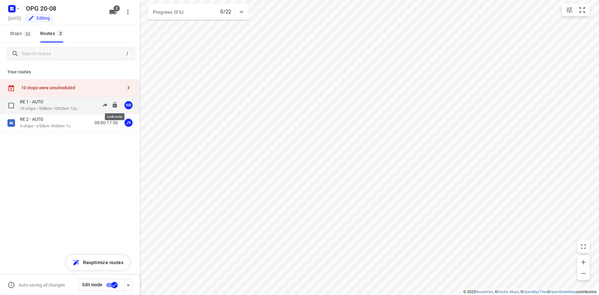
click at [114, 104] on icon at bounding box center [115, 105] width 4 height 6
click at [115, 124] on icon at bounding box center [115, 122] width 4 height 6
click at [110, 10] on icon "button" at bounding box center [112, 12] width 7 height 5
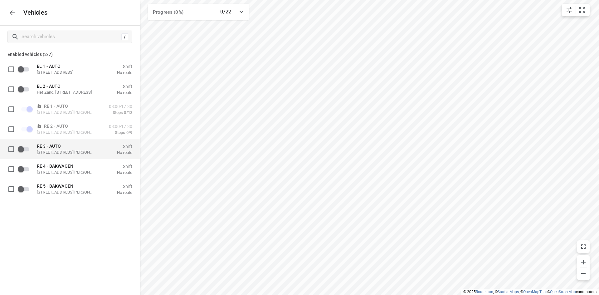
click at [43, 151] on p "[STREET_ADDRESS][PERSON_NAME]" at bounding box center [68, 151] width 62 height 5
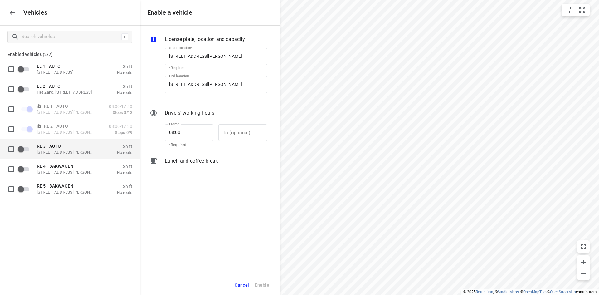
scroll to position [0, 2]
click at [26, 150] on input "grid" at bounding box center [21, 149] width 36 height 12
click at [12, 14] on icon "button" at bounding box center [11, 12] width 7 height 7
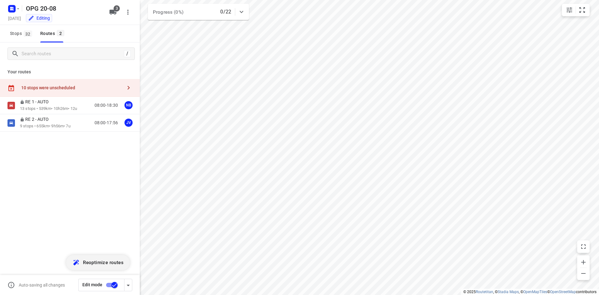
click at [111, 261] on span "Reoptimize routes" at bounding box center [103, 262] width 41 height 8
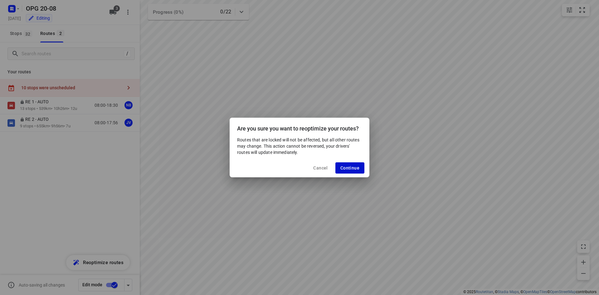
click at [339, 168] on button "Continue" at bounding box center [349, 167] width 29 height 11
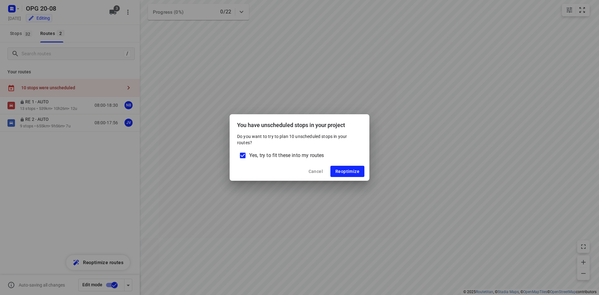
click at [243, 154] on input "Yes, try to fit these into my routes" at bounding box center [242, 155] width 13 height 13
click at [341, 171] on span "Reoptimize" at bounding box center [347, 171] width 24 height 5
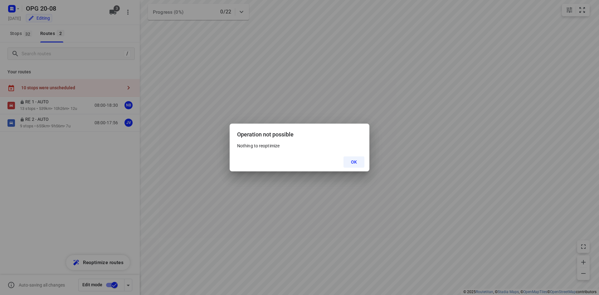
click at [357, 164] on span "OK" at bounding box center [354, 161] width 6 height 5
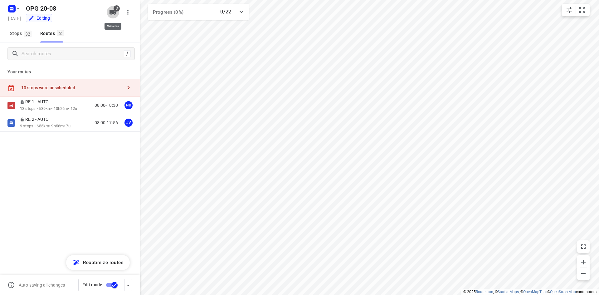
click at [115, 12] on icon "button" at bounding box center [112, 11] width 7 height 7
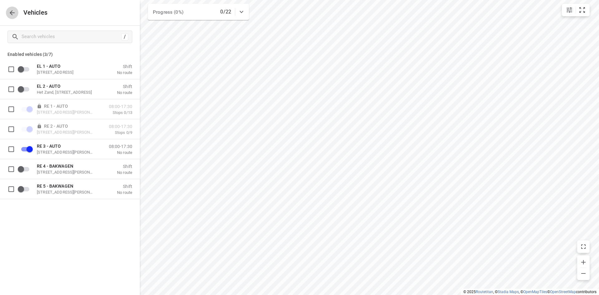
click at [11, 13] on icon "button" at bounding box center [11, 12] width 7 height 7
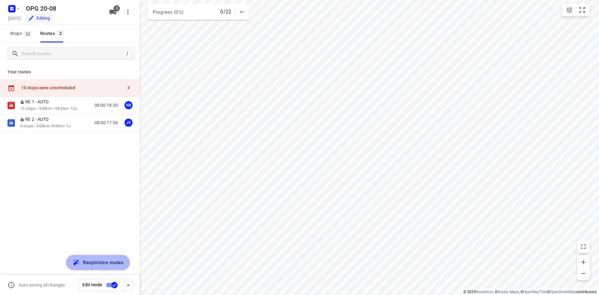
click at [110, 263] on span "Reoptimize routes" at bounding box center [103, 262] width 41 height 8
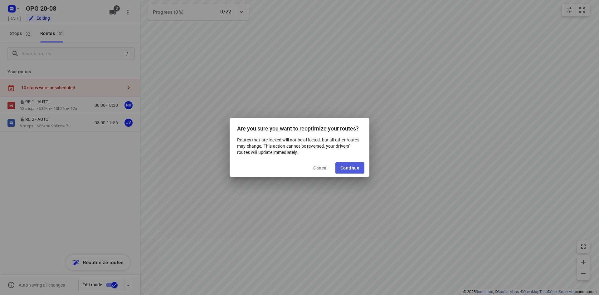
click at [347, 167] on span "Continue" at bounding box center [349, 167] width 19 height 5
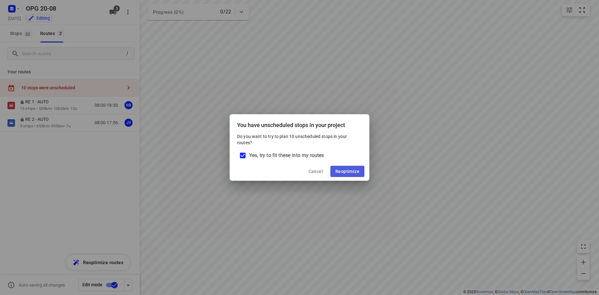
click at [357, 173] on span "Reoptimize" at bounding box center [347, 171] width 24 height 5
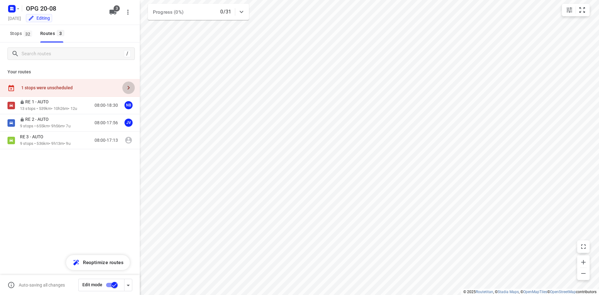
click at [128, 86] on icon "button" at bounding box center [129, 88] width 2 height 4
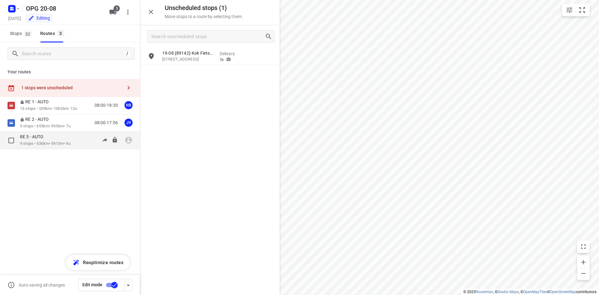
click at [61, 136] on div "RE 3 - AUTO" at bounding box center [45, 137] width 51 height 7
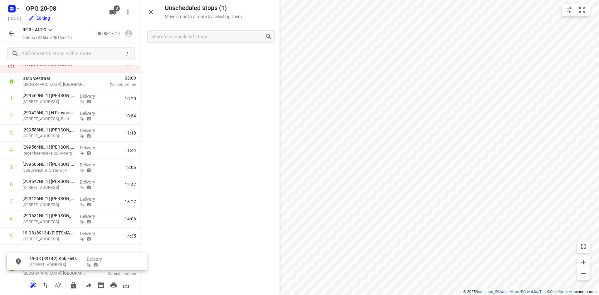
scroll to position [32, 0]
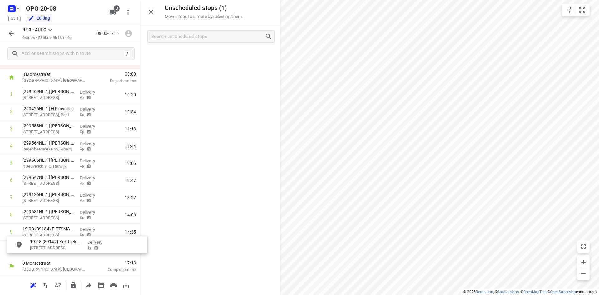
drag, startPoint x: 184, startPoint y: 59, endPoint x: 50, endPoint y: 249, distance: 231.8
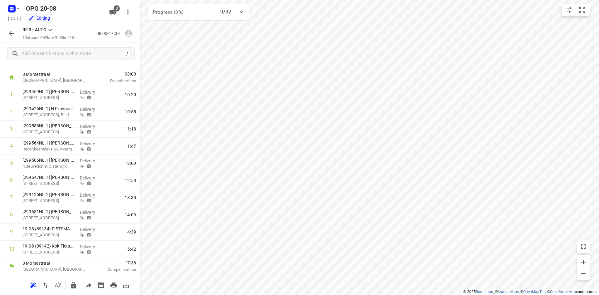
scroll to position [10, 0]
click at [113, 284] on icon "button" at bounding box center [113, 285] width 6 height 6
click at [126, 33] on icon "button" at bounding box center [128, 33] width 7 height 7
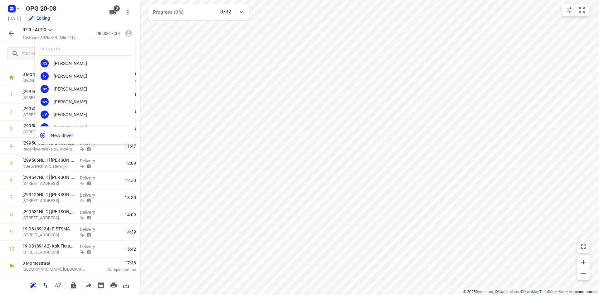
scroll to position [116, 0]
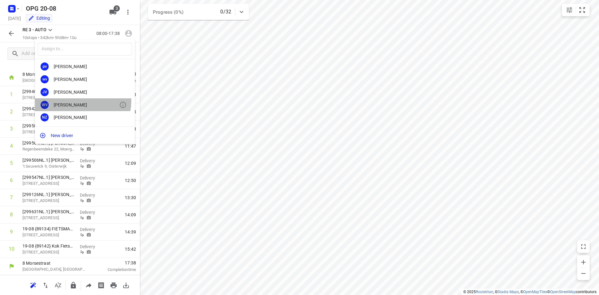
click at [79, 101] on div "WV [PERSON_NAME]" at bounding box center [85, 104] width 100 height 13
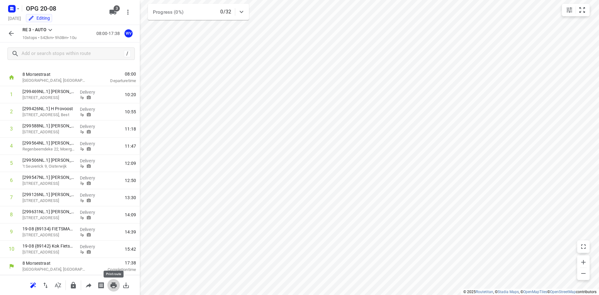
click at [114, 285] on icon "button" at bounding box center [113, 285] width 6 height 6
click at [12, 233] on input "checkbox" at bounding box center [11, 232] width 12 height 12
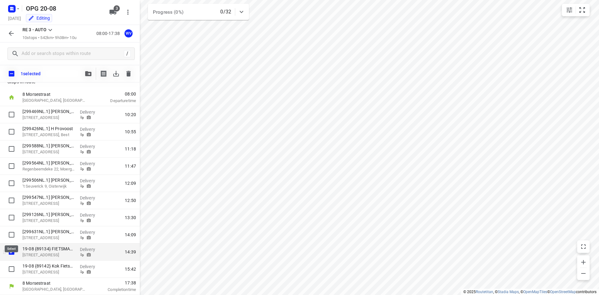
scroll to position [7, 0]
click at [83, 73] on button "button" at bounding box center [88, 73] width 12 height 12
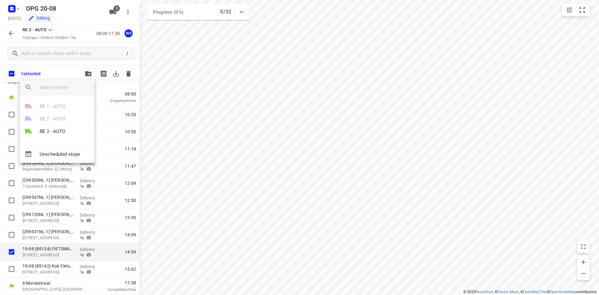
click at [114, 74] on div at bounding box center [299, 147] width 599 height 295
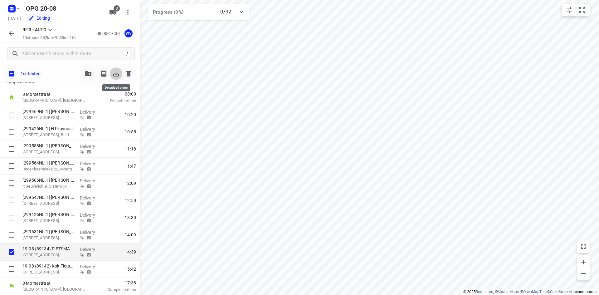
click at [114, 74] on icon "button" at bounding box center [116, 74] width 6 height 6
click at [128, 72] on icon "button" at bounding box center [128, 74] width 4 height 6
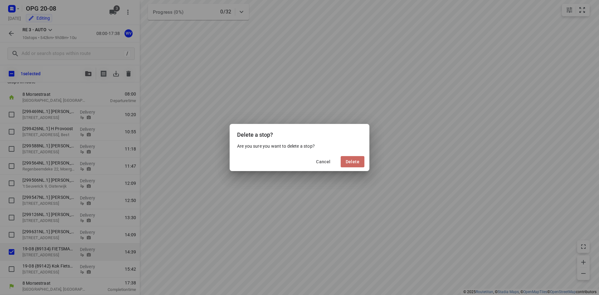
click at [354, 164] on button "Delete" at bounding box center [353, 161] width 24 height 11
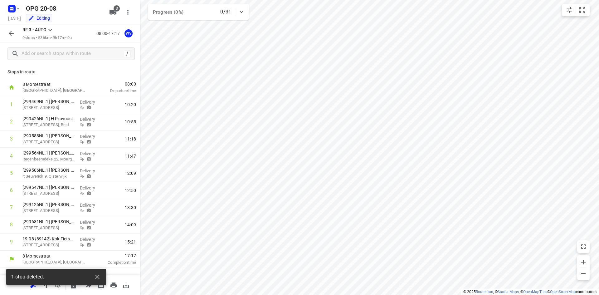
scroll to position [0, 0]
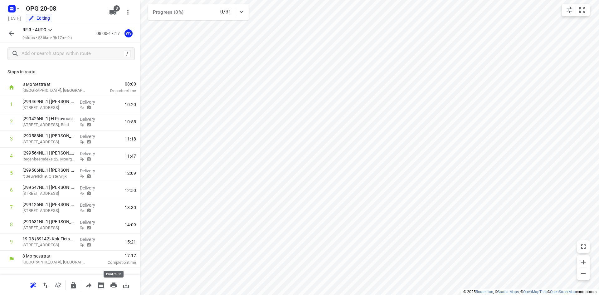
click at [116, 284] on icon "button" at bounding box center [113, 284] width 7 height 7
click at [9, 33] on icon "button" at bounding box center [10, 33] width 7 height 7
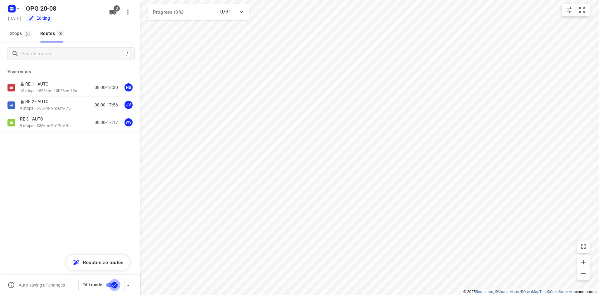
click at [108, 284] on input "checkbox" at bounding box center [115, 285] width 36 height 12
